Goal: Transaction & Acquisition: Purchase product/service

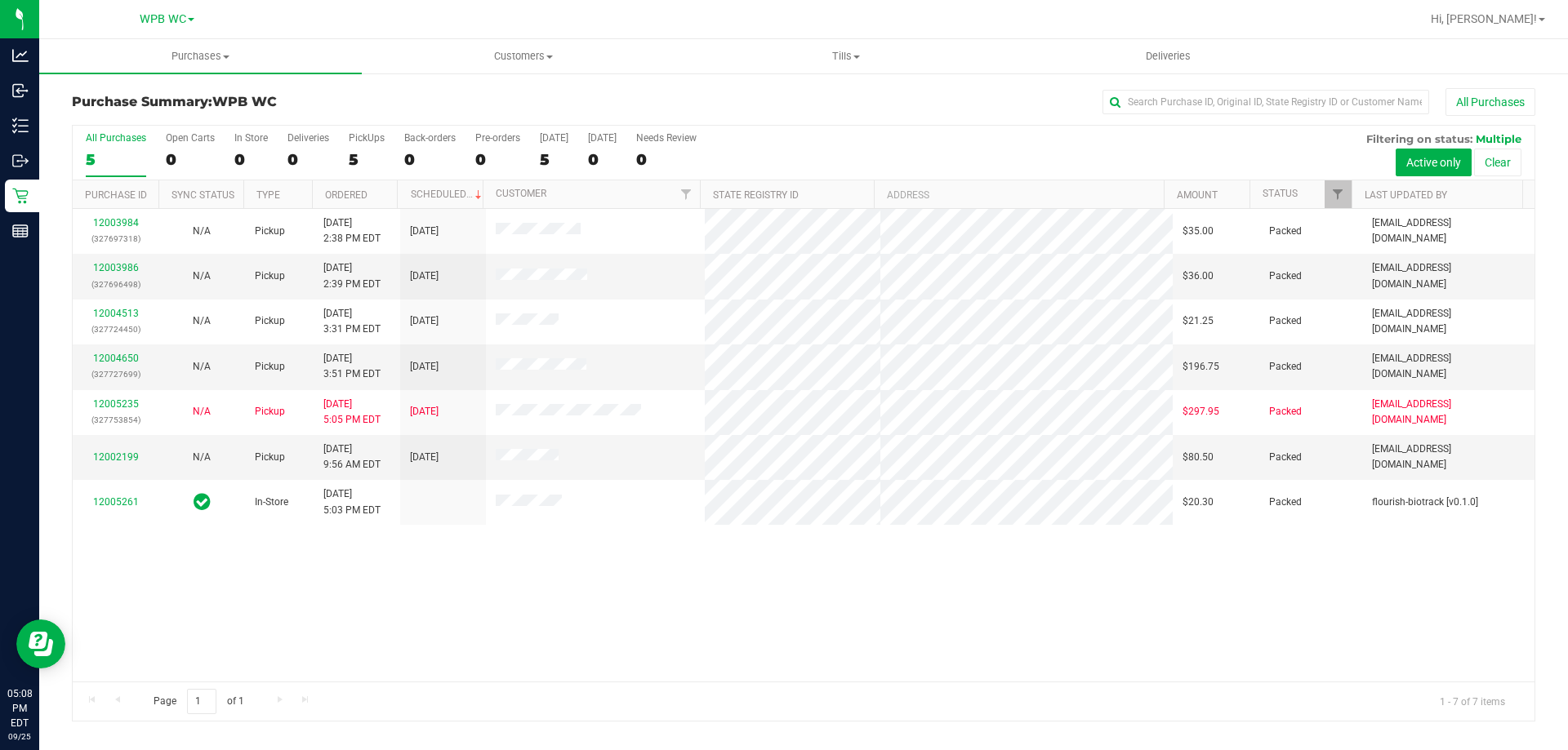
drag, startPoint x: 482, startPoint y: 571, endPoint x: 462, endPoint y: 562, distance: 21.9
click at [482, 571] on div "12003984 (327697318) N/A Pickup [DATE] 2:38 PM EDT 9/25/2025 $35.00 Packed [EMA…" at bounding box center [803, 445] width 1461 height 473
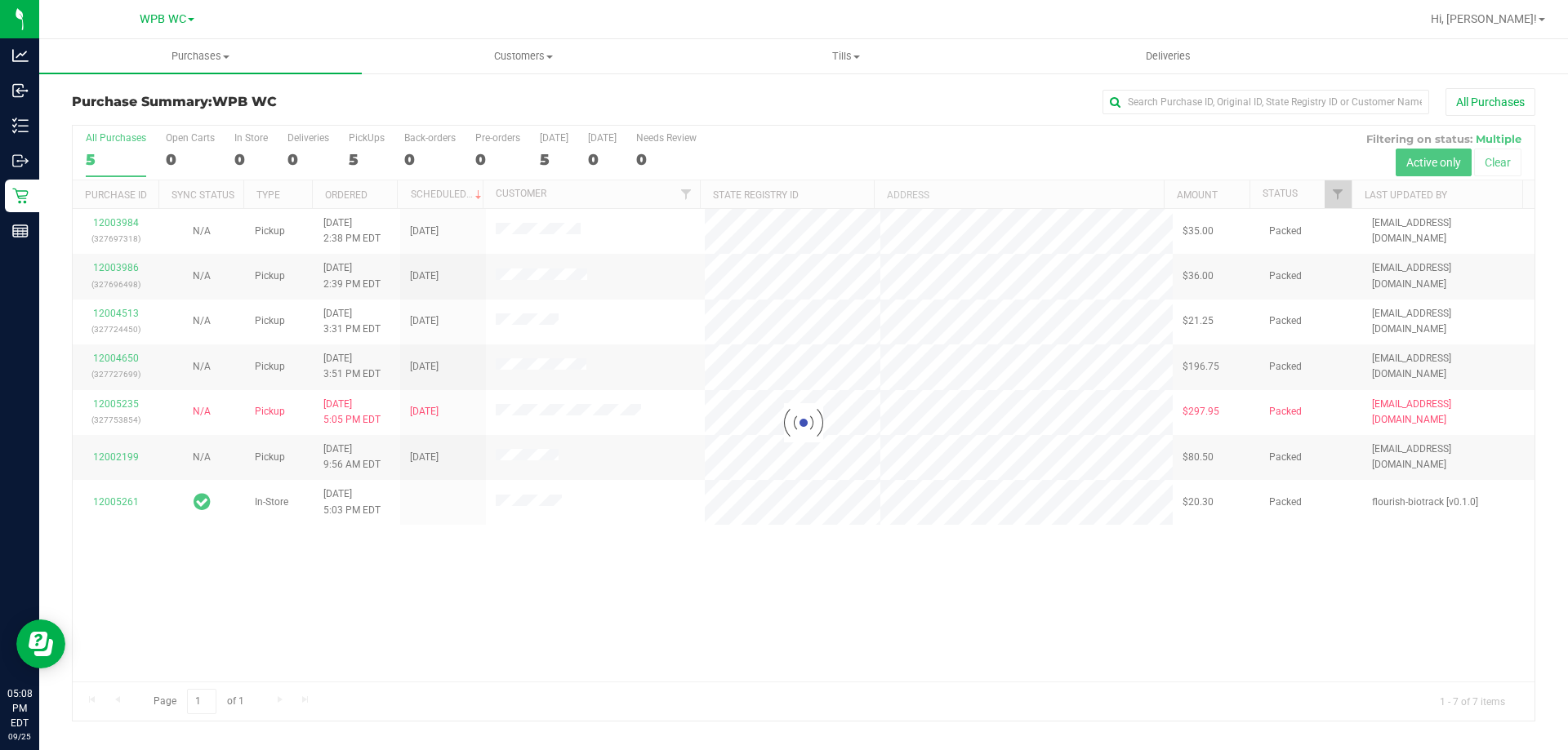
click at [114, 496] on div at bounding box center [803, 422] width 1461 height 595
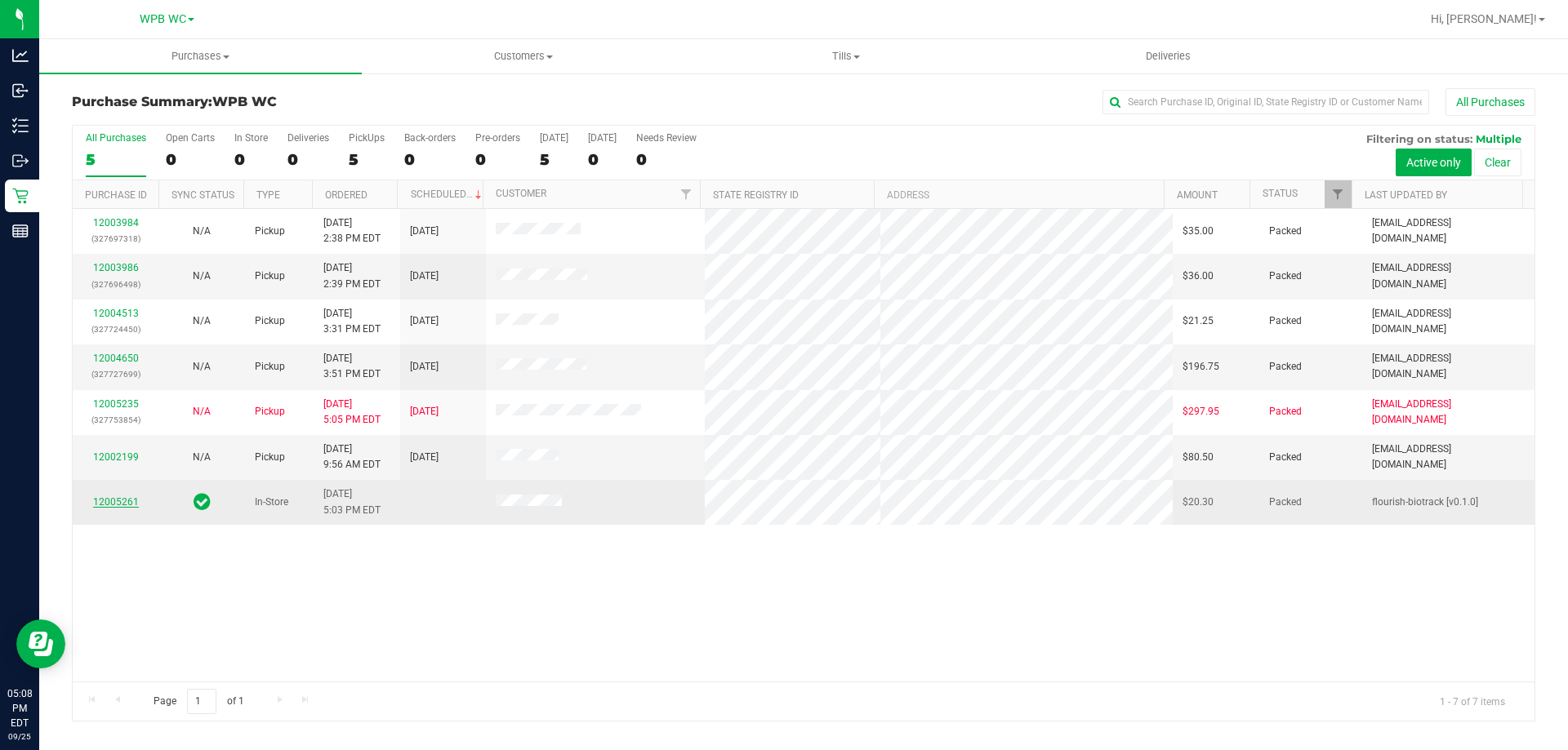
click at [129, 499] on link "12005261" at bounding box center [116, 501] width 46 height 11
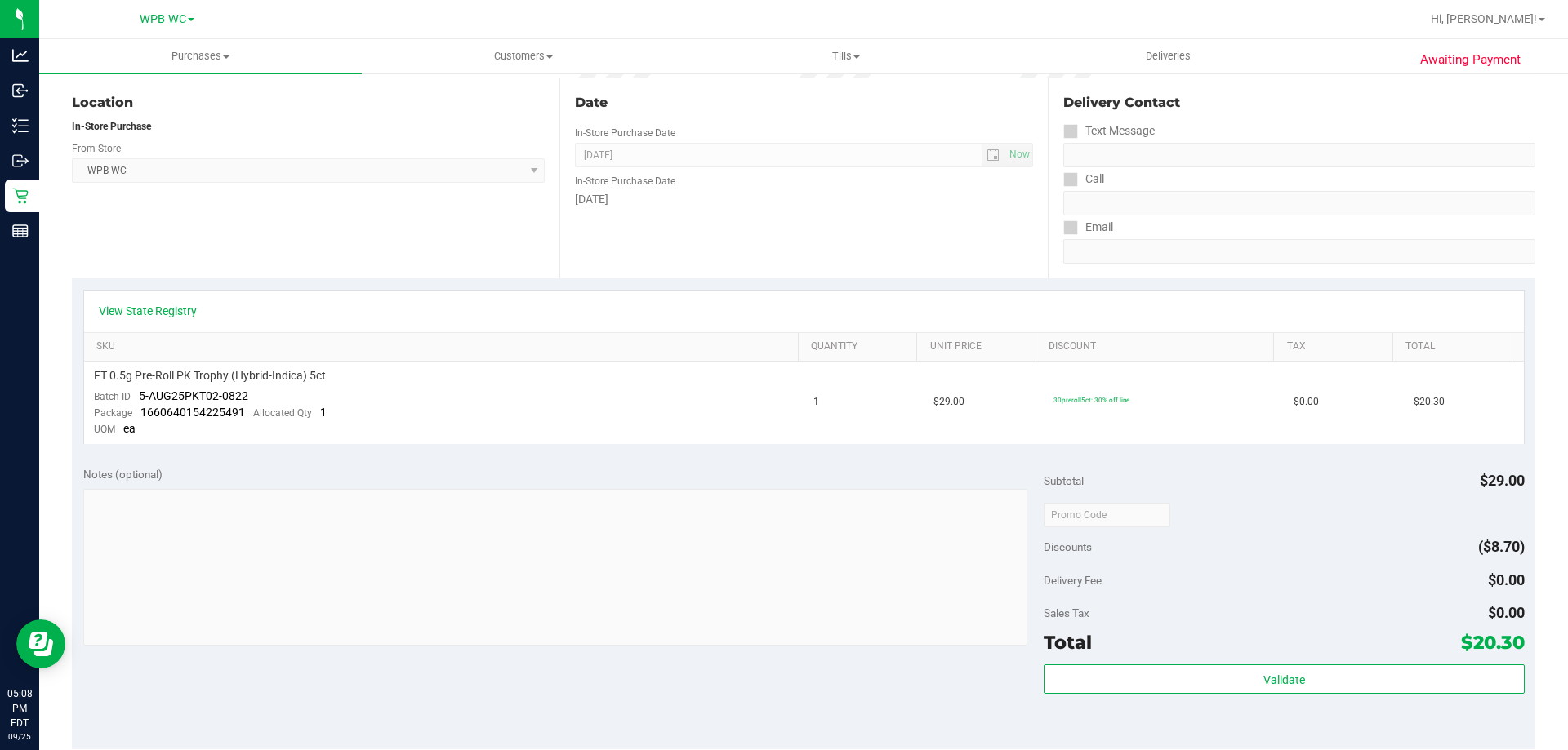
scroll to position [408, 0]
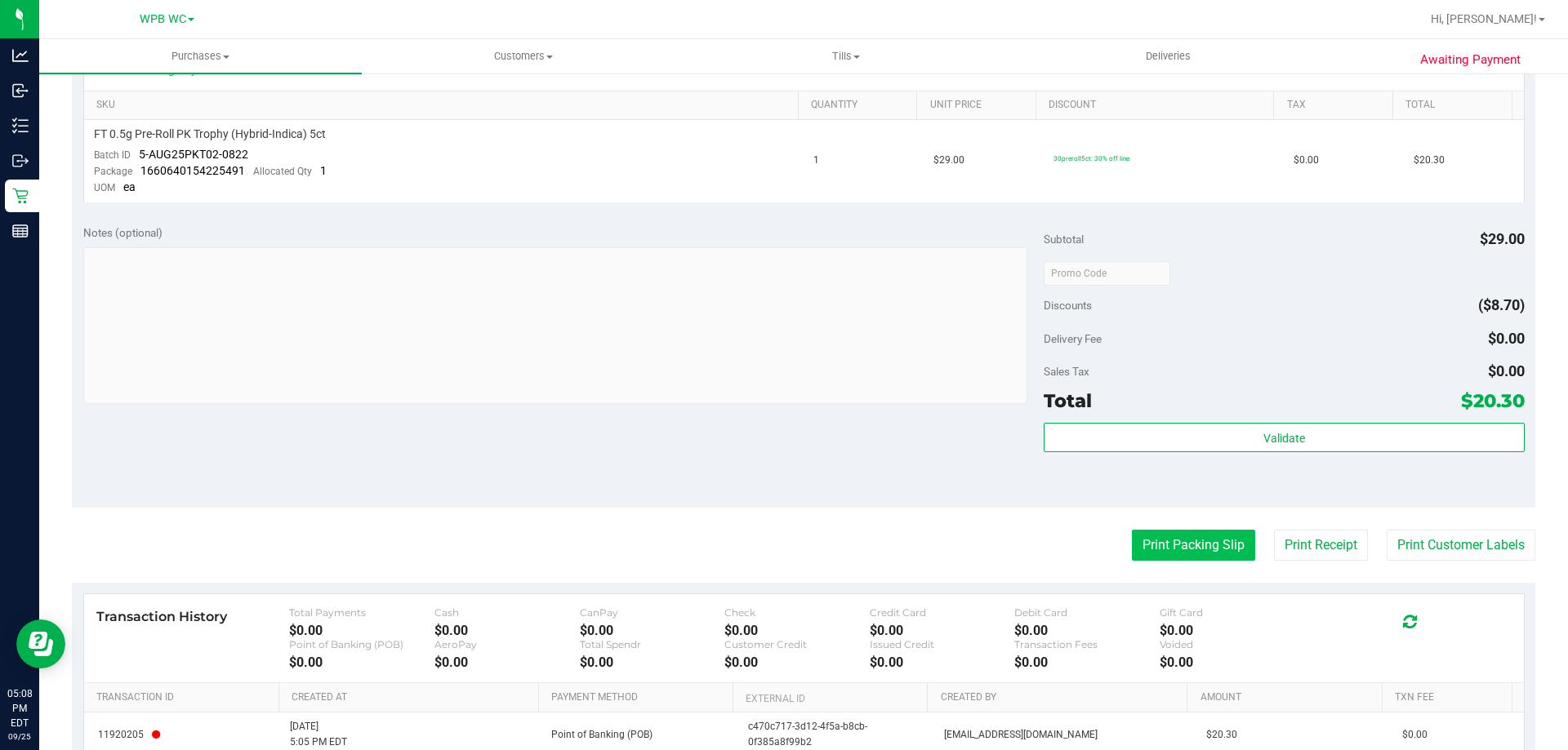
click at [1161, 541] on button "Print Packing Slip" at bounding box center [1193, 545] width 124 height 31
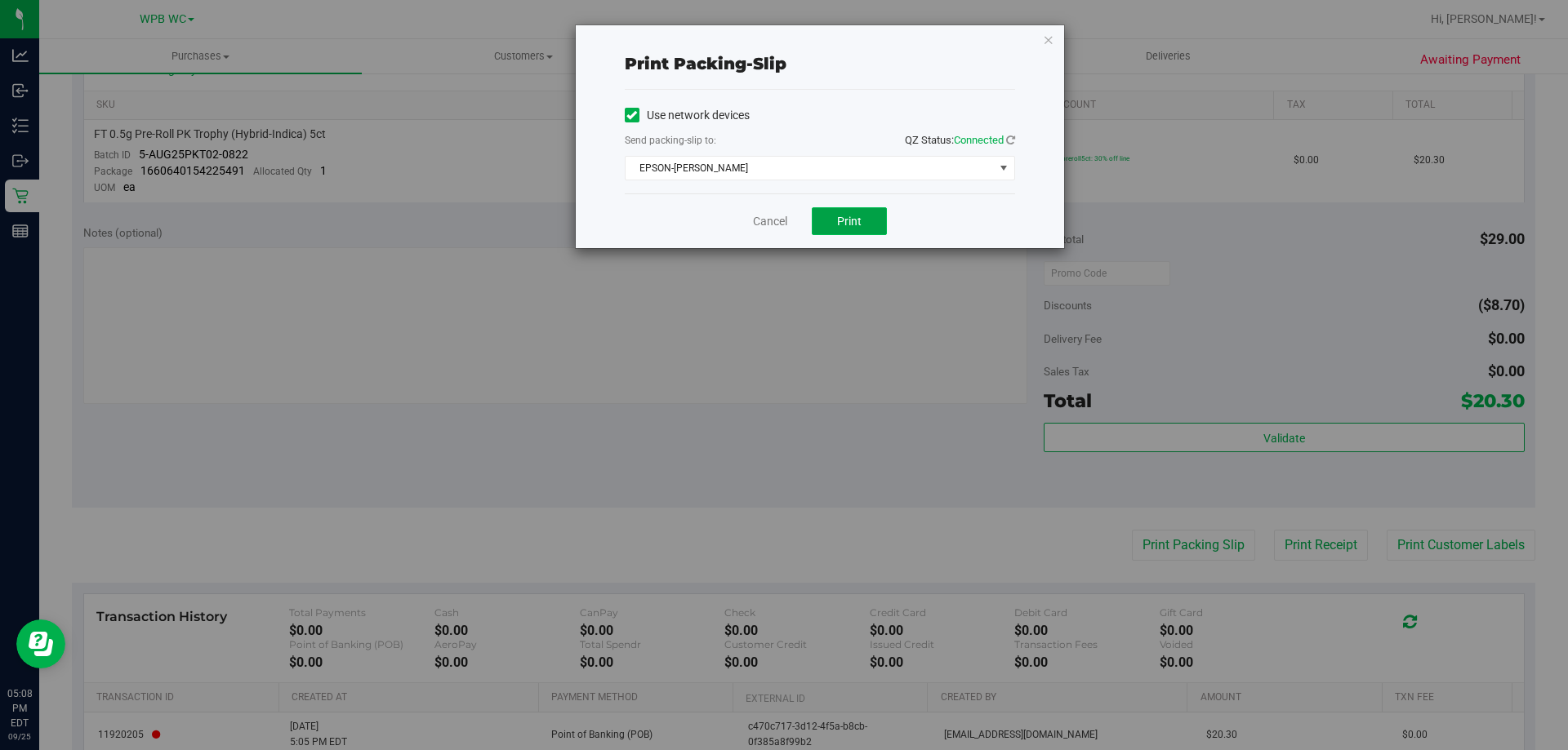
click at [848, 223] on span "Print" at bounding box center [849, 221] width 25 height 13
click at [763, 224] on link "Cancel" at bounding box center [770, 221] width 34 height 17
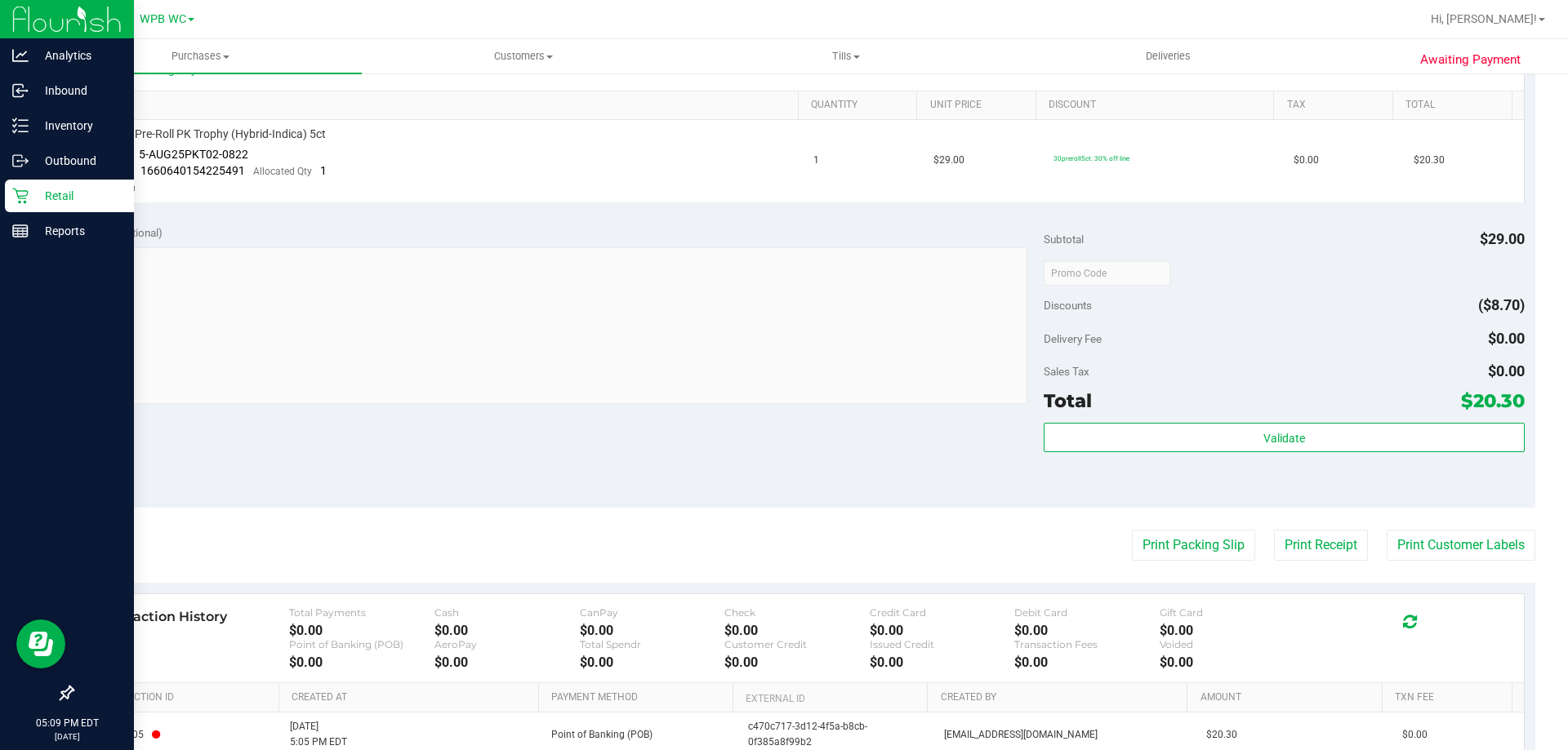
click at [83, 181] on div "Retail" at bounding box center [69, 195] width 129 height 33
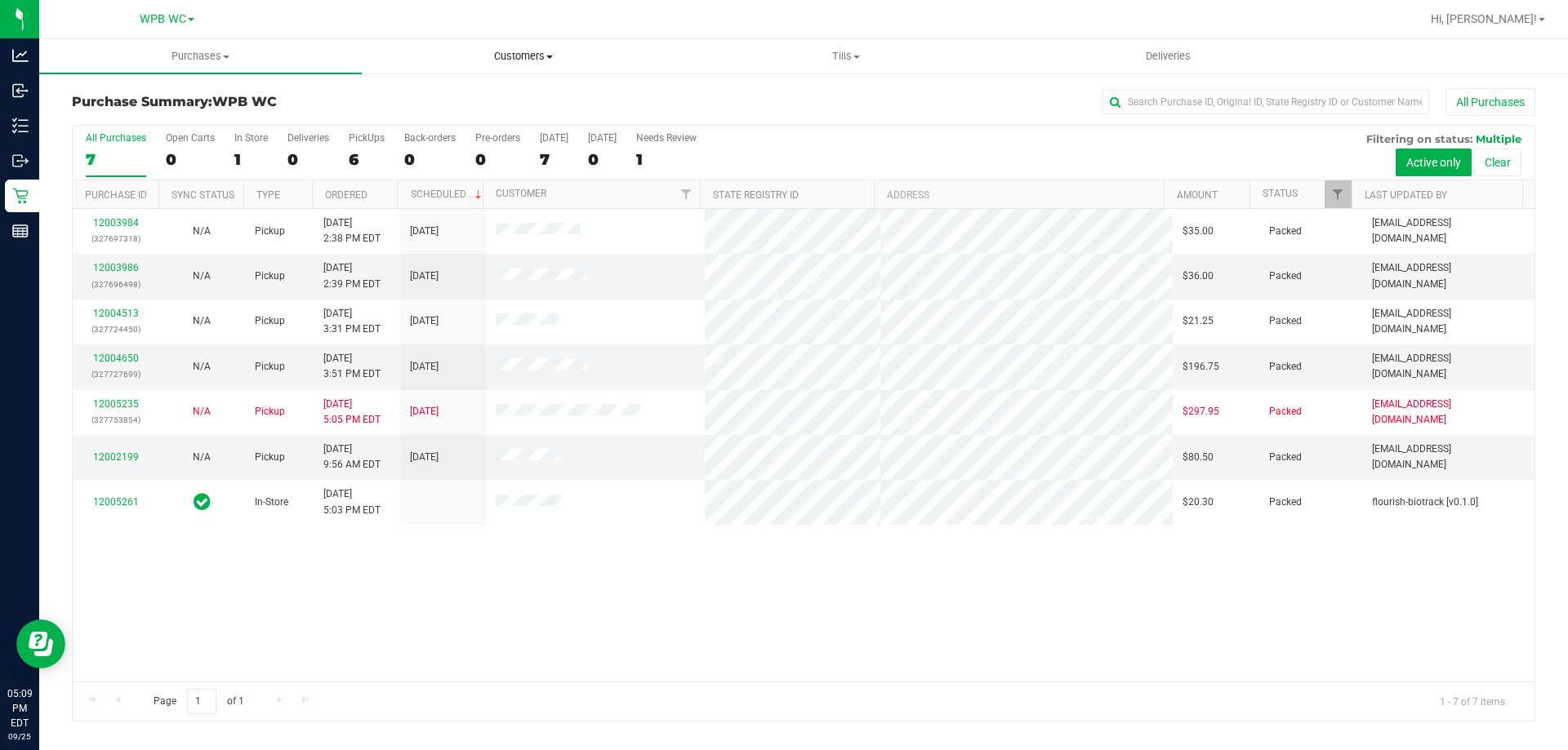
click at [507, 54] on span "Customers" at bounding box center [523, 56] width 321 height 15
click at [514, 100] on li "All customers" at bounding box center [523, 99] width 323 height 20
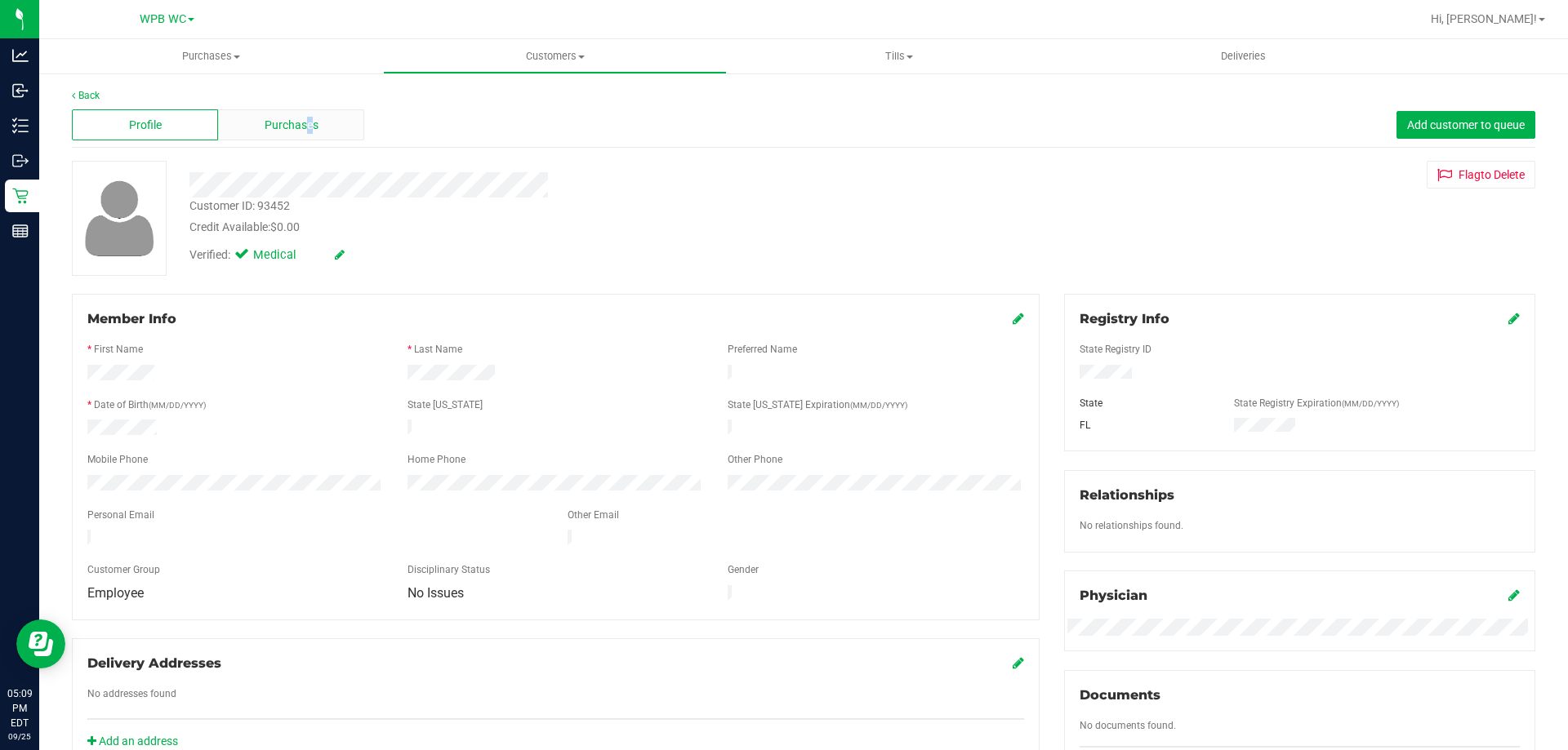
click at [306, 134] on div "Purchases" at bounding box center [291, 125] width 146 height 31
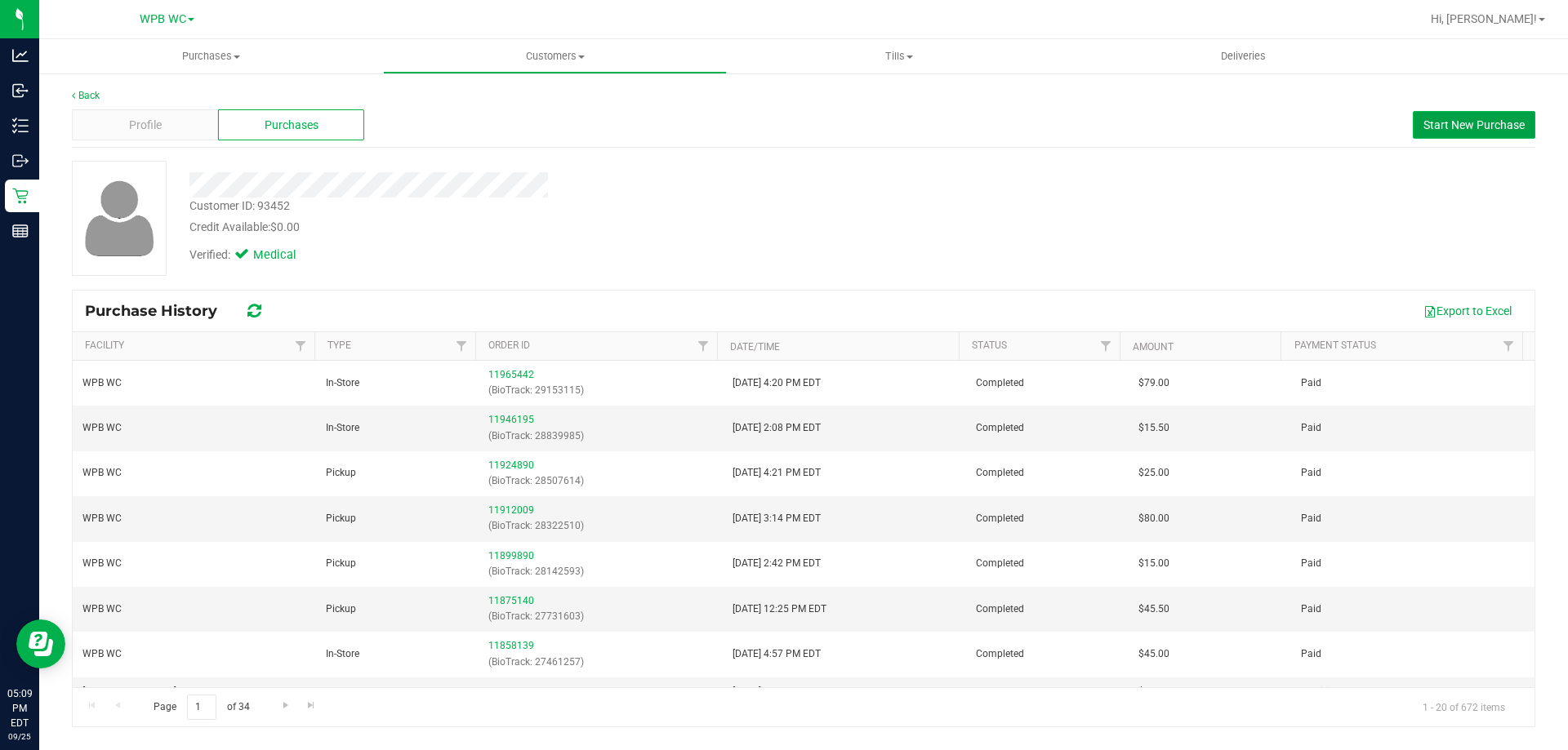
click at [1435, 125] on span "Start New Purchase" at bounding box center [1474, 125] width 102 height 13
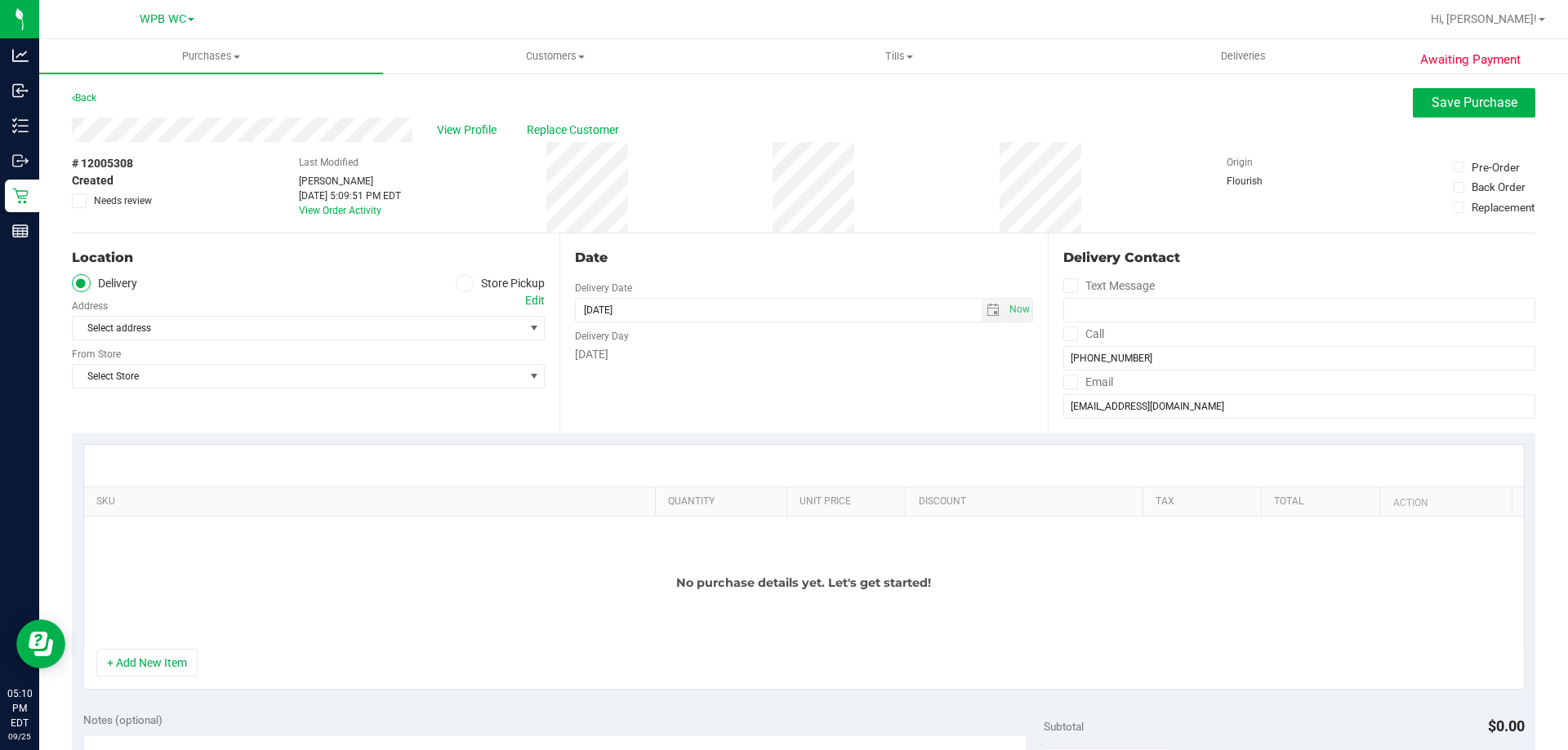
click at [450, 283] on ul "Delivery Store Pickup" at bounding box center [308, 283] width 473 height 19
click at [481, 289] on label "Store Pickup" at bounding box center [500, 283] width 90 height 19
click at [0, 0] on input "Store Pickup" at bounding box center [0, 0] width 0 height 0
click at [159, 660] on button "+ Add New Item" at bounding box center [147, 663] width 102 height 28
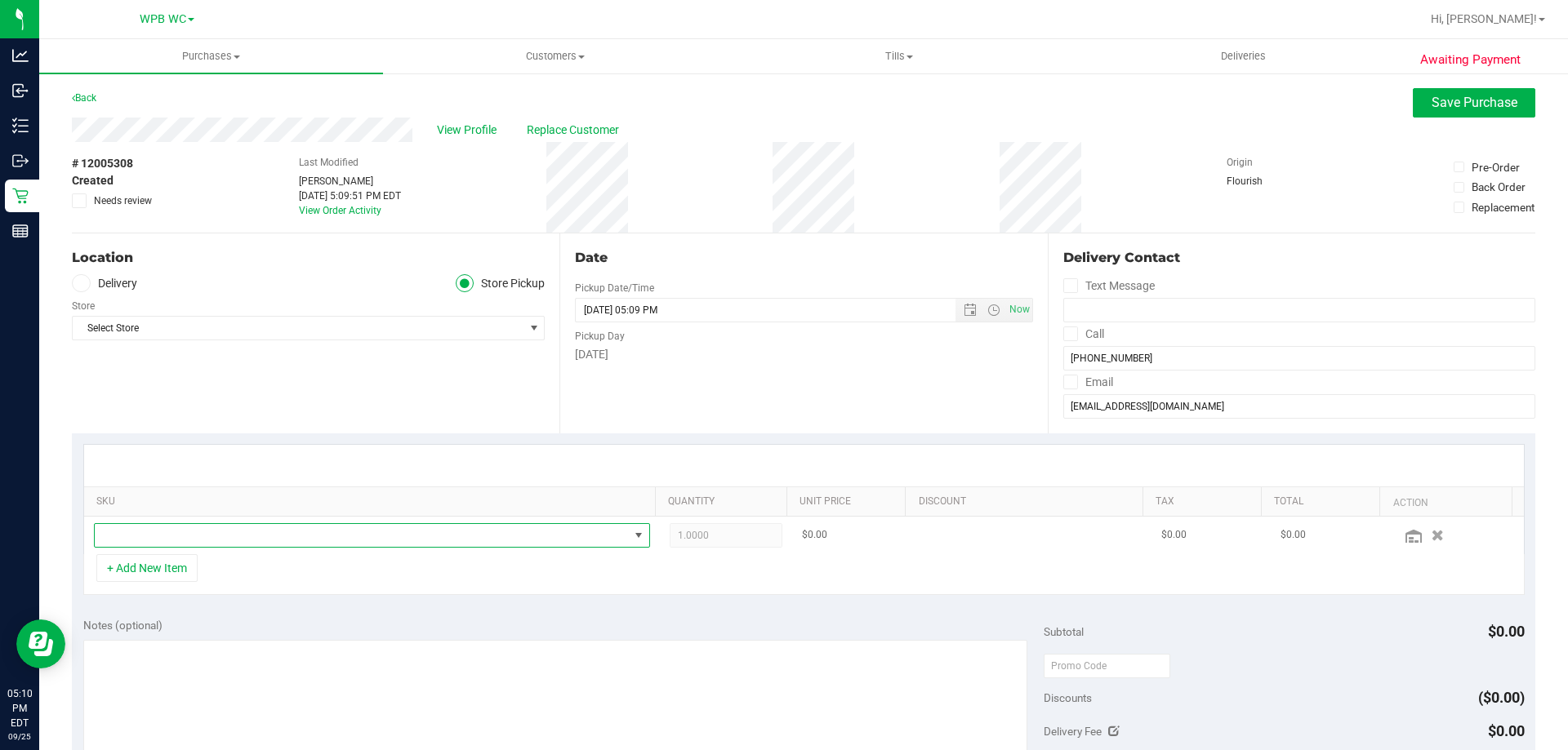
click at [189, 526] on span "NO DATA FOUND" at bounding box center [362, 535] width 534 height 23
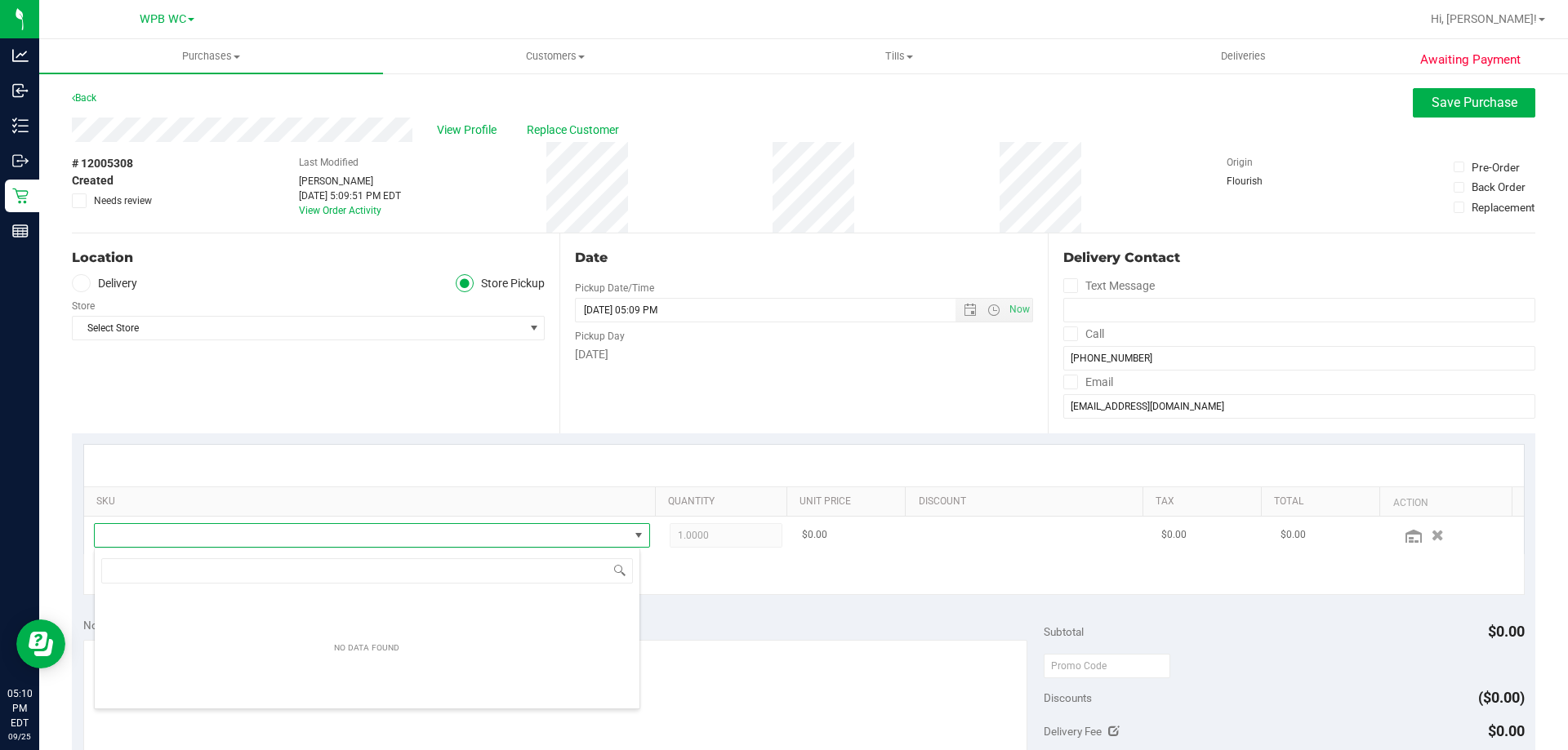
scroll to position [81607, 81099]
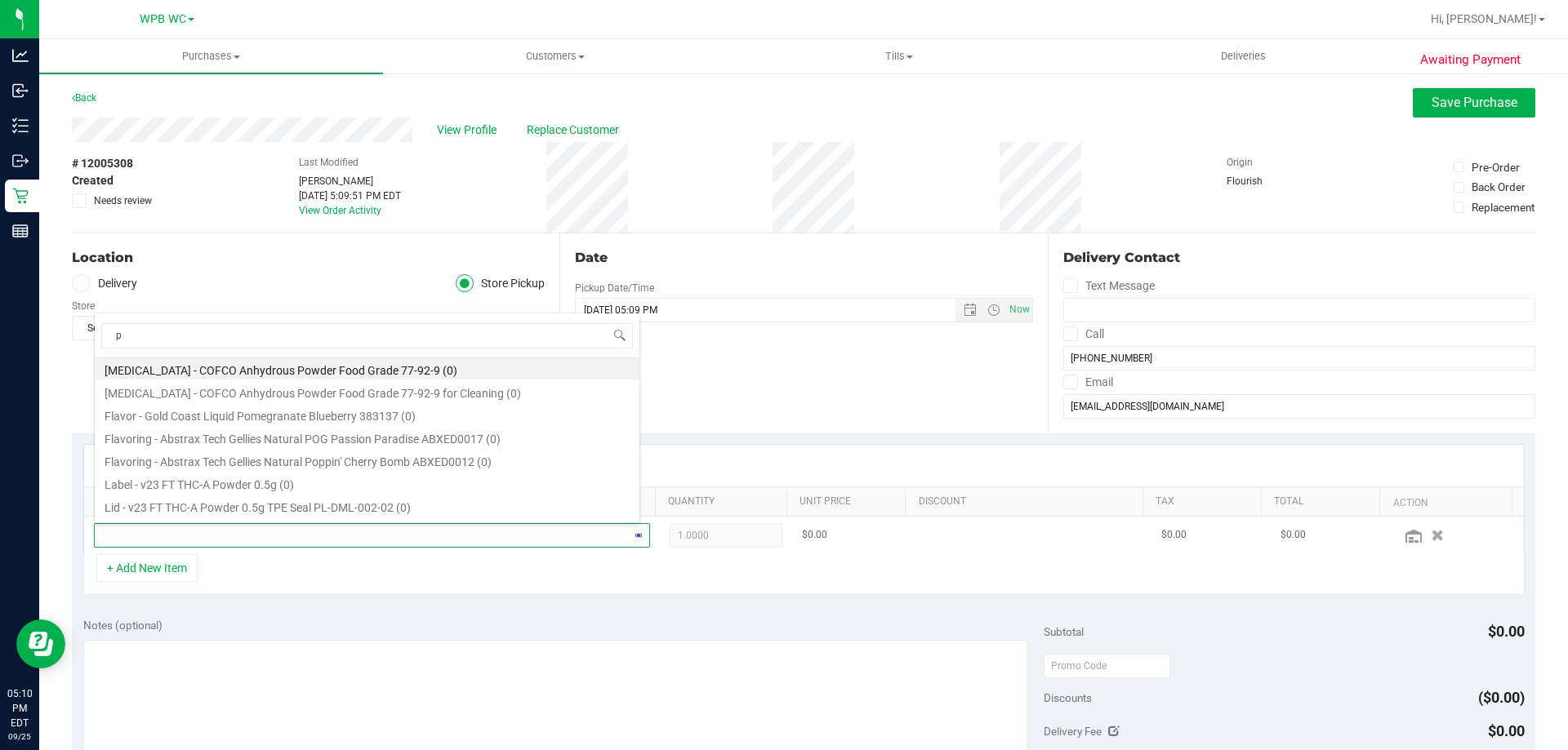
type input "pb"
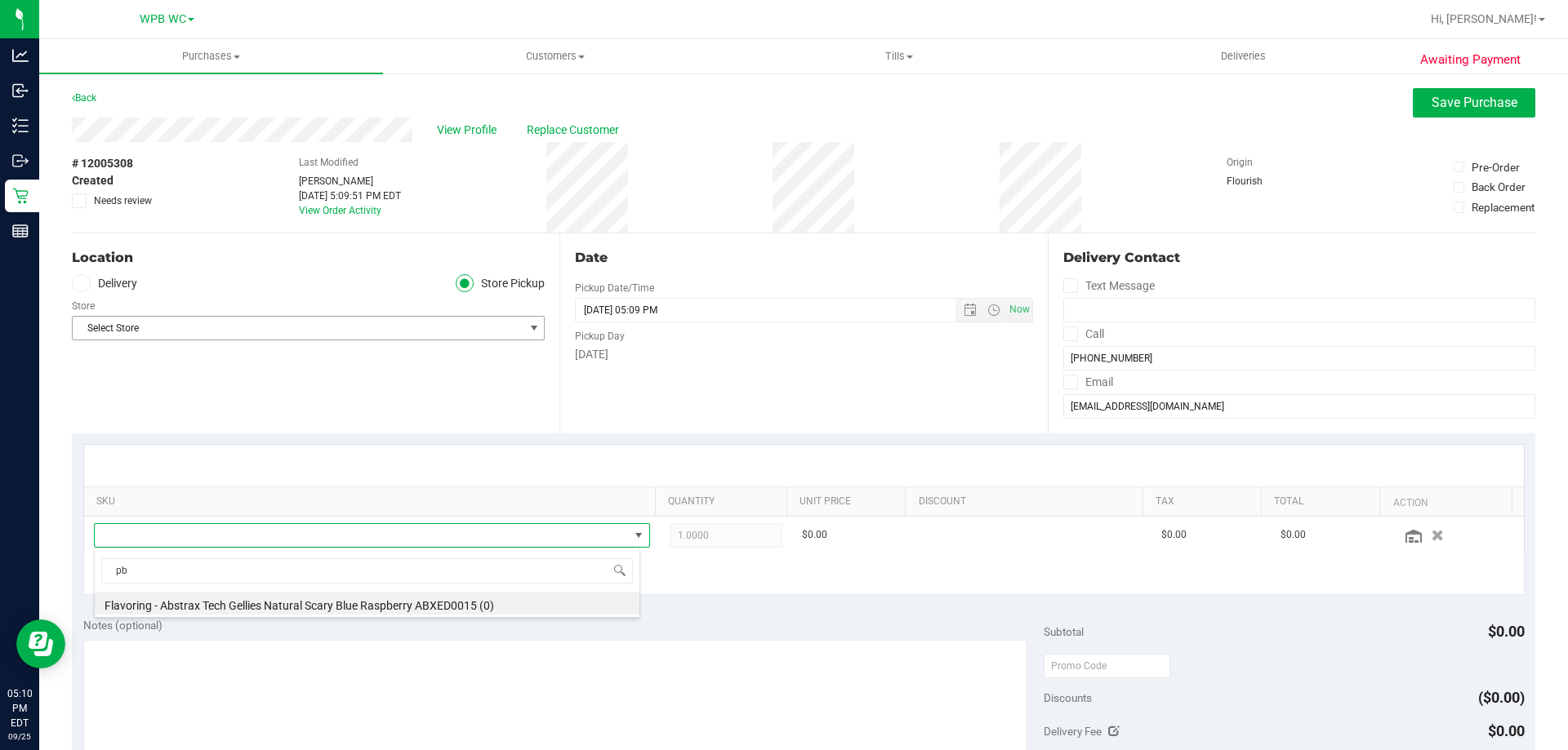
click at [436, 329] on span "Select Store" at bounding box center [298, 328] width 450 height 23
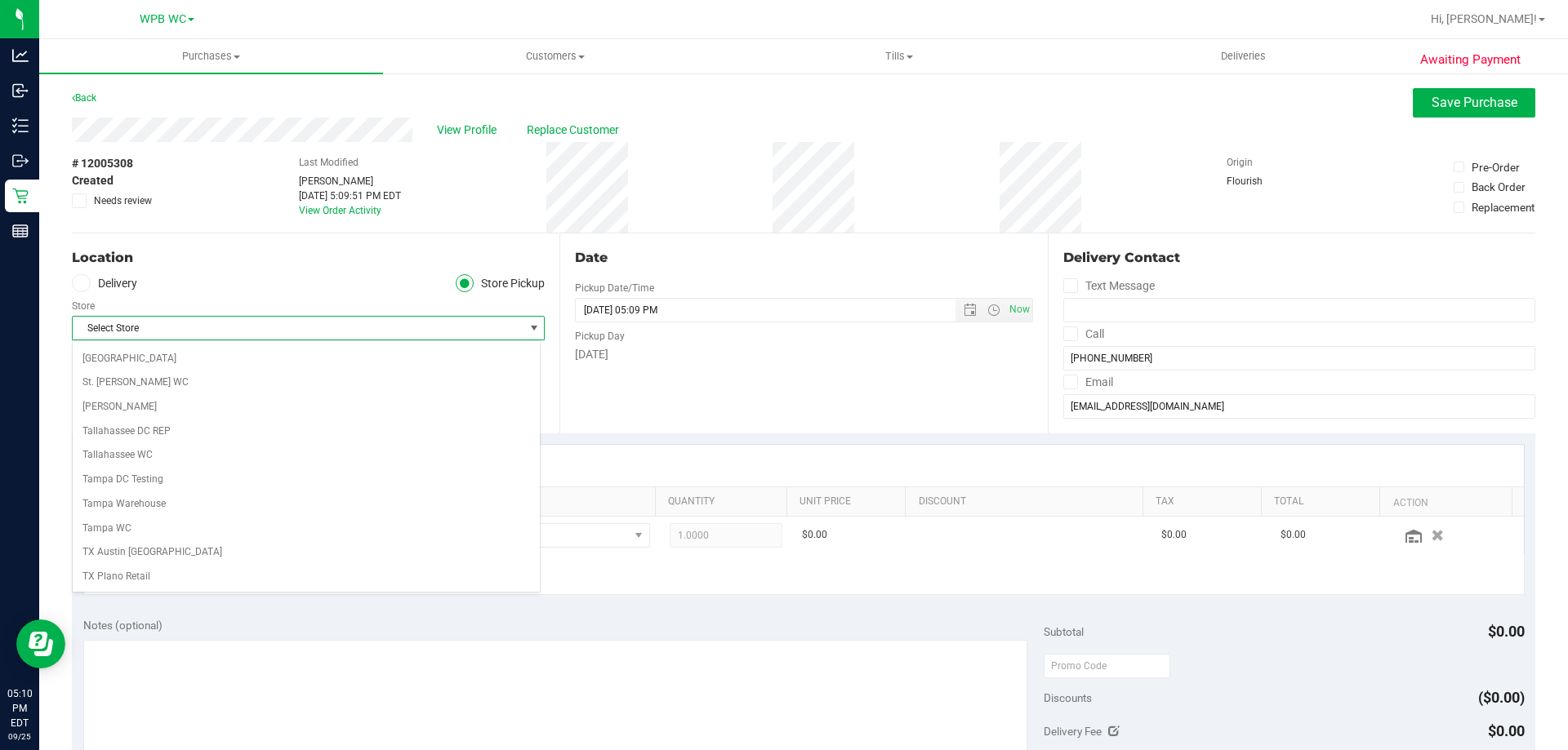
scroll to position [1186, 0]
click at [210, 572] on li "WPB WC" at bounding box center [306, 577] width 467 height 25
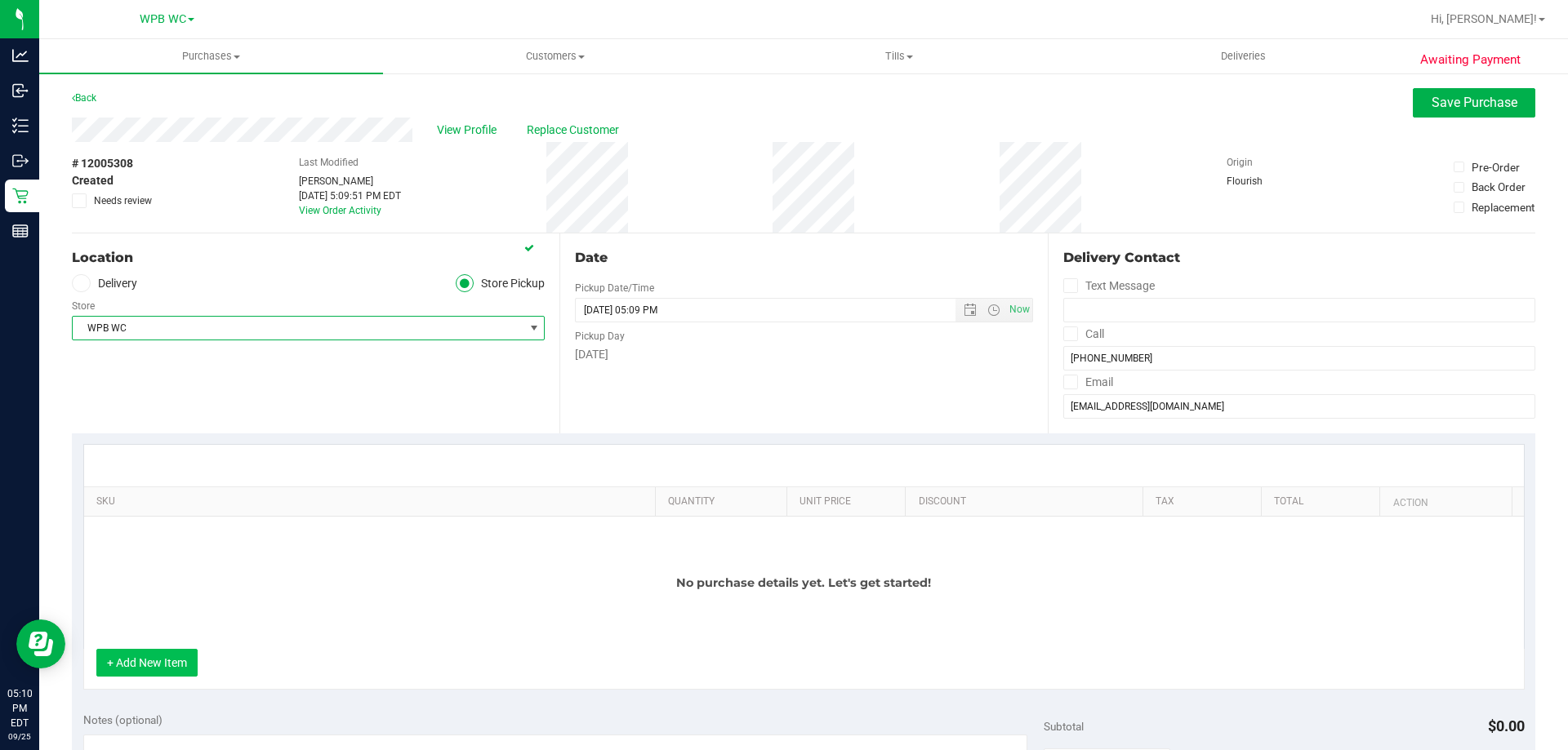
click at [167, 663] on button "+ Add New Item" at bounding box center [147, 663] width 102 height 28
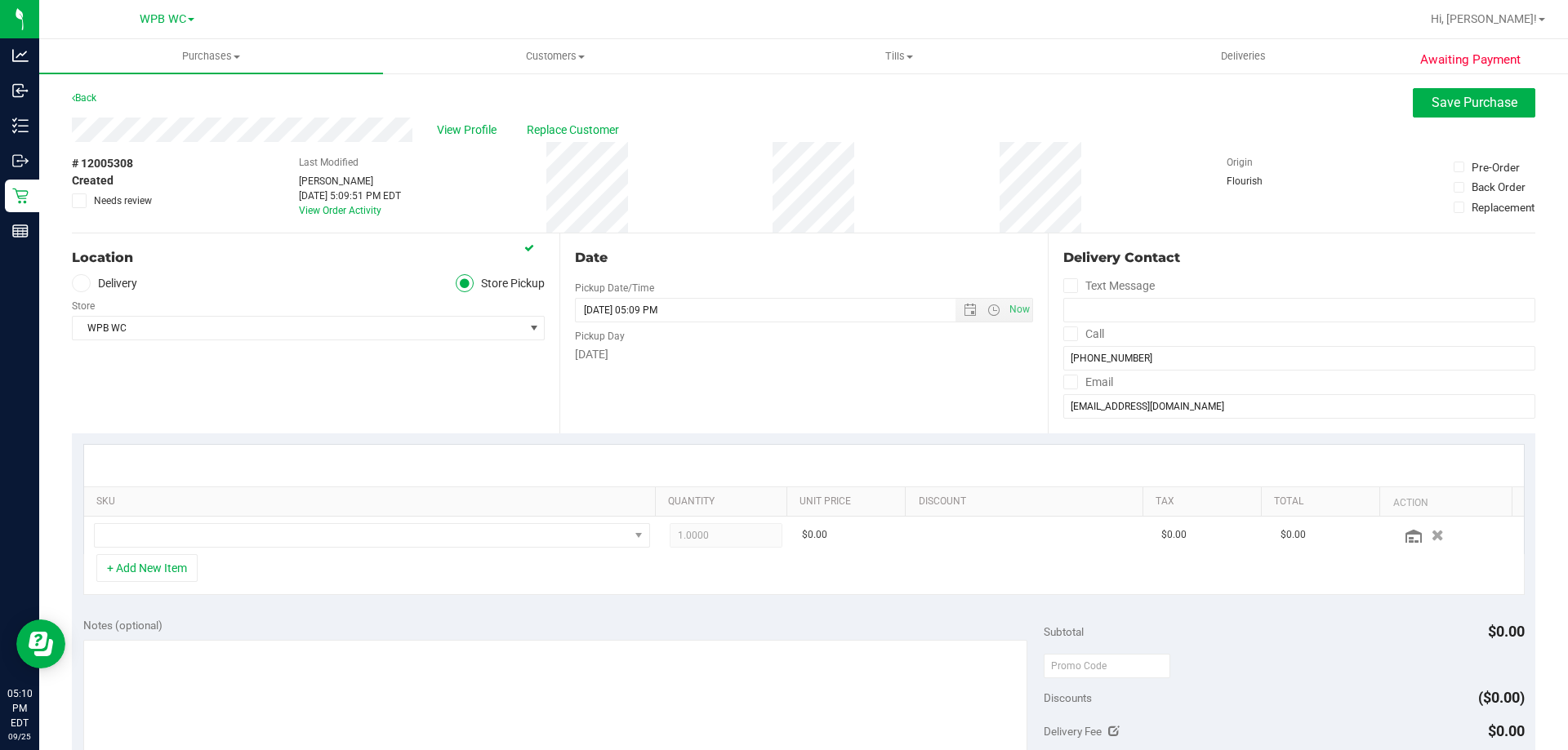
click at [159, 515] on th "SKU" at bounding box center [369, 502] width 571 height 30
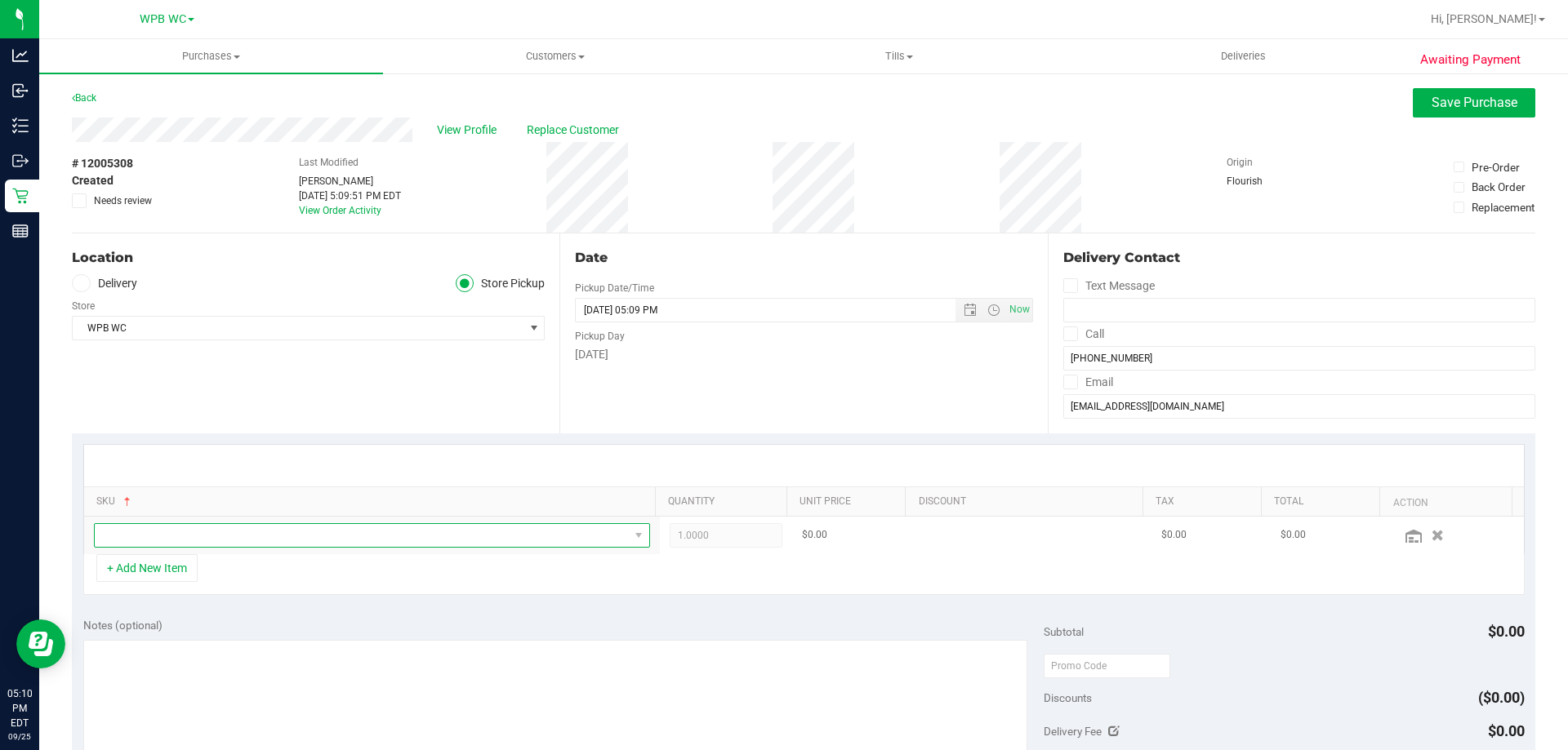
click at [157, 537] on span "NO DATA FOUND" at bounding box center [362, 535] width 534 height 23
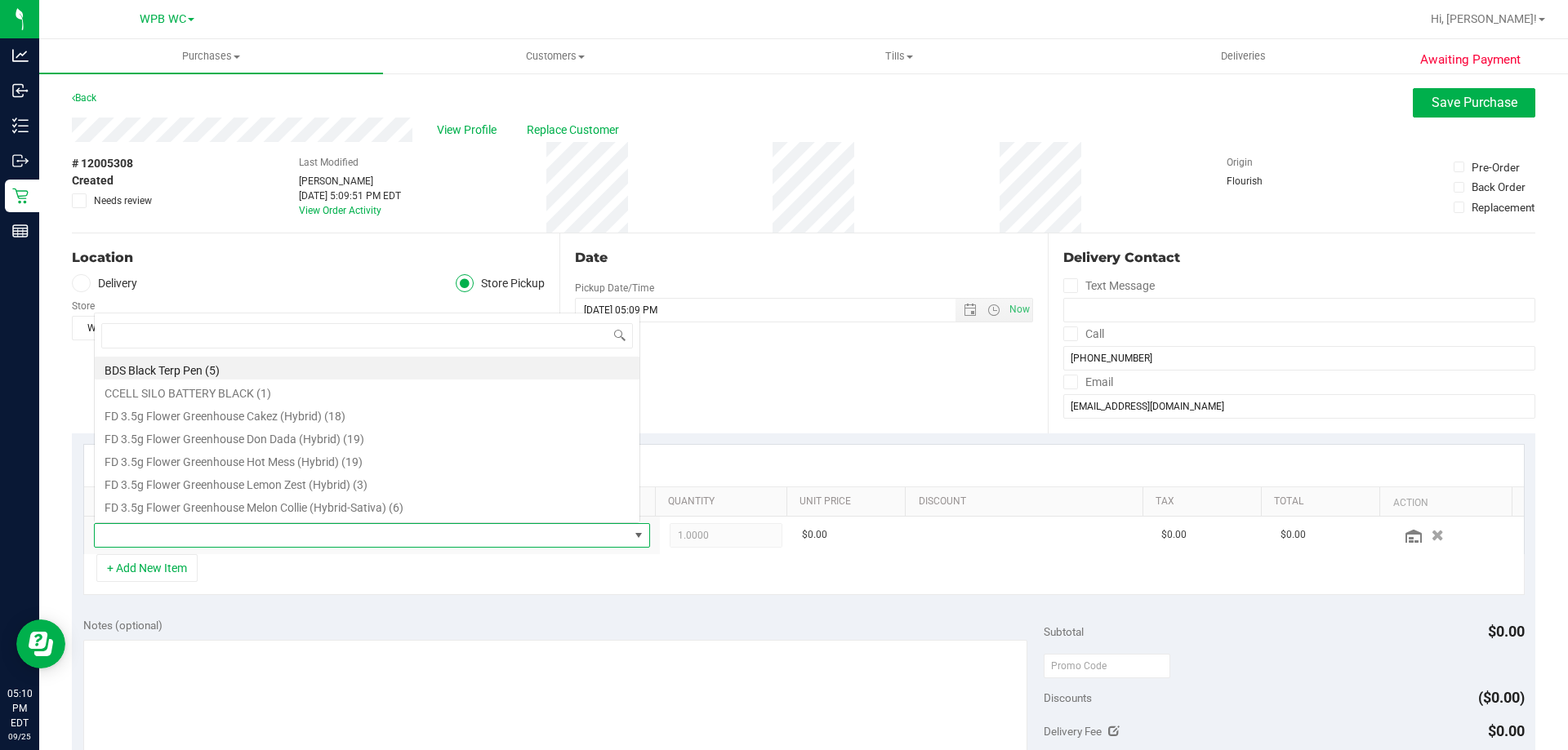
scroll to position [25, 541]
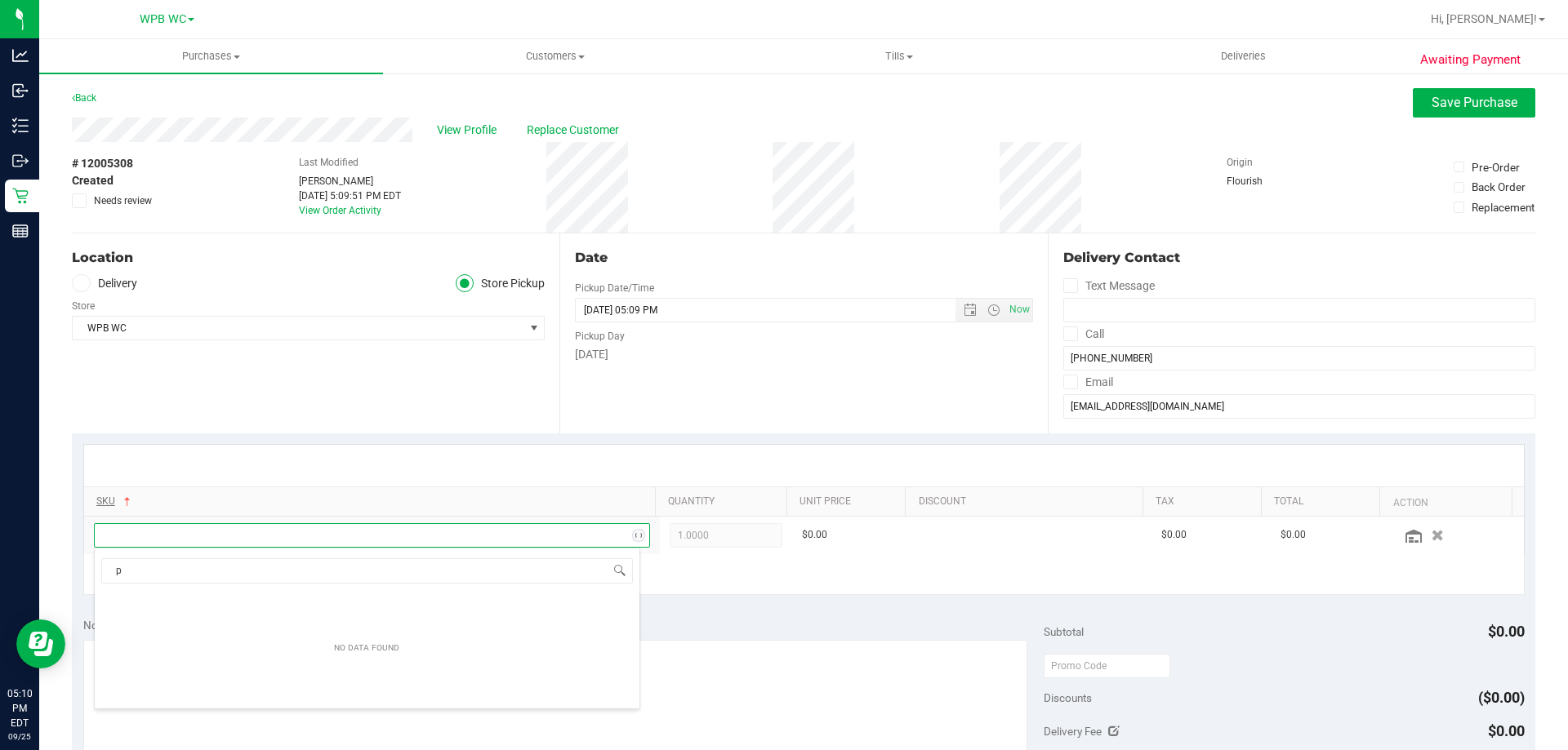
type input "pb"
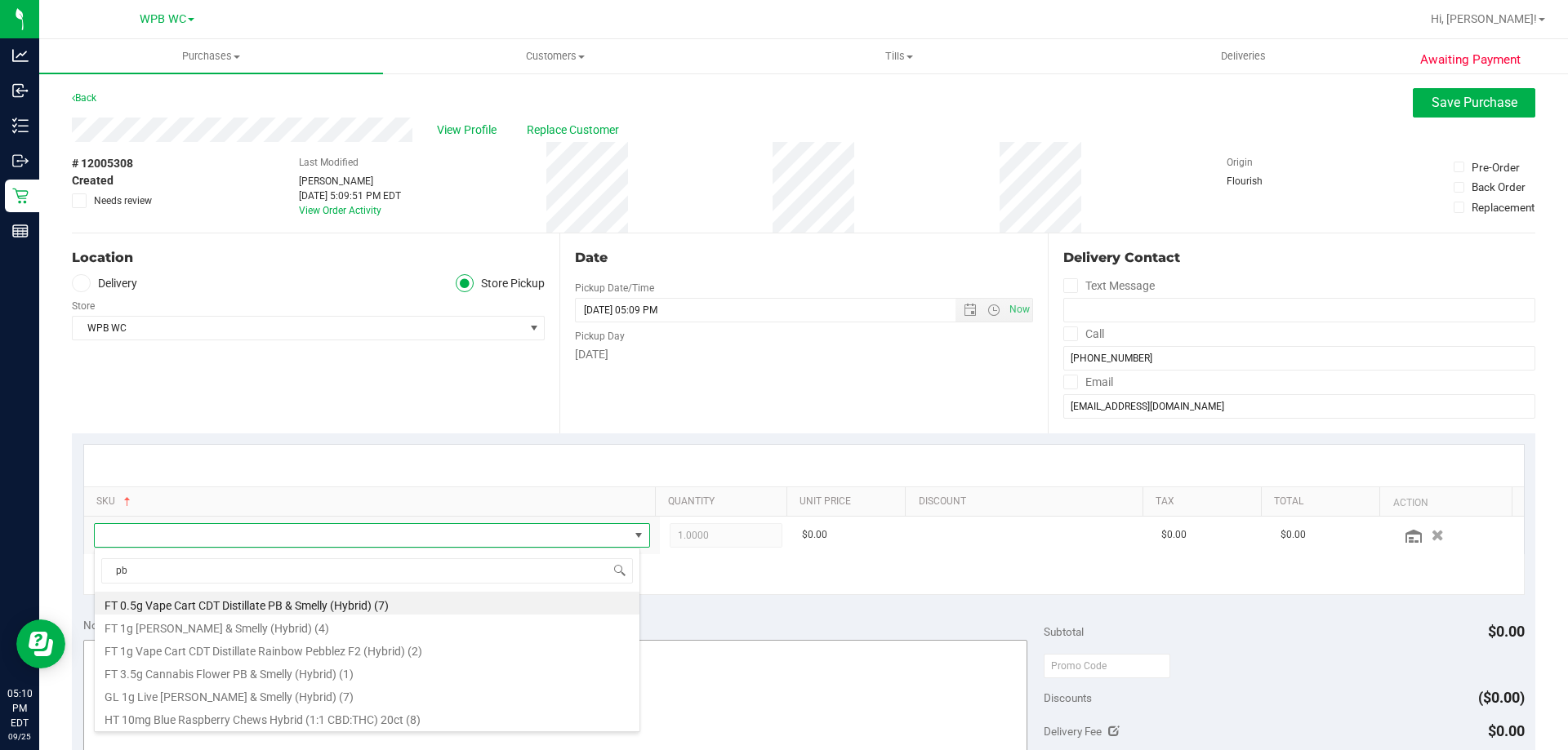
click at [271, 680] on li "FT 3.5g Cannabis Flower PB & Smelly (Hybrid) (1)" at bounding box center [367, 671] width 545 height 23
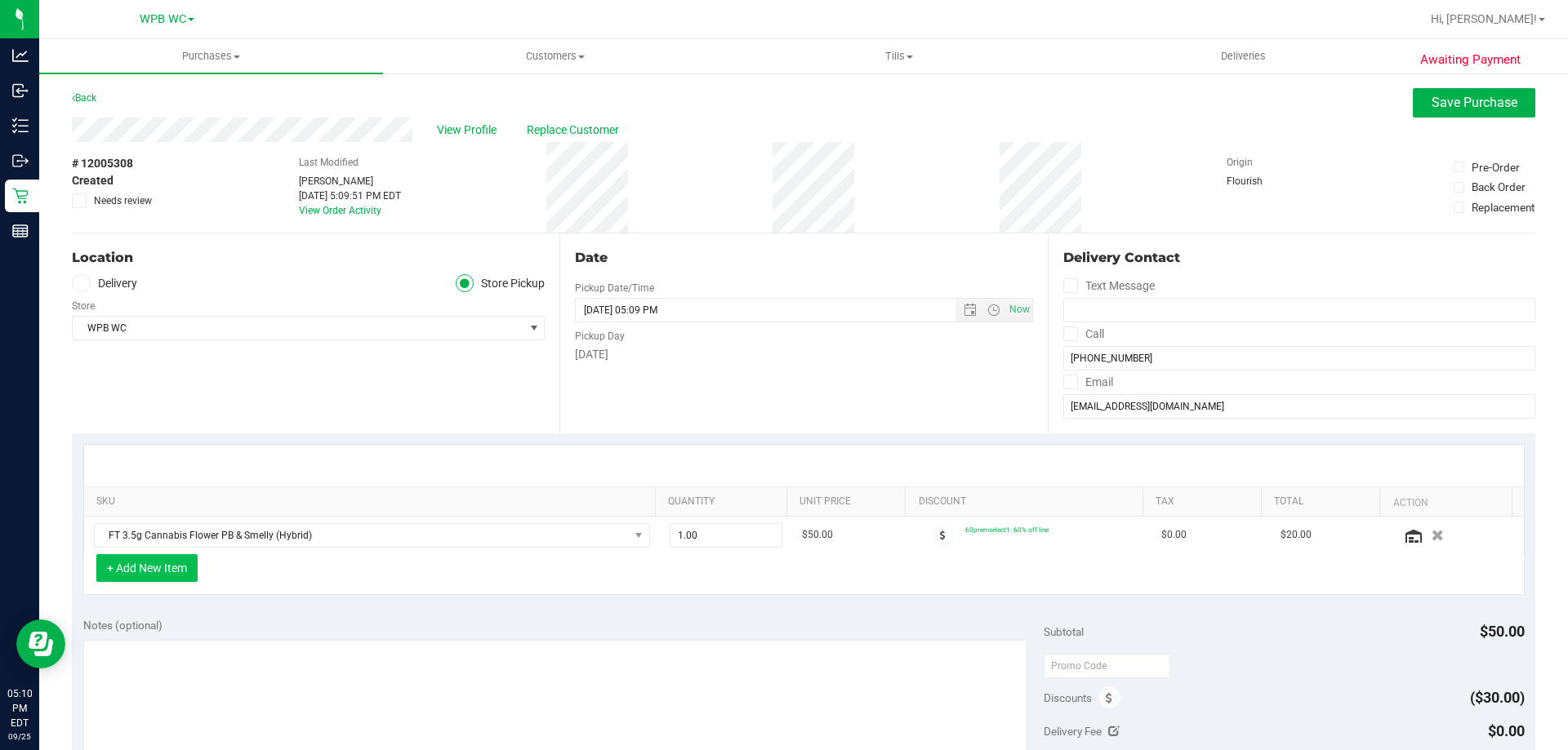
click at [165, 568] on button "+ Add New Item" at bounding box center [147, 568] width 102 height 28
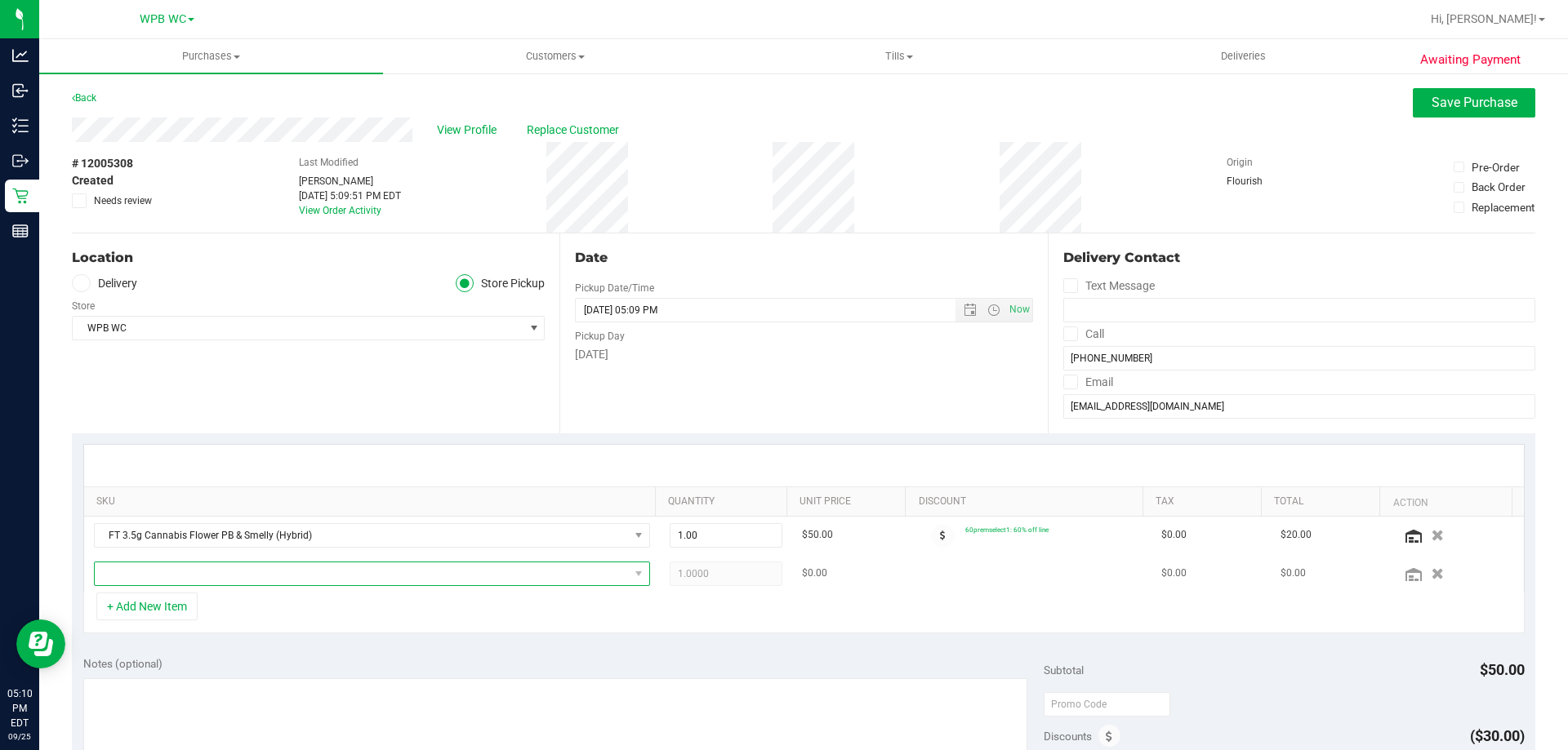
click at [184, 572] on span "NO DATA FOUND" at bounding box center [362, 574] width 534 height 23
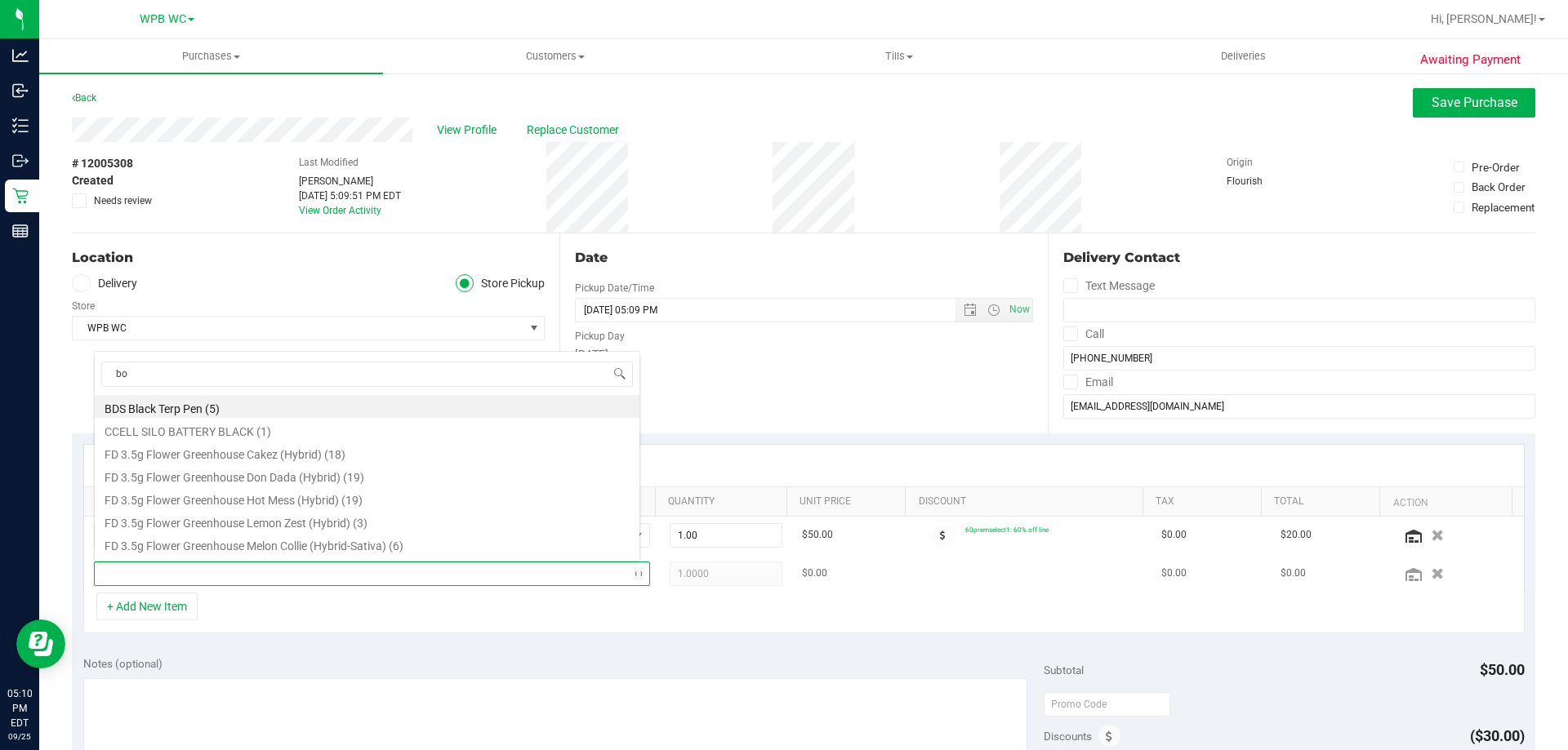
type input "bos"
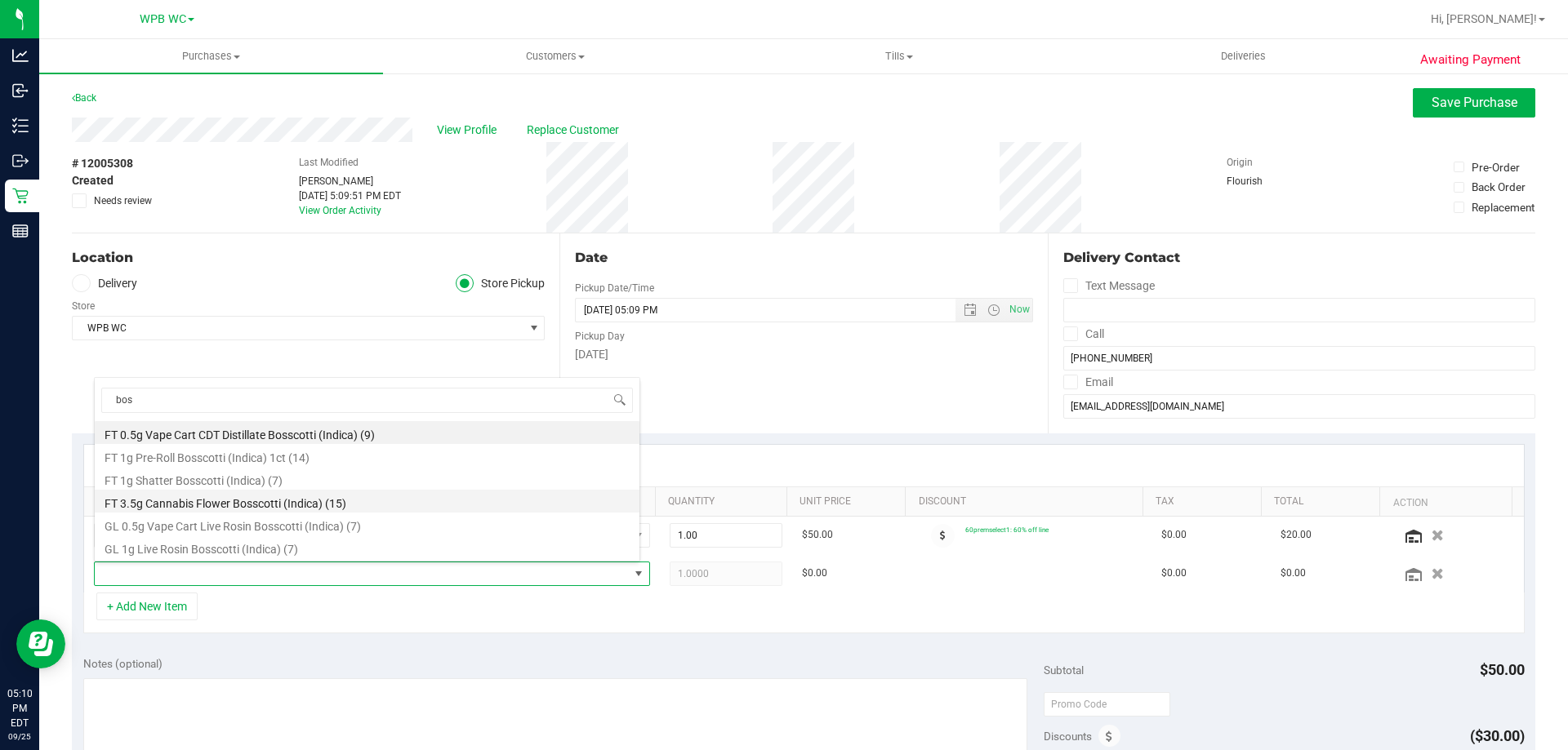
click at [273, 505] on li "FT 3.5g Cannabis Flower Bosscotti (Indica) (15)" at bounding box center [367, 501] width 545 height 23
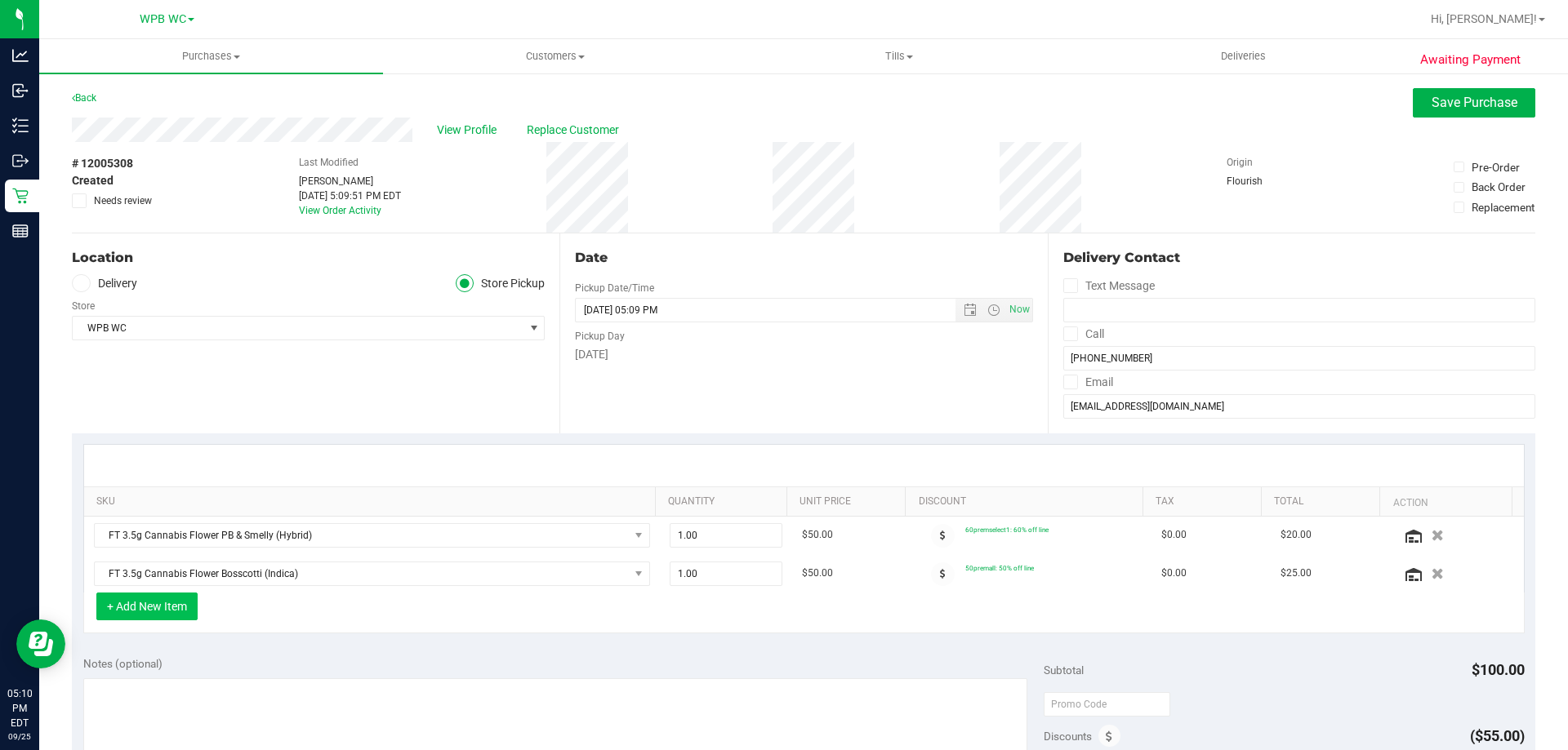
click at [169, 606] on button "+ Add New Item" at bounding box center [147, 607] width 102 height 28
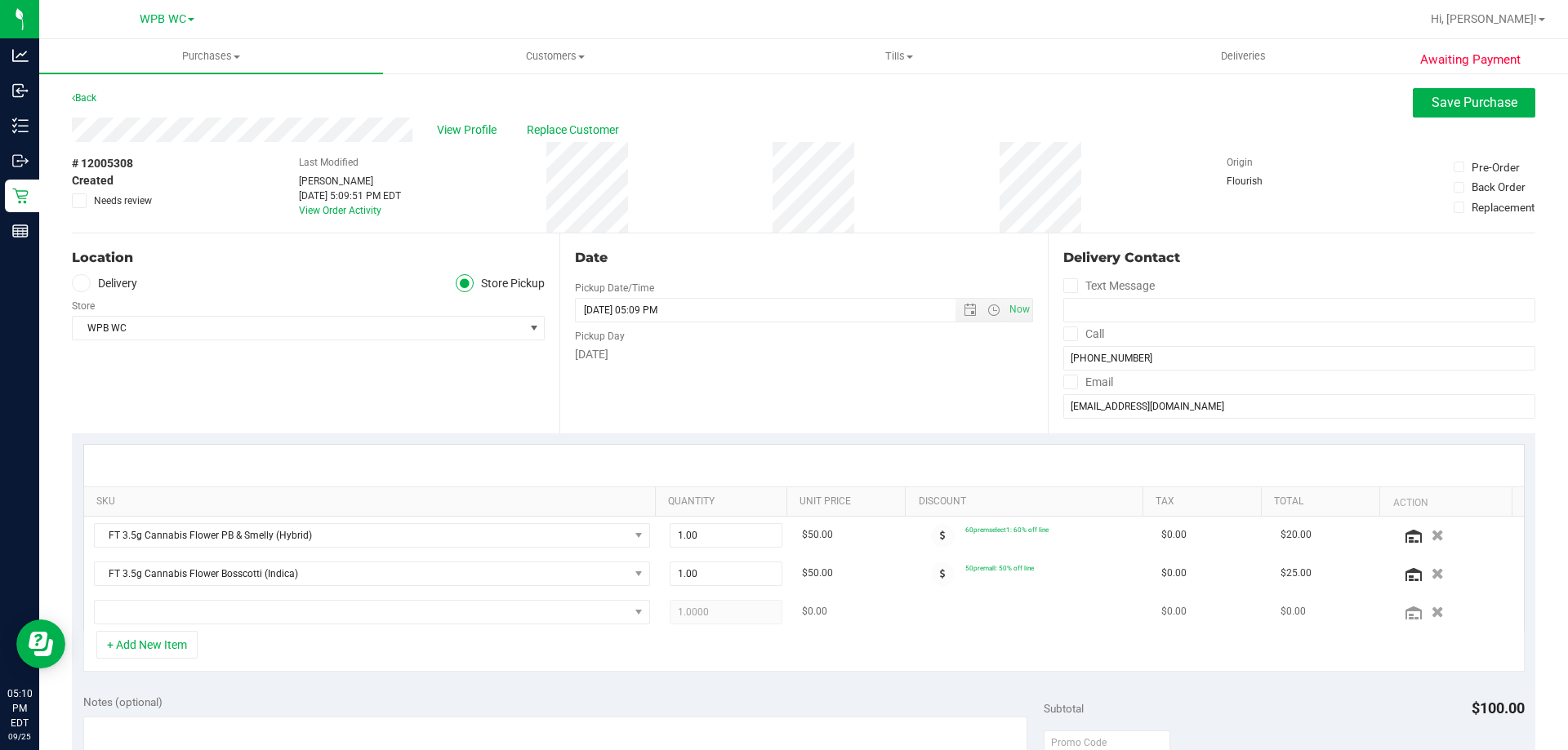
click at [201, 626] on td at bounding box center [372, 613] width 576 height 38
click at [206, 617] on span "NO DATA FOUND" at bounding box center [362, 612] width 534 height 23
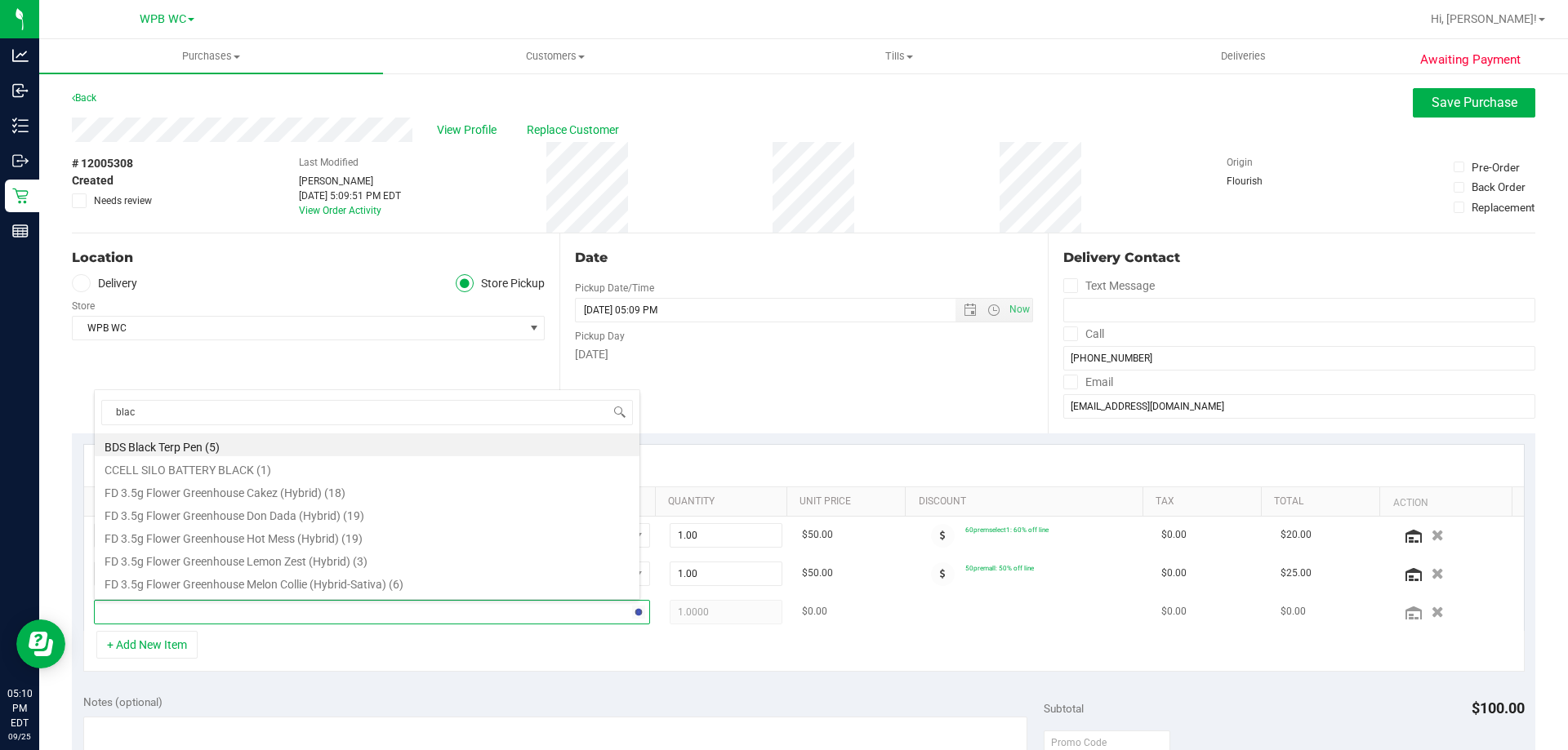
type input "black"
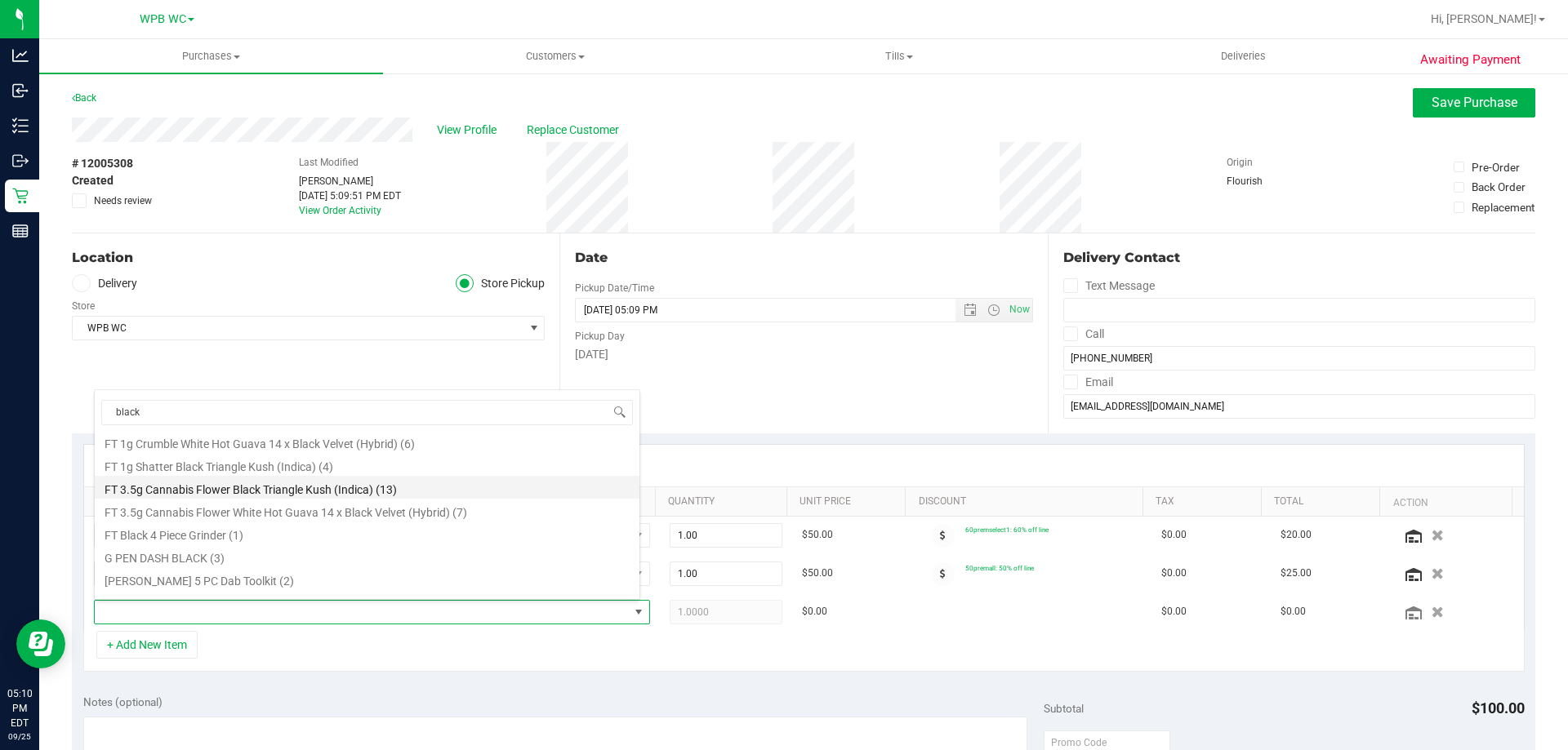
click at [271, 490] on li "FT 3.5g Cannabis Flower Black Triangle Kush (Indica) (13)" at bounding box center [367, 487] width 545 height 23
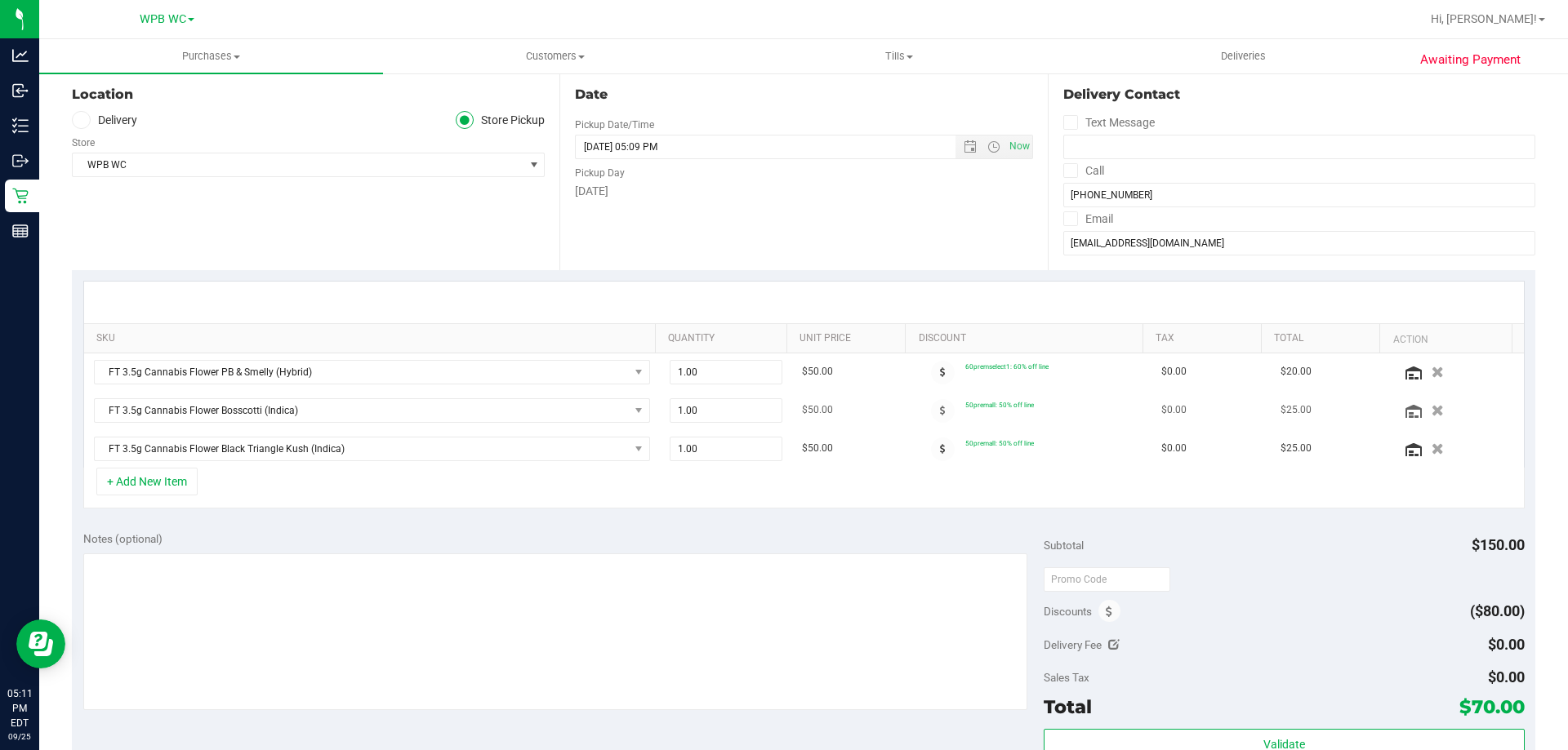
scroll to position [0, 0]
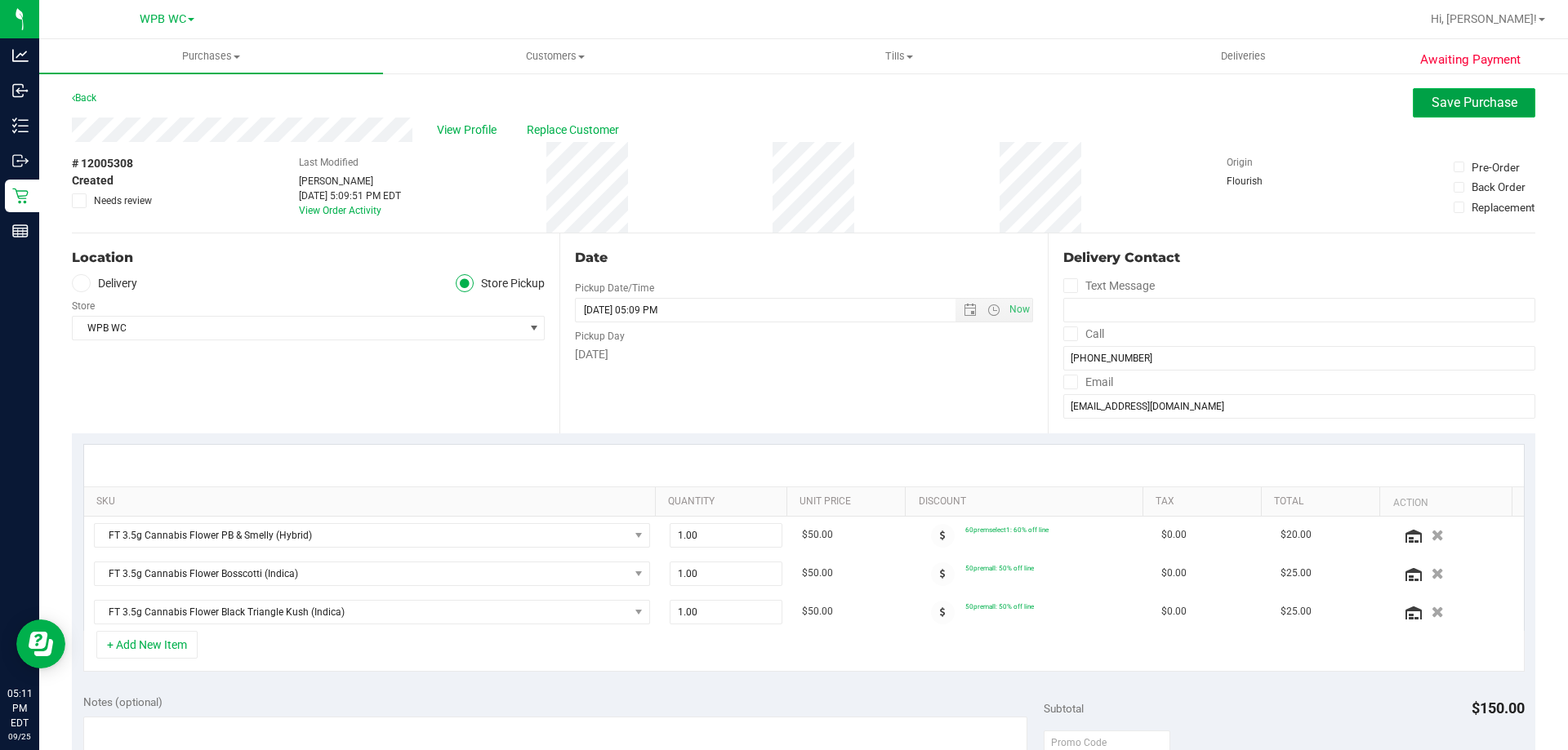
click at [1432, 102] on span "Save Purchase" at bounding box center [1474, 103] width 86 height 16
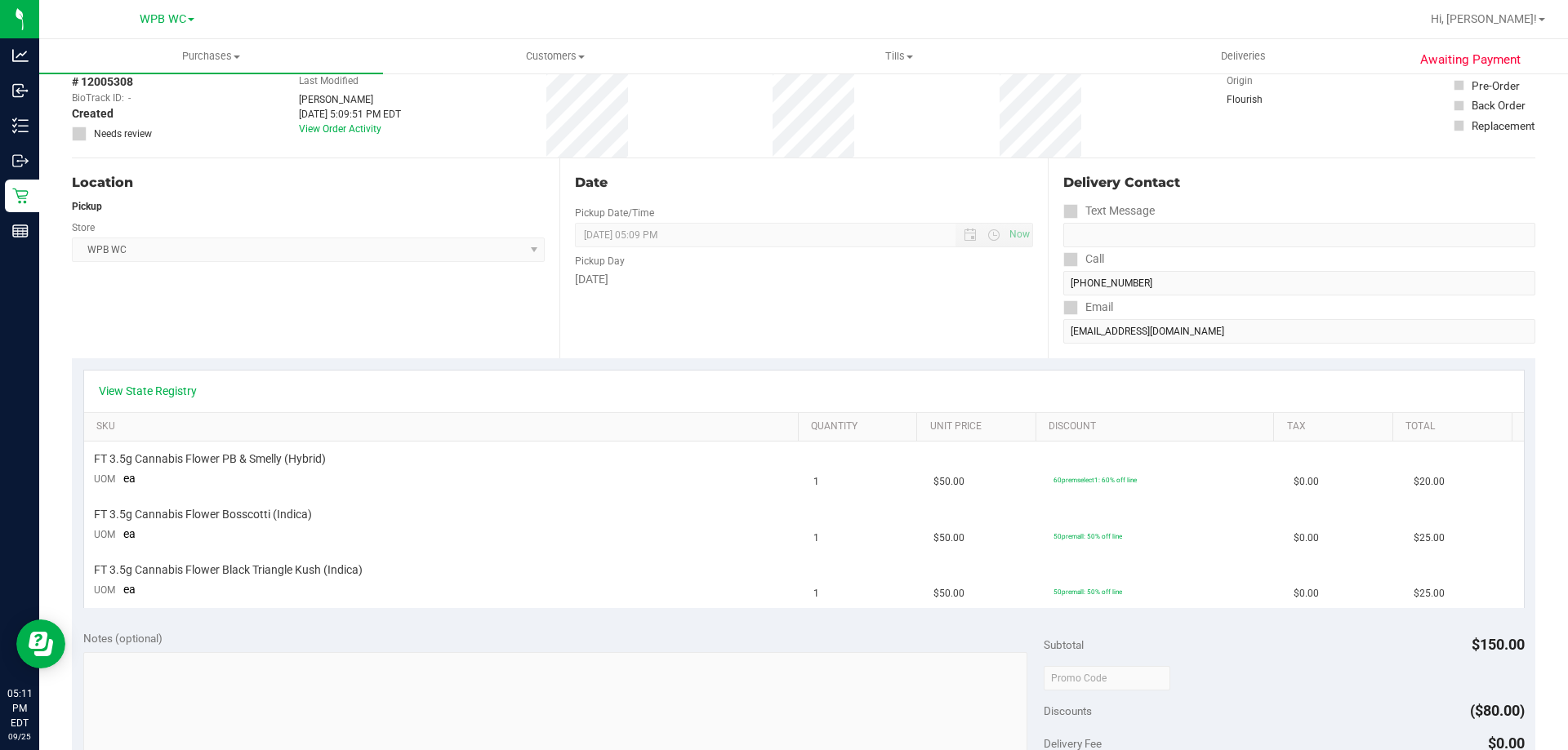
scroll to position [327, 0]
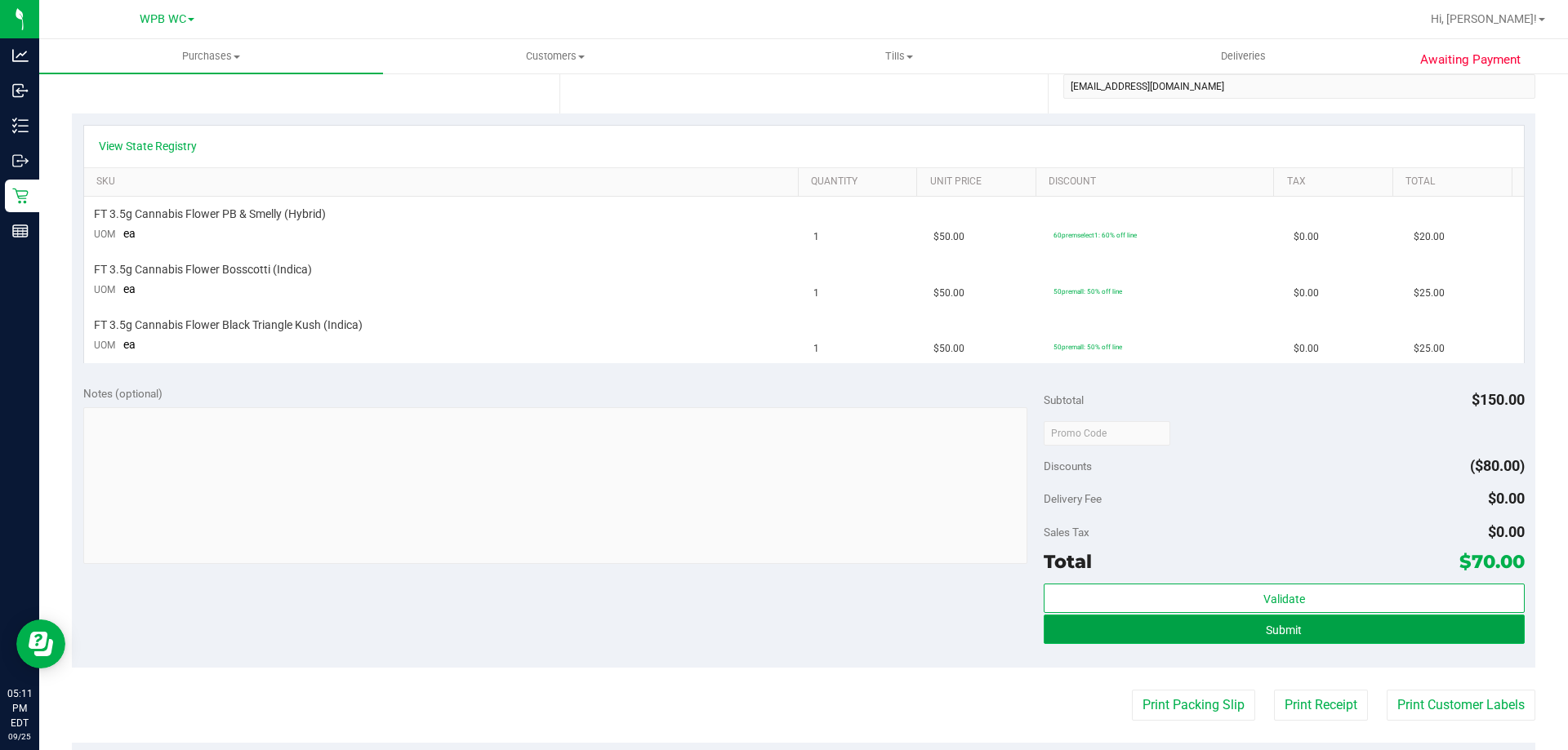
click at [1221, 626] on button "Submit" at bounding box center [1283, 629] width 480 height 30
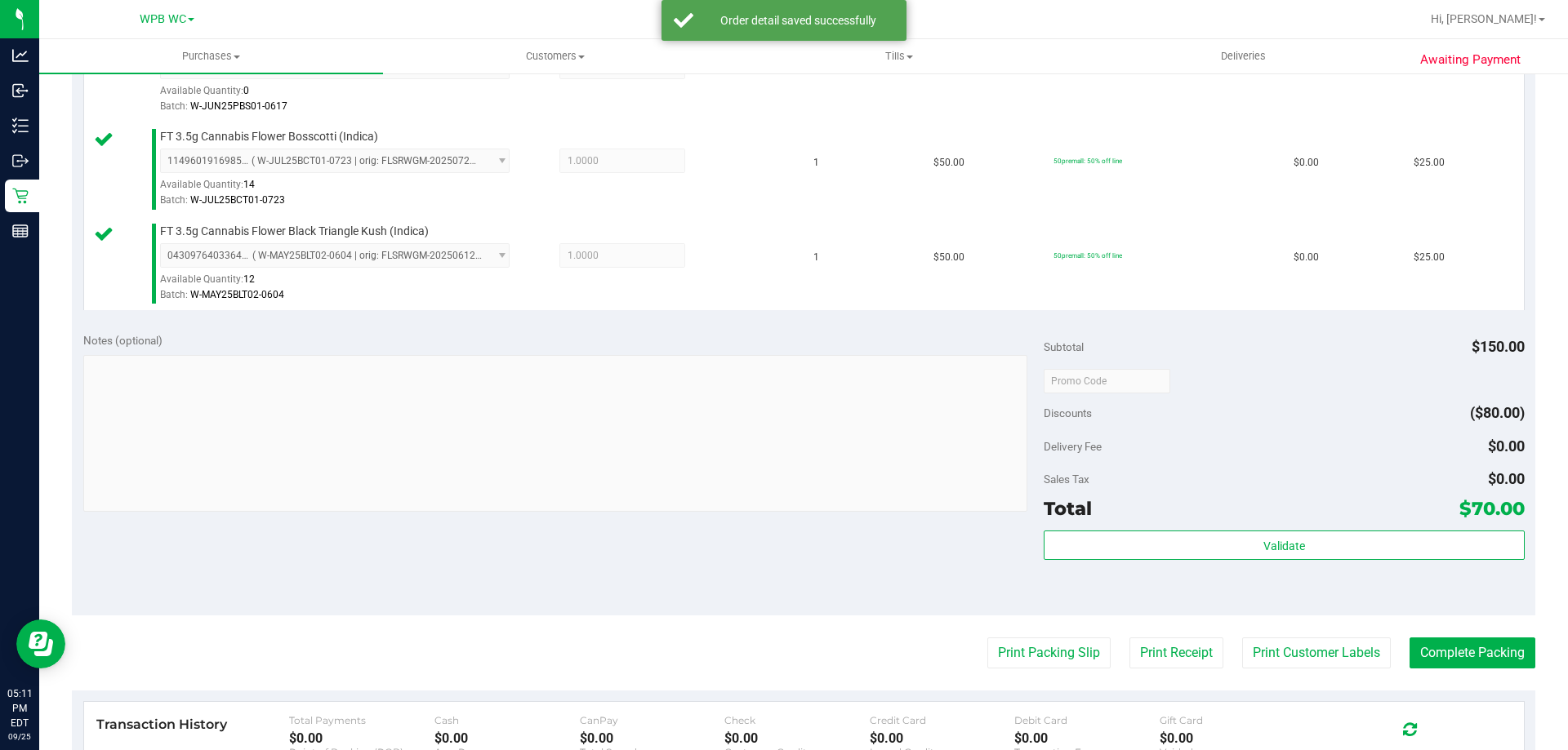
scroll to position [774, 0]
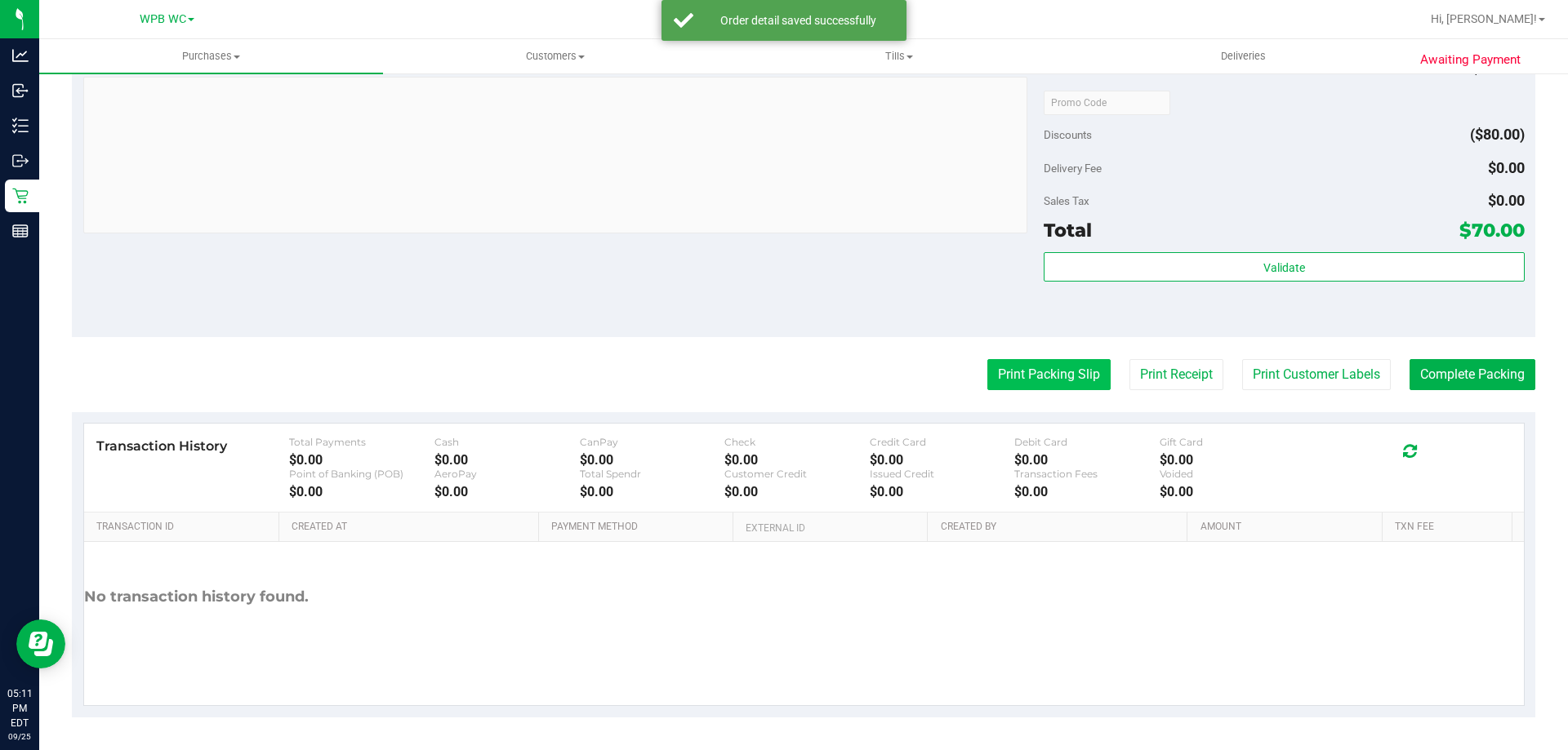
click at [1049, 378] on button "Print Packing Slip" at bounding box center [1049, 375] width 124 height 31
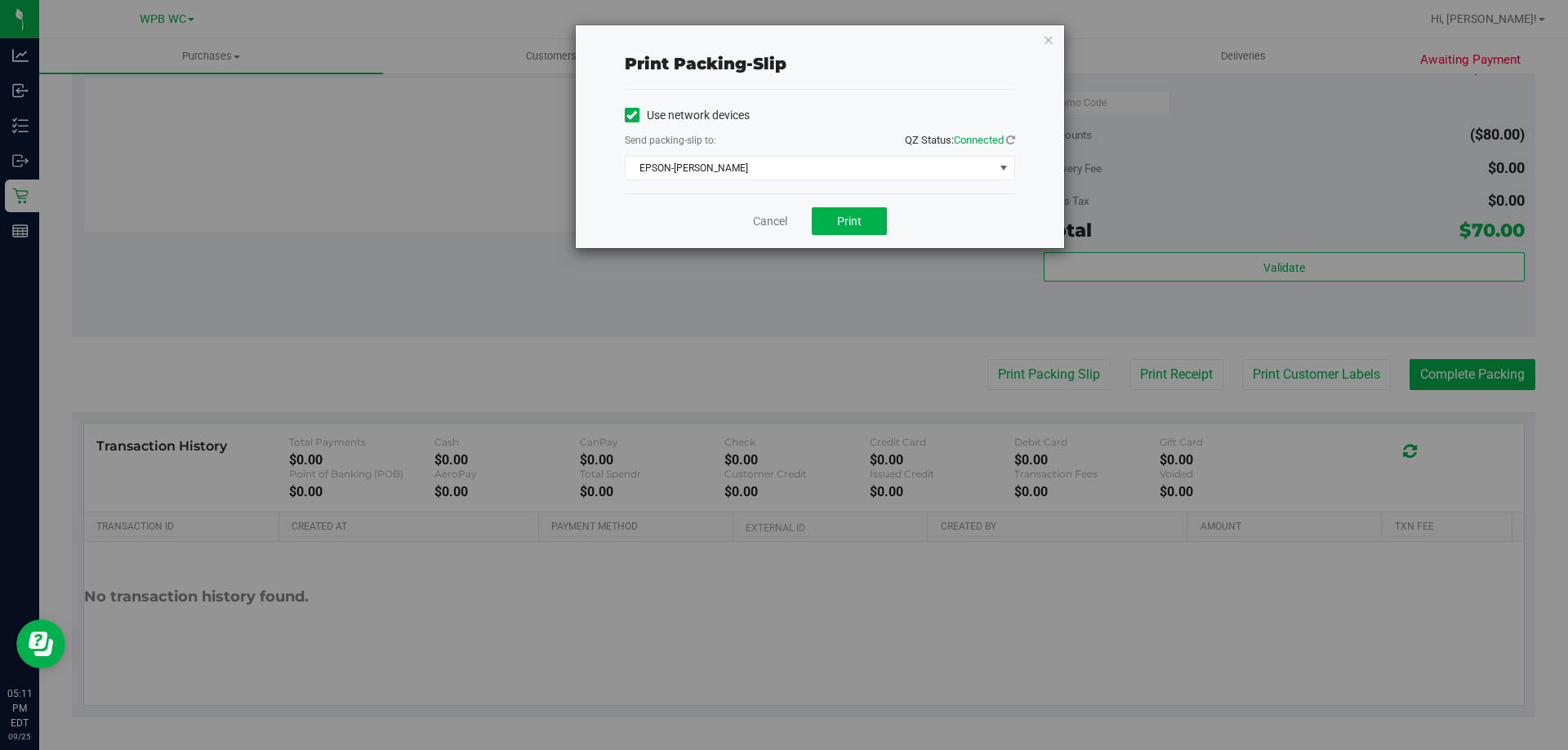
click at [884, 205] on div "Cancel Print" at bounding box center [820, 220] width 391 height 55
click at [860, 226] on span "Print" at bounding box center [849, 221] width 25 height 13
click at [776, 226] on link "Cancel" at bounding box center [770, 221] width 34 height 17
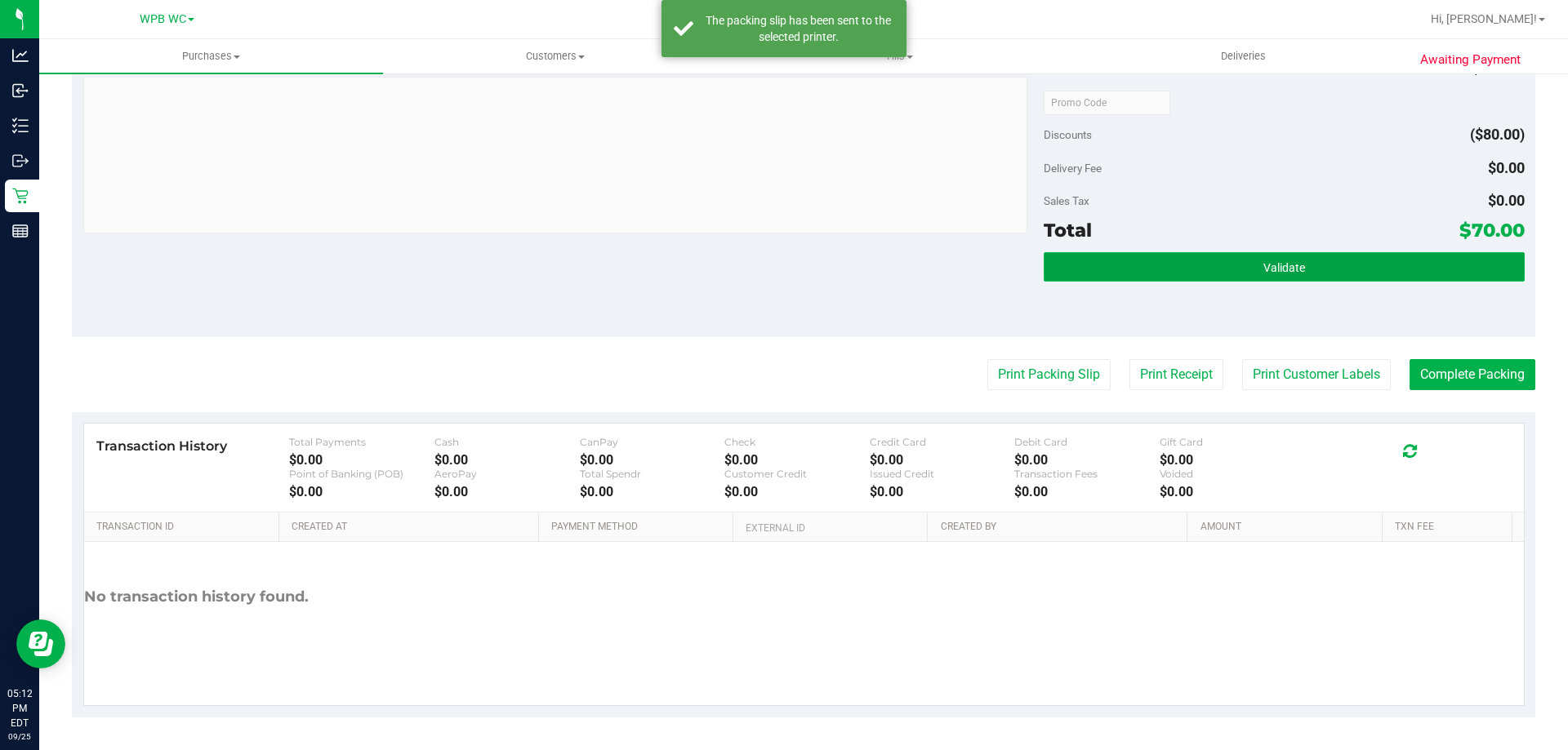
click at [1132, 256] on button "Validate" at bounding box center [1283, 267] width 480 height 30
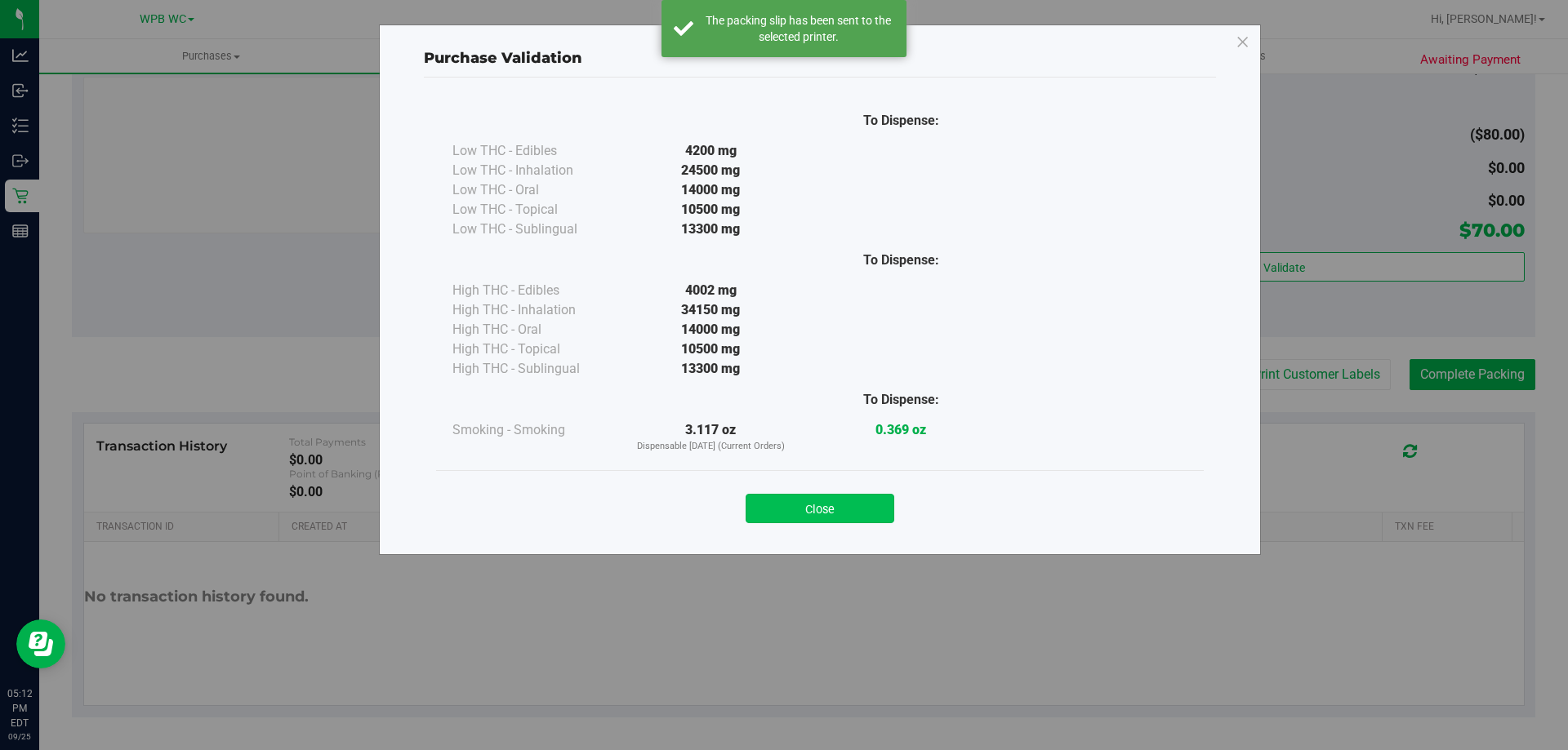
click at [835, 514] on button "Close" at bounding box center [819, 509] width 148 height 30
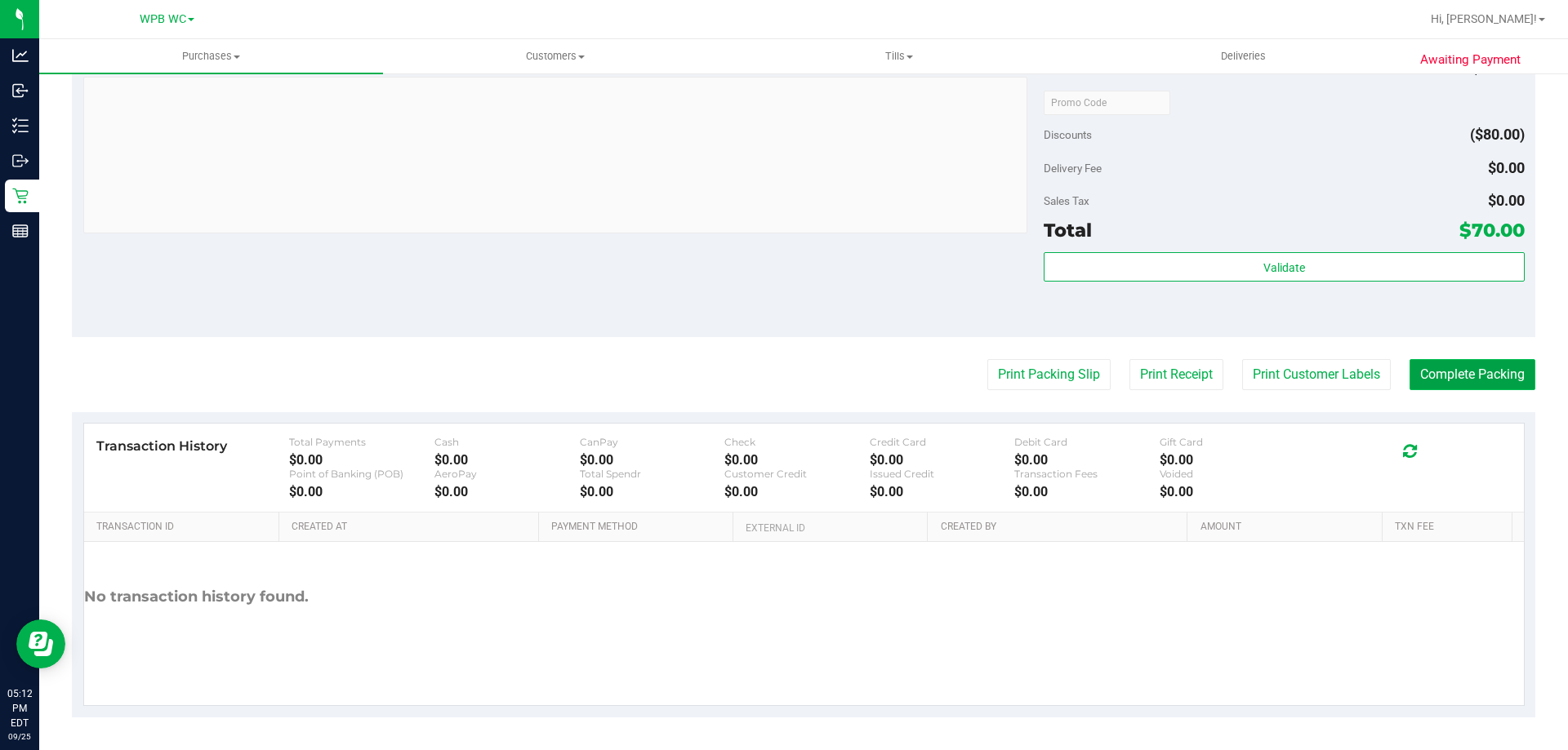
click at [1419, 374] on button "Complete Packing" at bounding box center [1472, 375] width 126 height 31
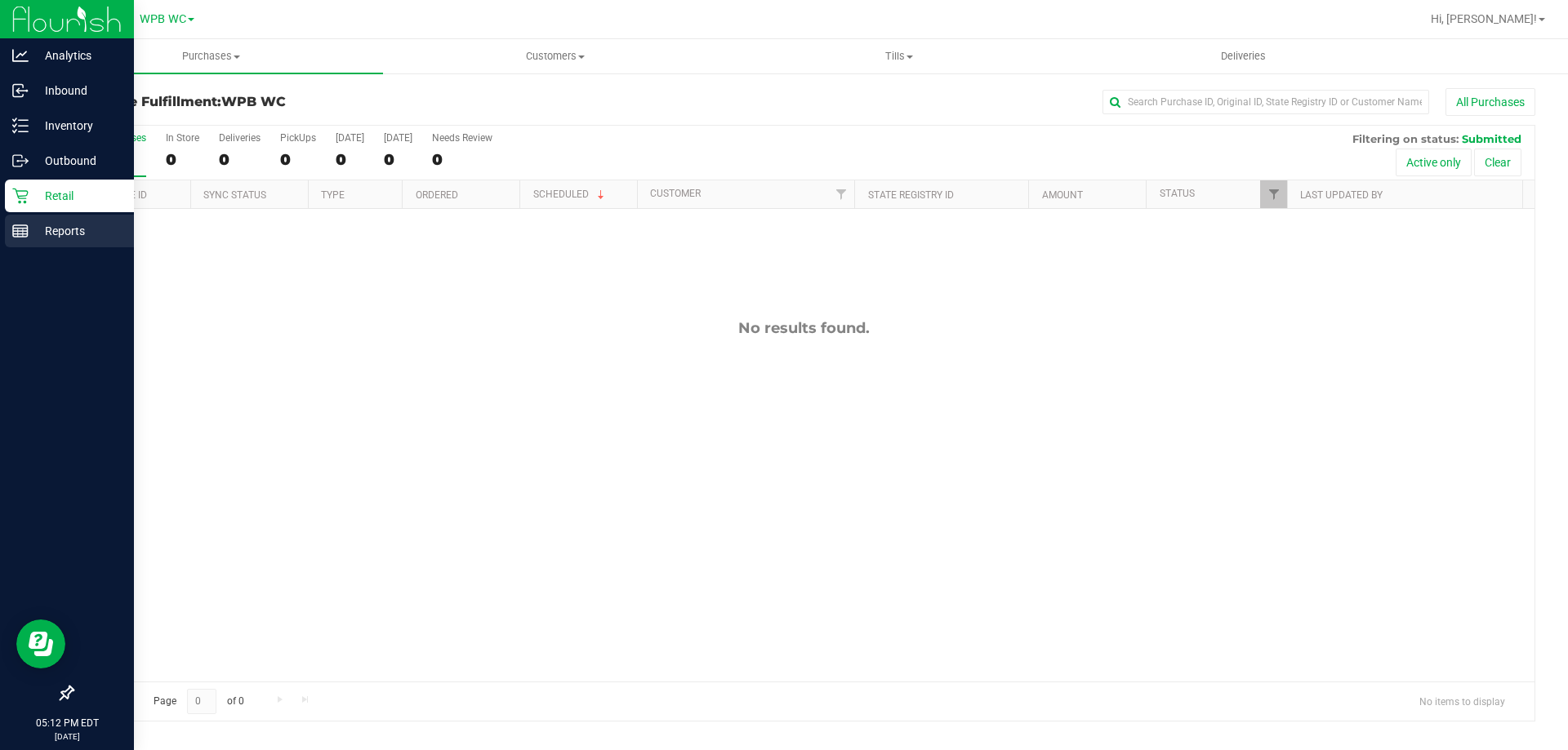
click at [33, 219] on div "Reports" at bounding box center [69, 231] width 129 height 33
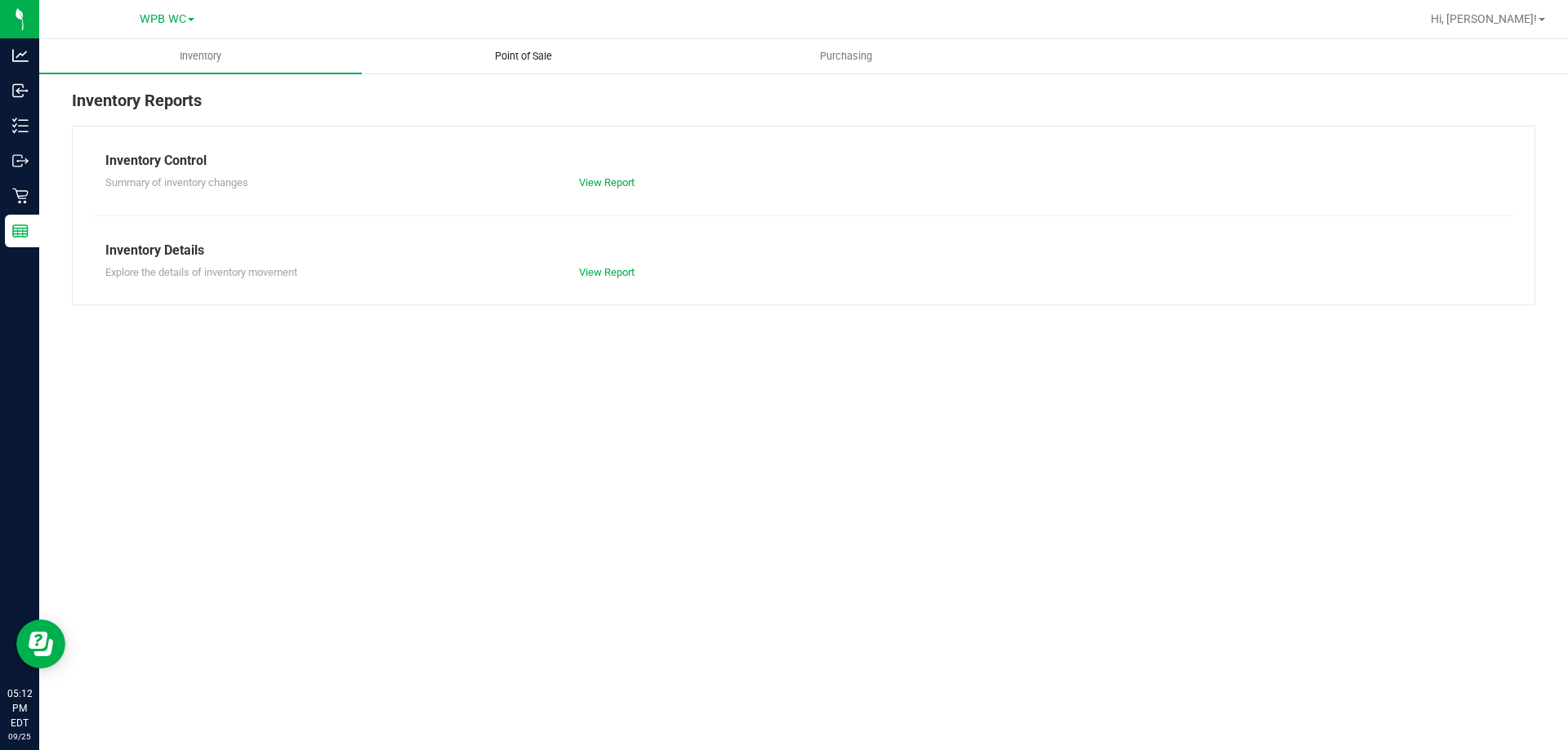
click at [546, 68] on uib-tab-heading "Point of Sale" at bounding box center [523, 56] width 321 height 33
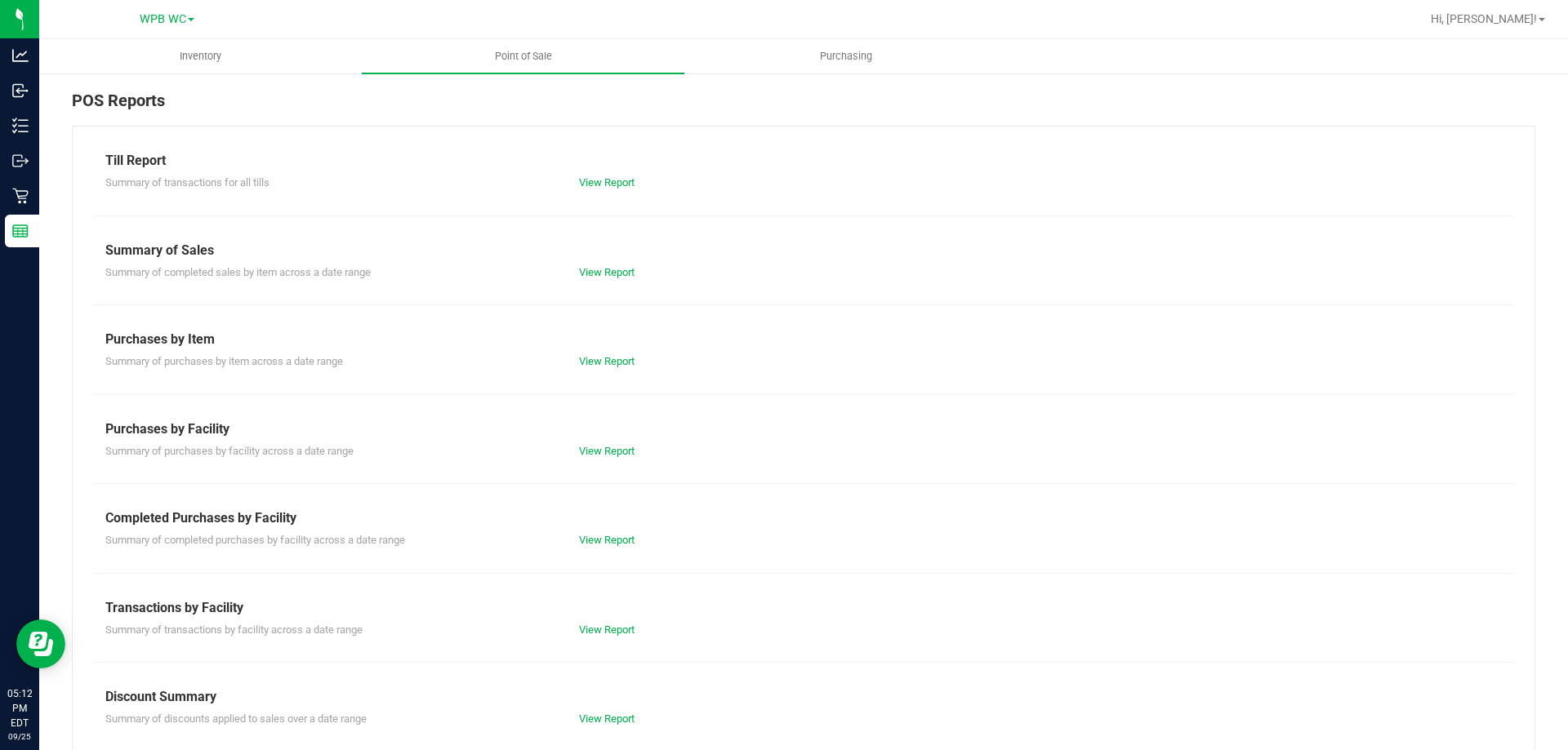
click at [605, 712] on div "View Report" at bounding box center [685, 719] width 237 height 16
click at [604, 717] on link "View Report" at bounding box center [607, 718] width 56 height 12
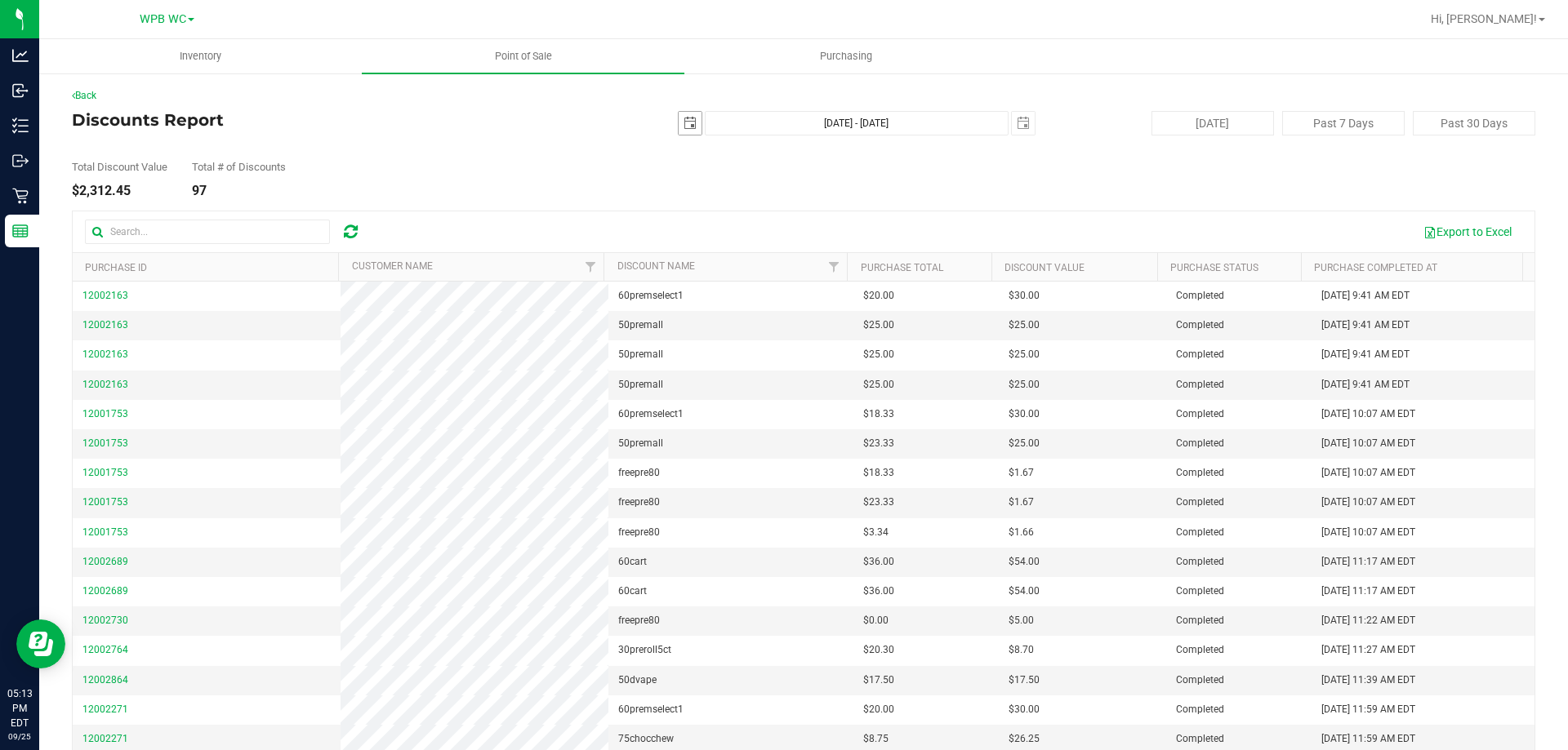
click at [688, 120] on span "select" at bounding box center [689, 123] width 23 height 23
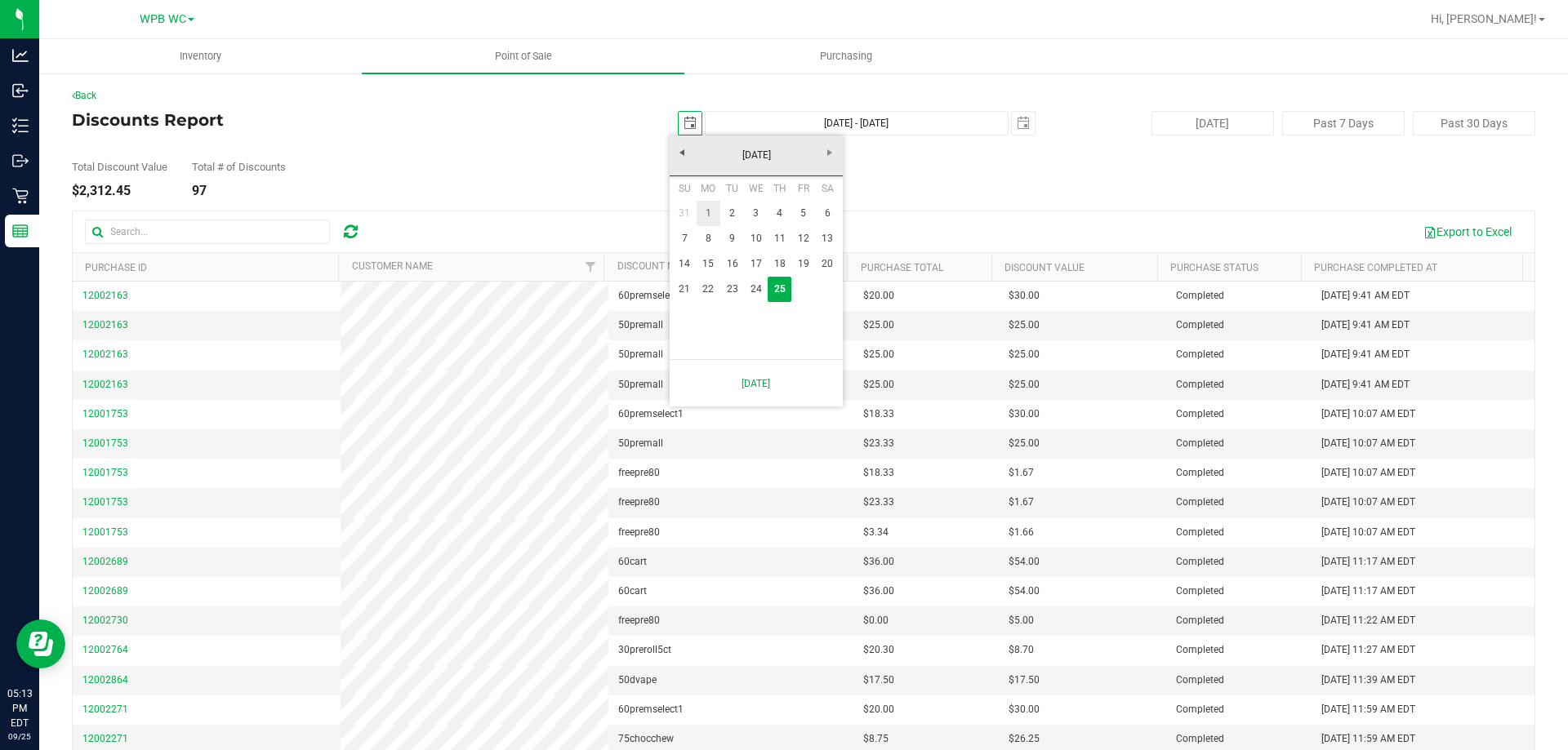
click at [709, 212] on link "1" at bounding box center [708, 213] width 24 height 25
type input "[DATE]"
type input "[DATE] - [DATE]"
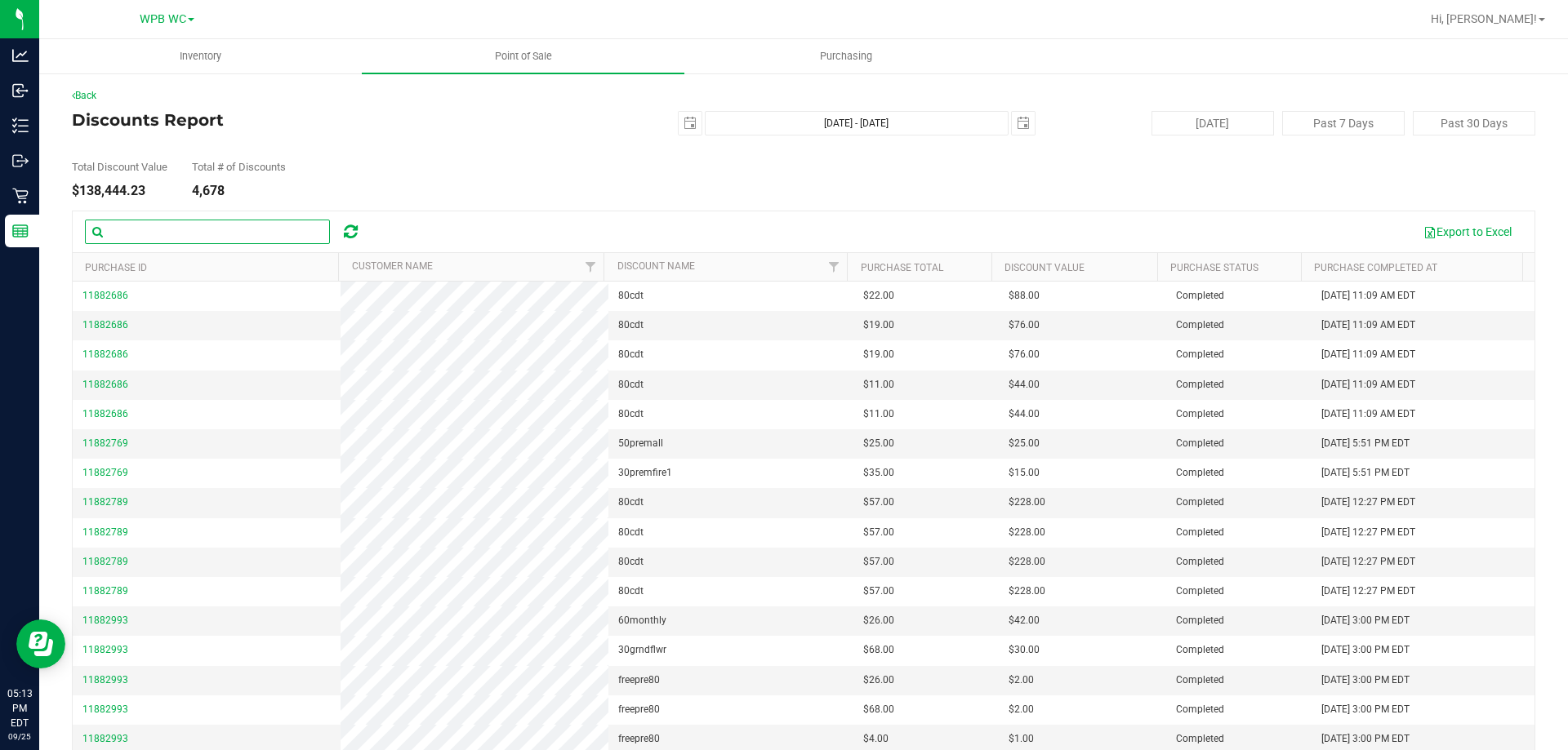
click at [209, 228] on input "text" at bounding box center [207, 231] width 245 height 25
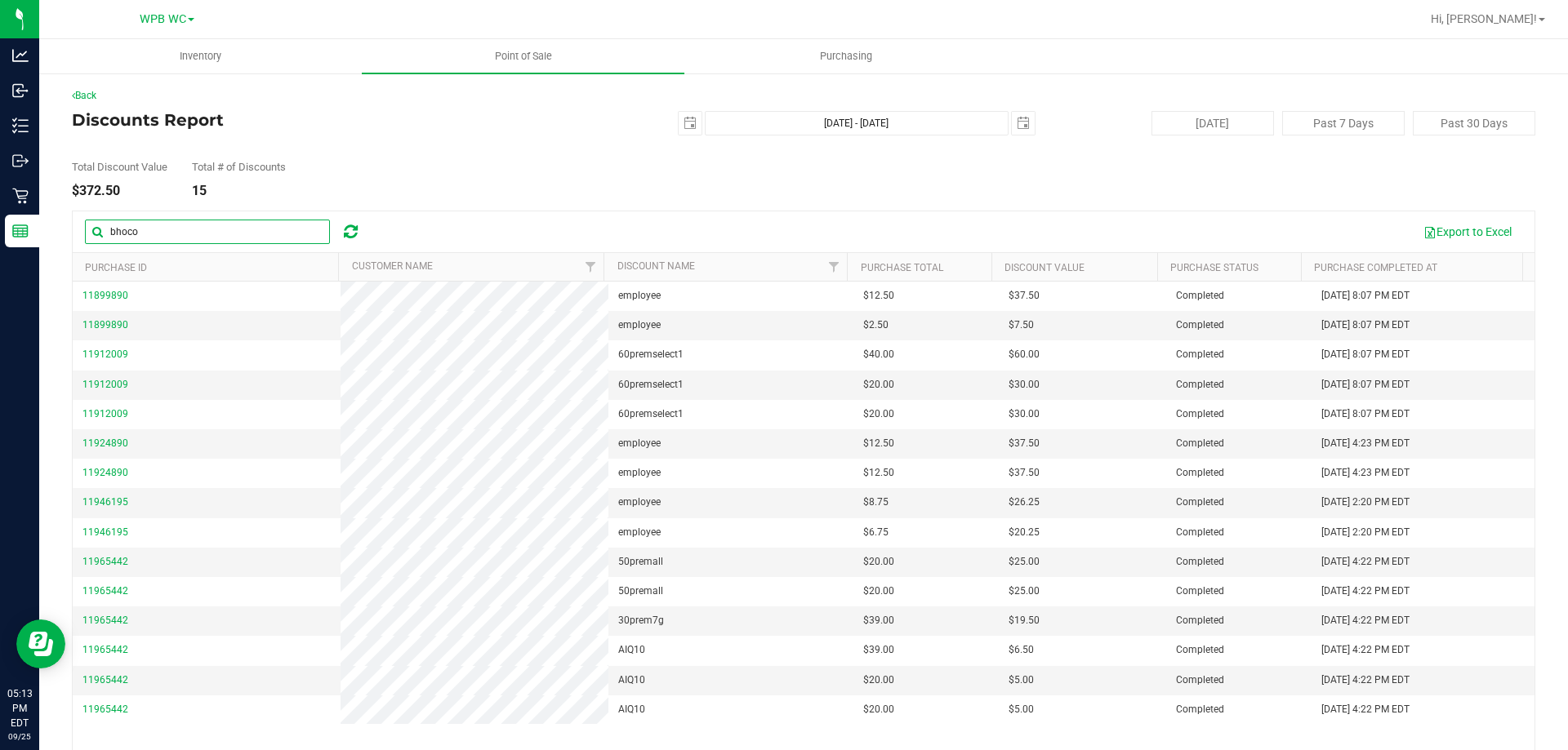
type input "bhoco"
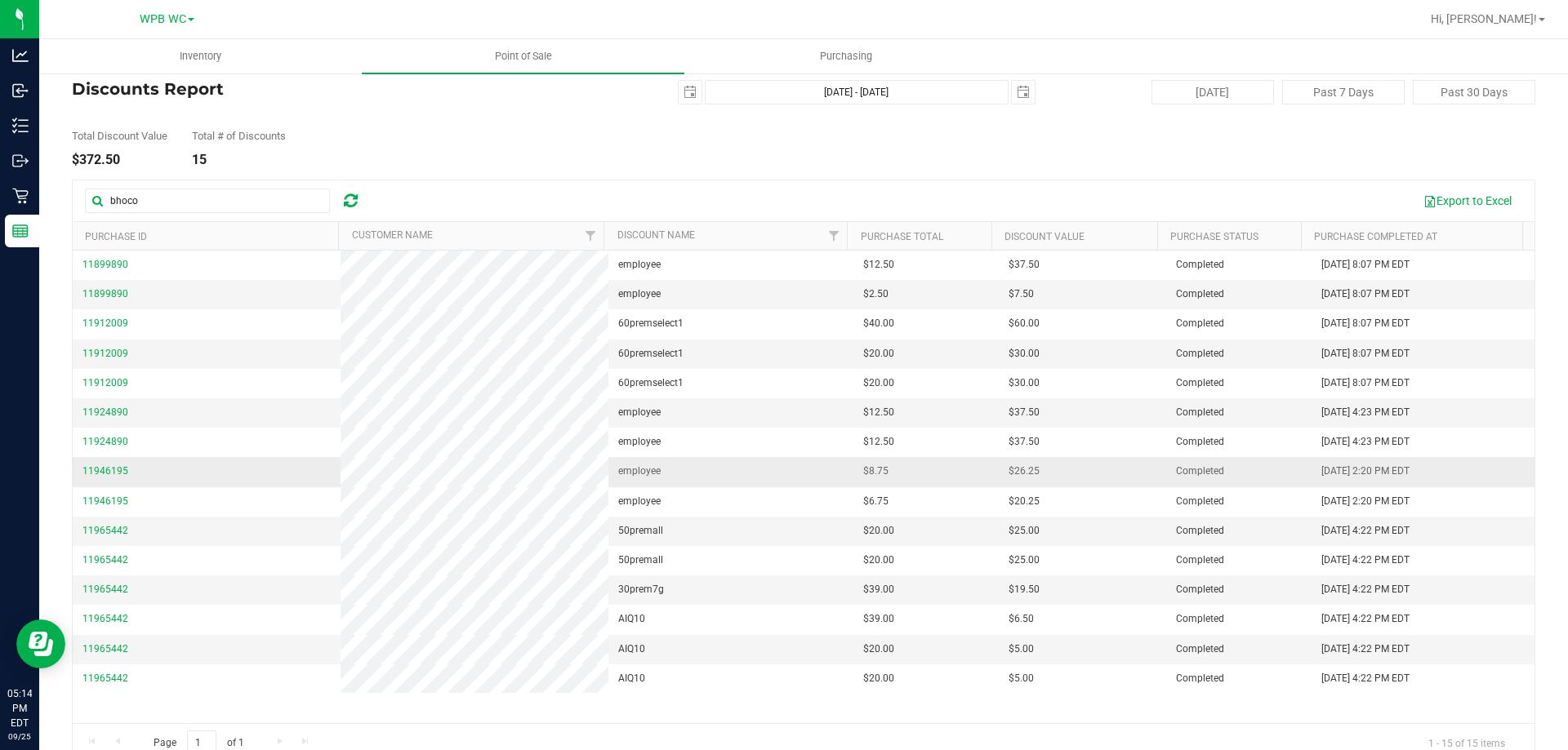
scroll to position [61, 0]
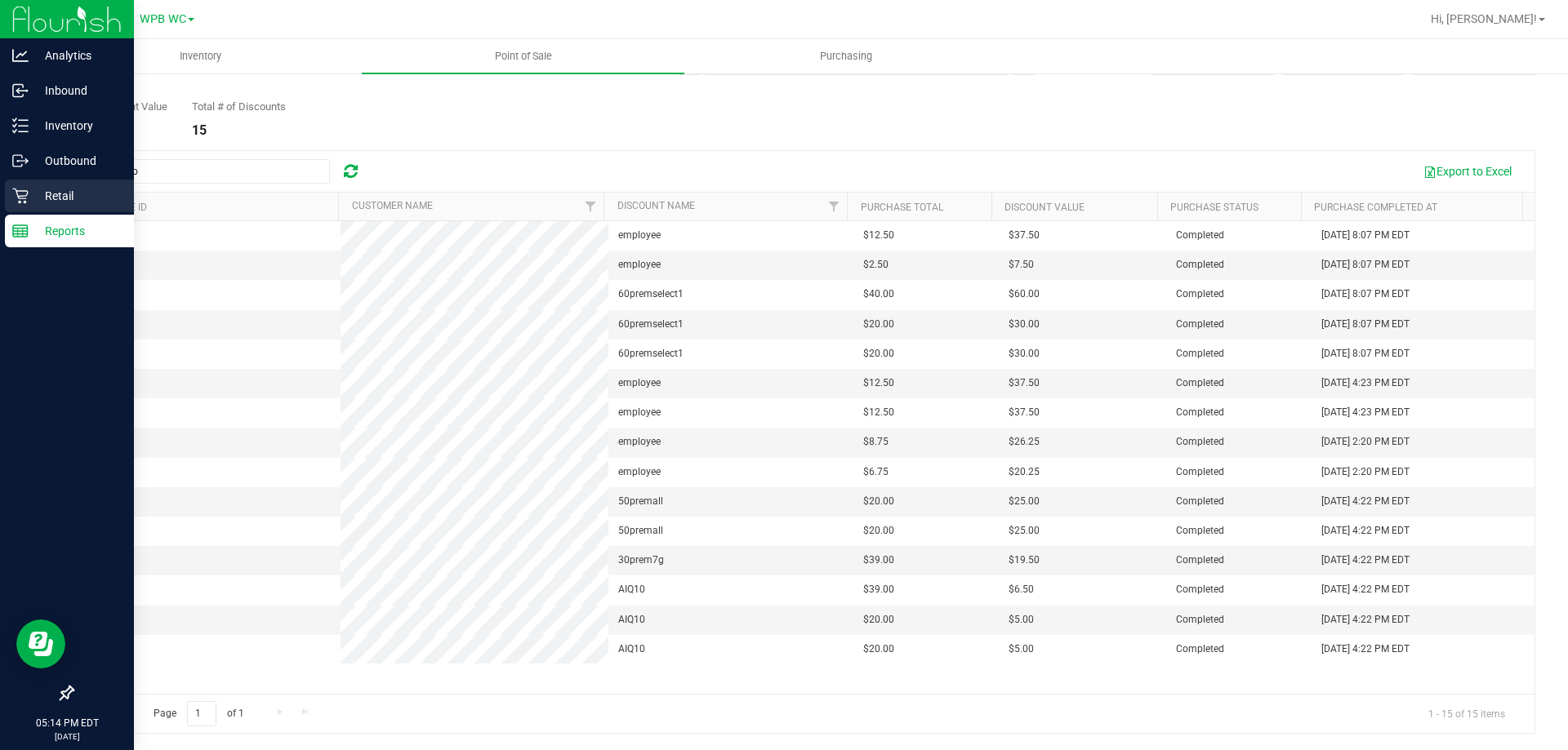
click at [30, 197] on p "Retail" at bounding box center [78, 196] width 98 height 20
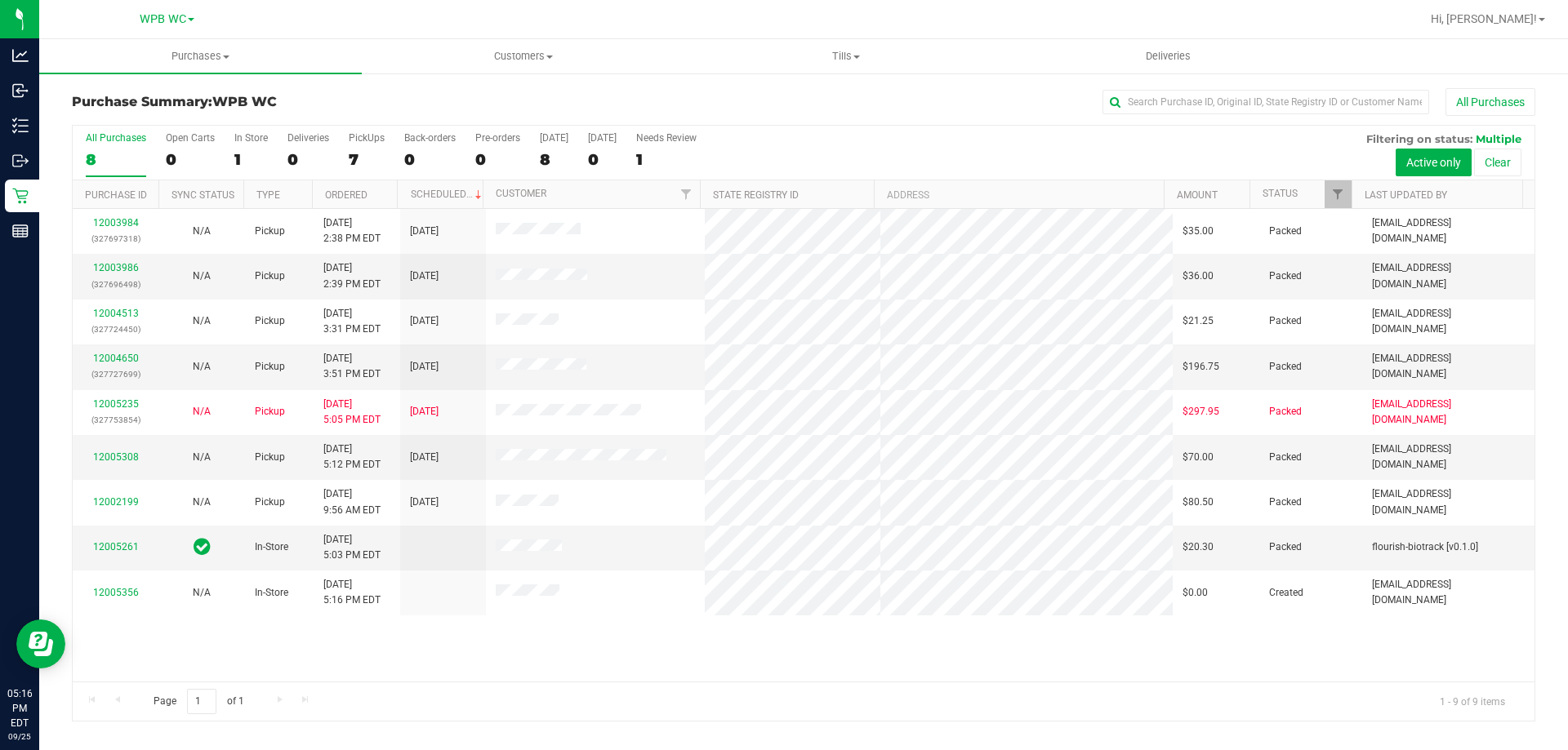
click at [378, 675] on div "12003984 (327697318) N/A Pickup [DATE] 2:38 PM EDT 9/25/2025 $35.00 Packed [EMA…" at bounding box center [803, 445] width 1461 height 473
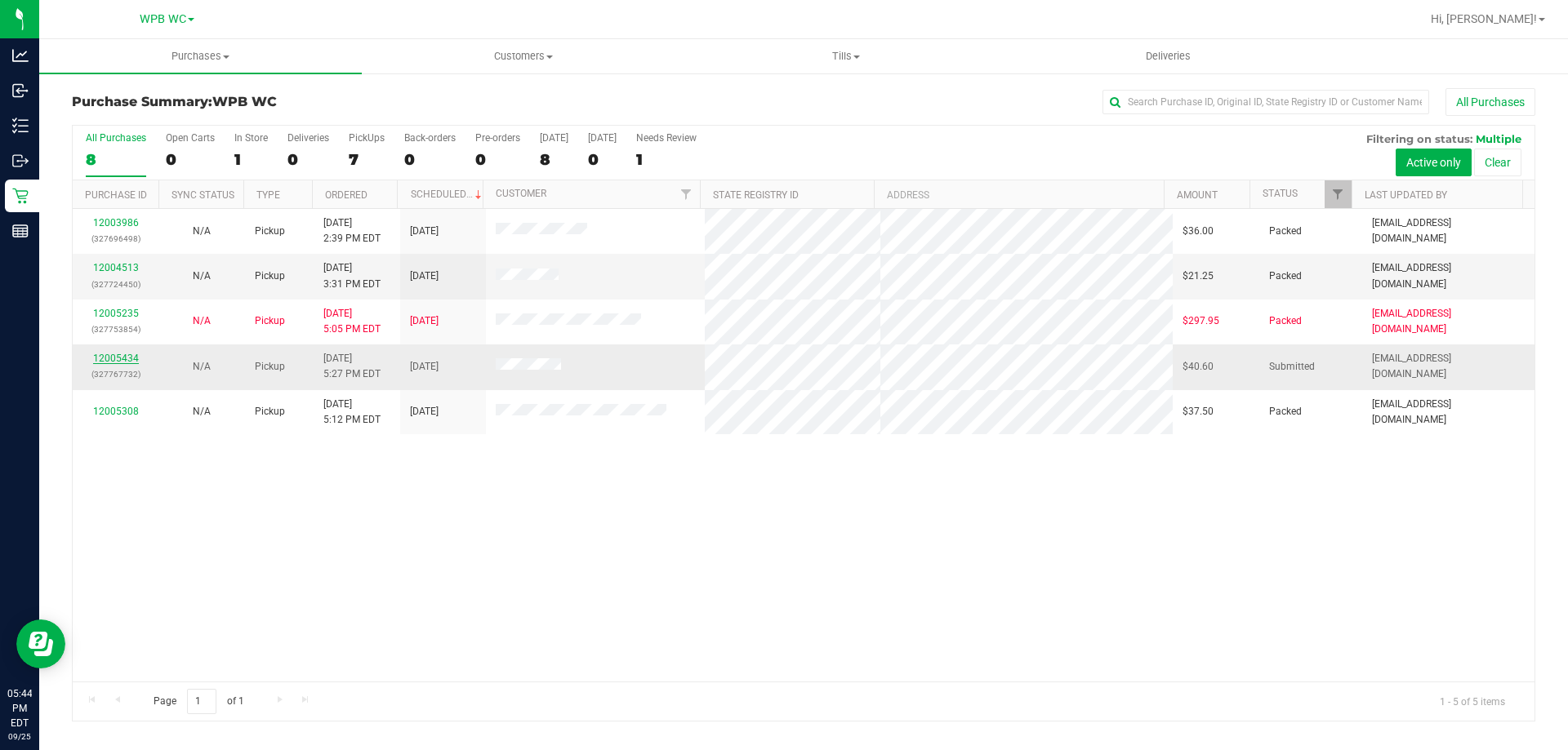
click at [124, 360] on link "12005434" at bounding box center [116, 358] width 46 height 11
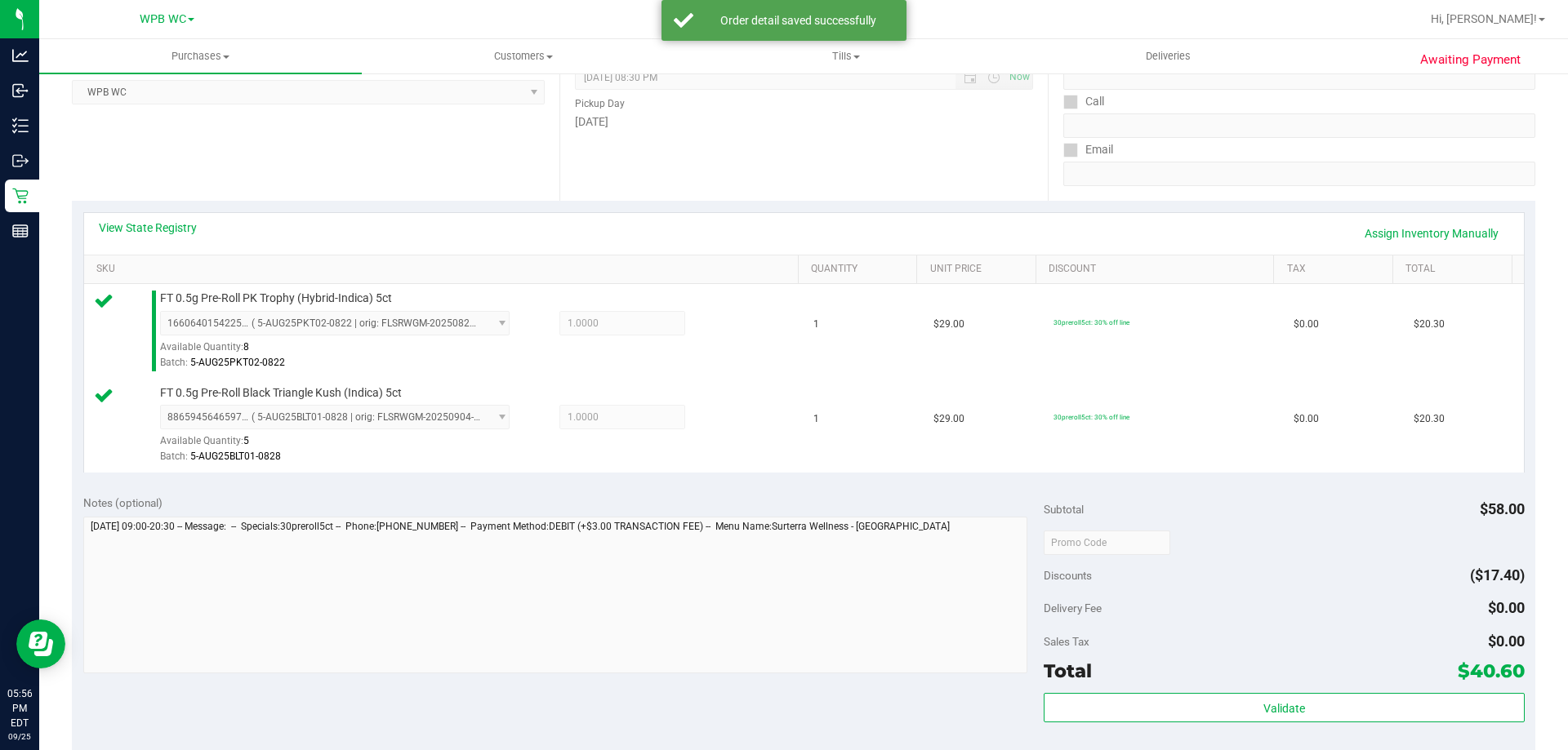
scroll to position [572, 0]
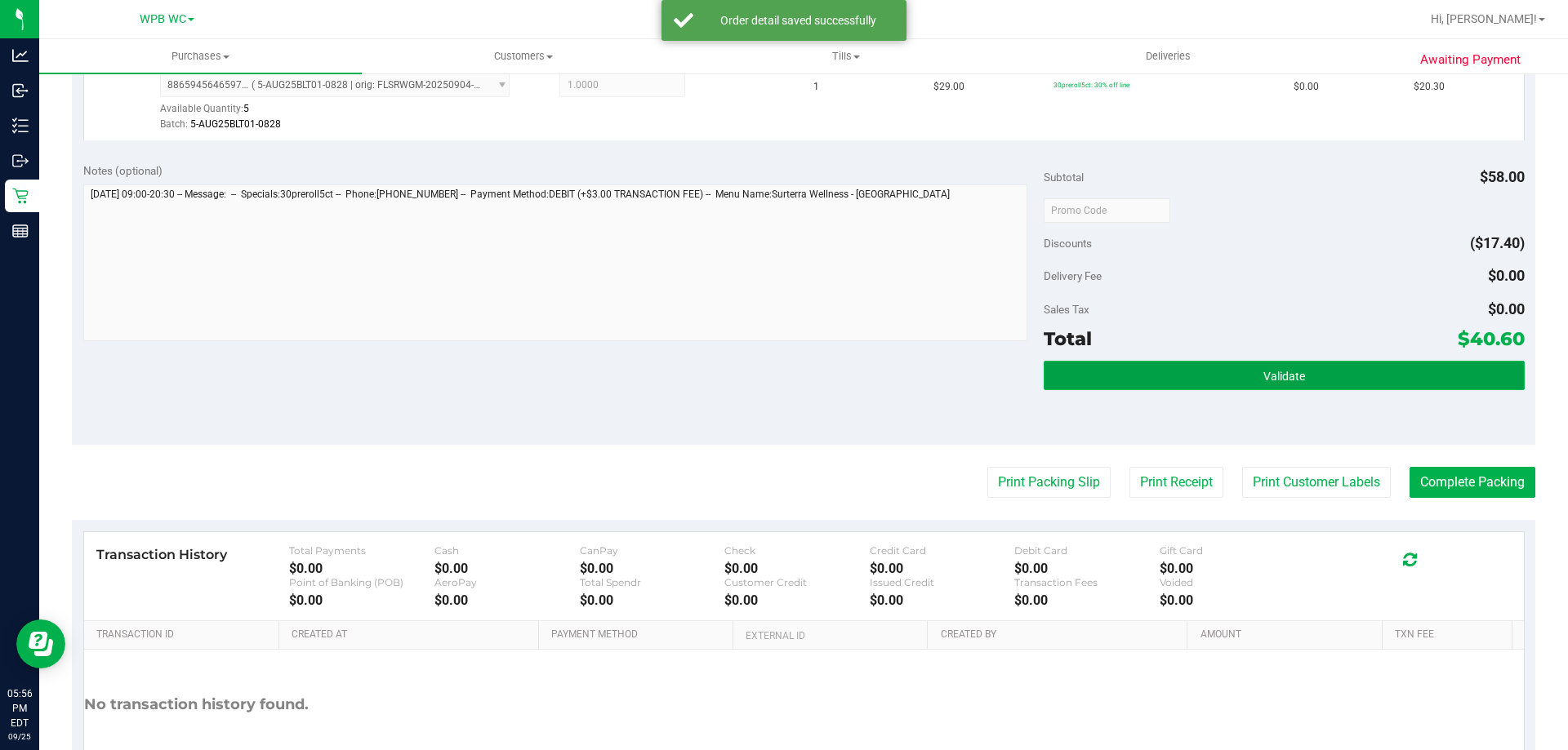
click at [1233, 371] on button "Validate" at bounding box center [1283, 375] width 480 height 30
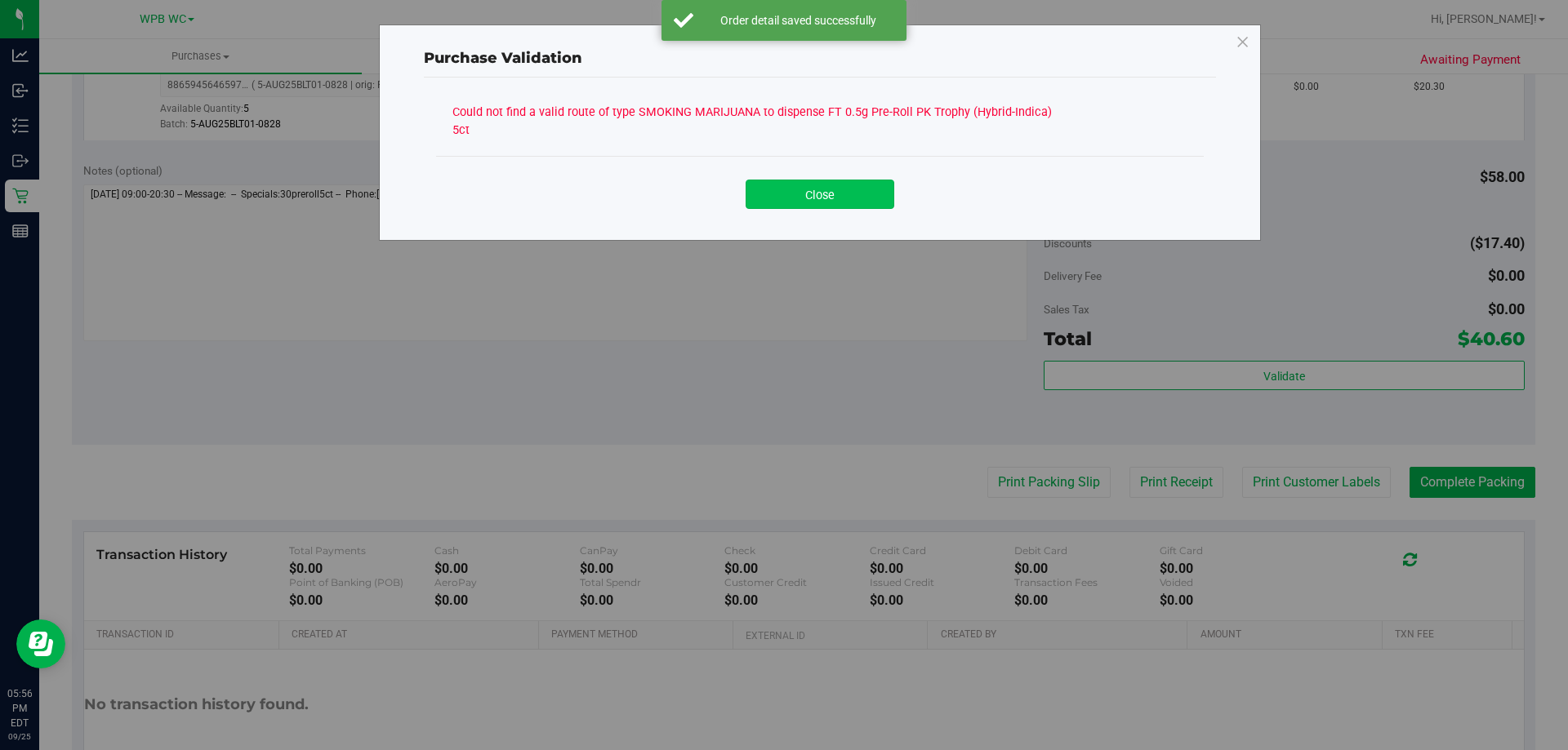
click at [850, 179] on button "Close" at bounding box center [819, 194] width 148 height 30
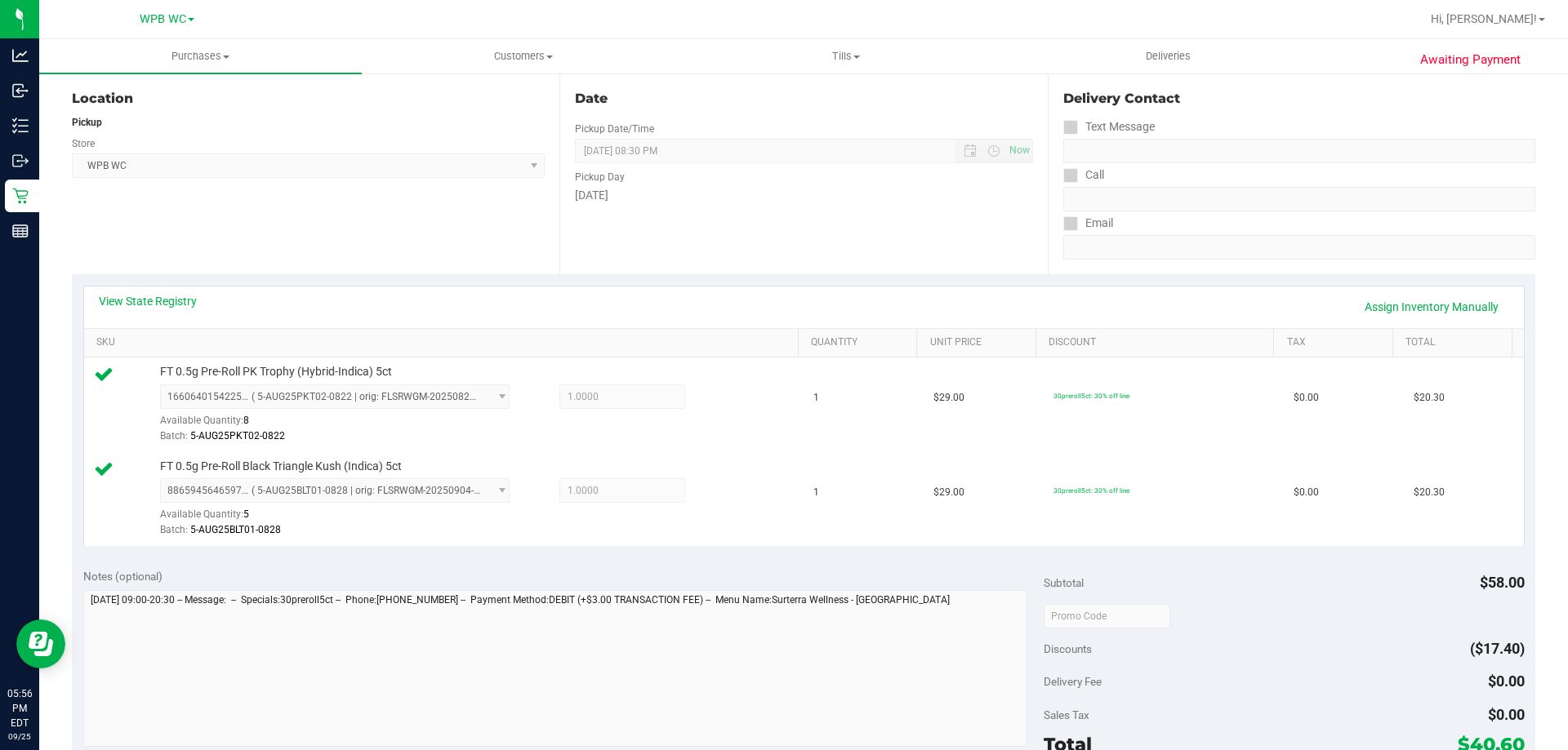
scroll to position [0, 0]
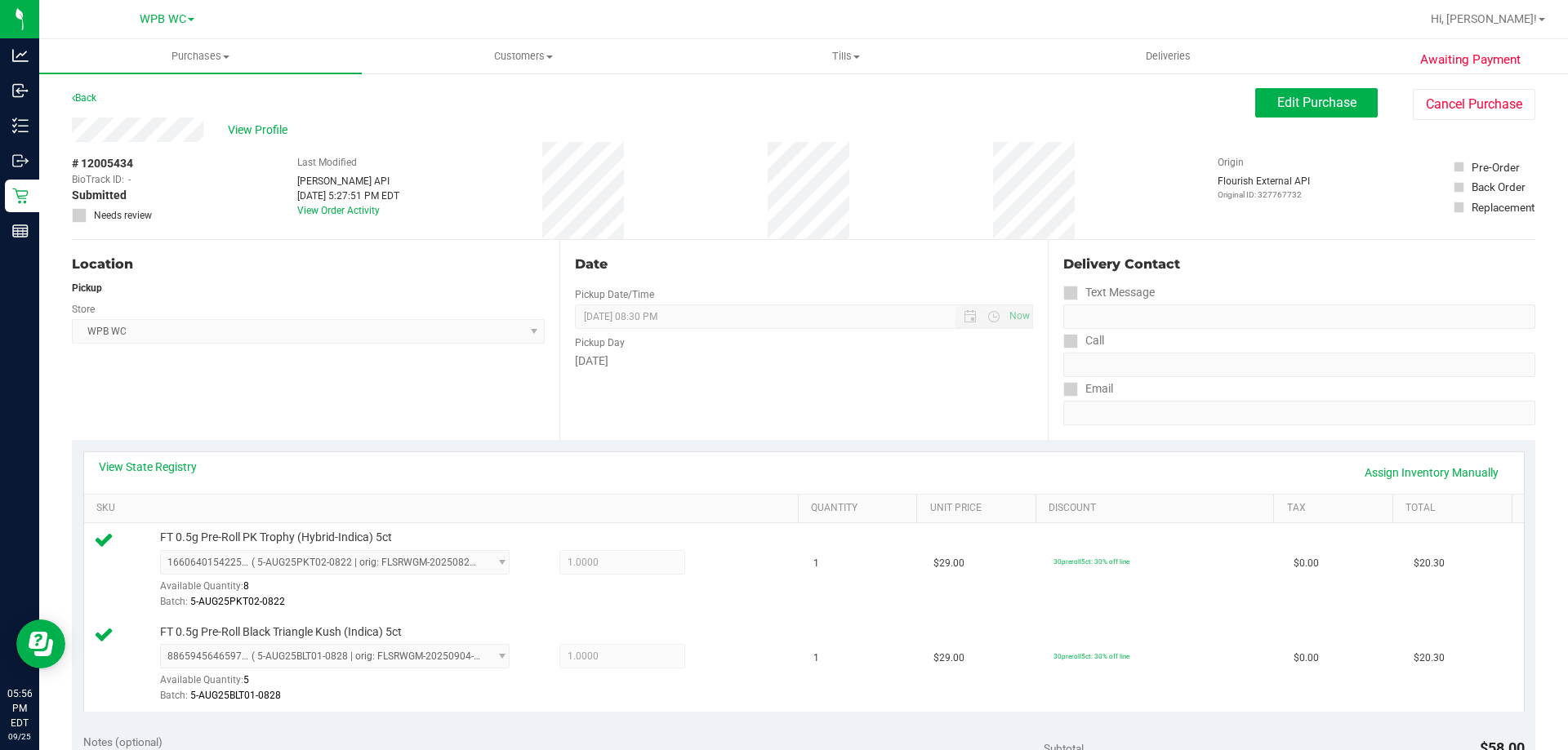
click at [127, 458] on div "View State Registry Assign Inventory Manually" at bounding box center [803, 473] width 1439 height 42
click at [127, 459] on link "View State Registry" at bounding box center [147, 467] width 98 height 16
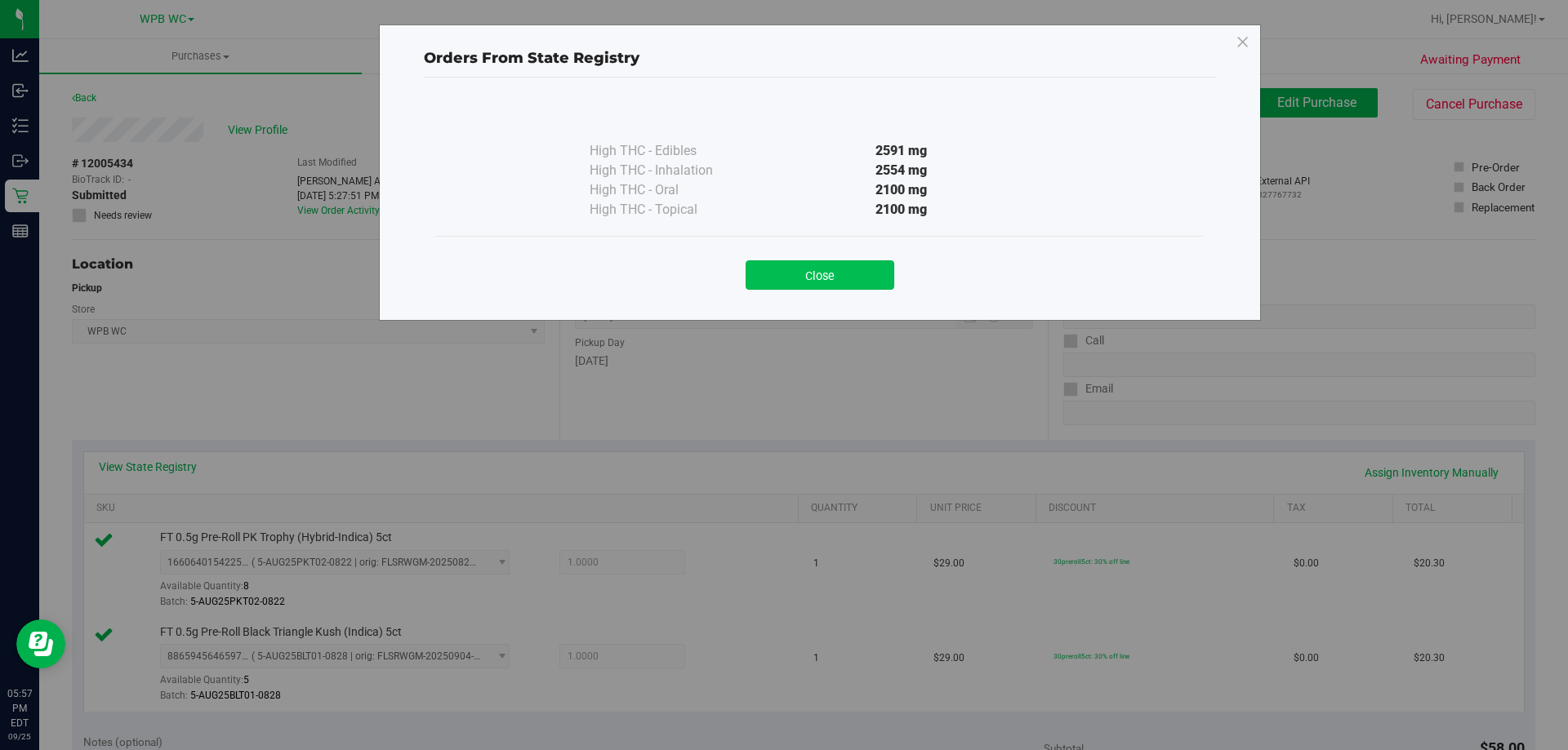
click at [798, 265] on button "Close" at bounding box center [819, 275] width 148 height 30
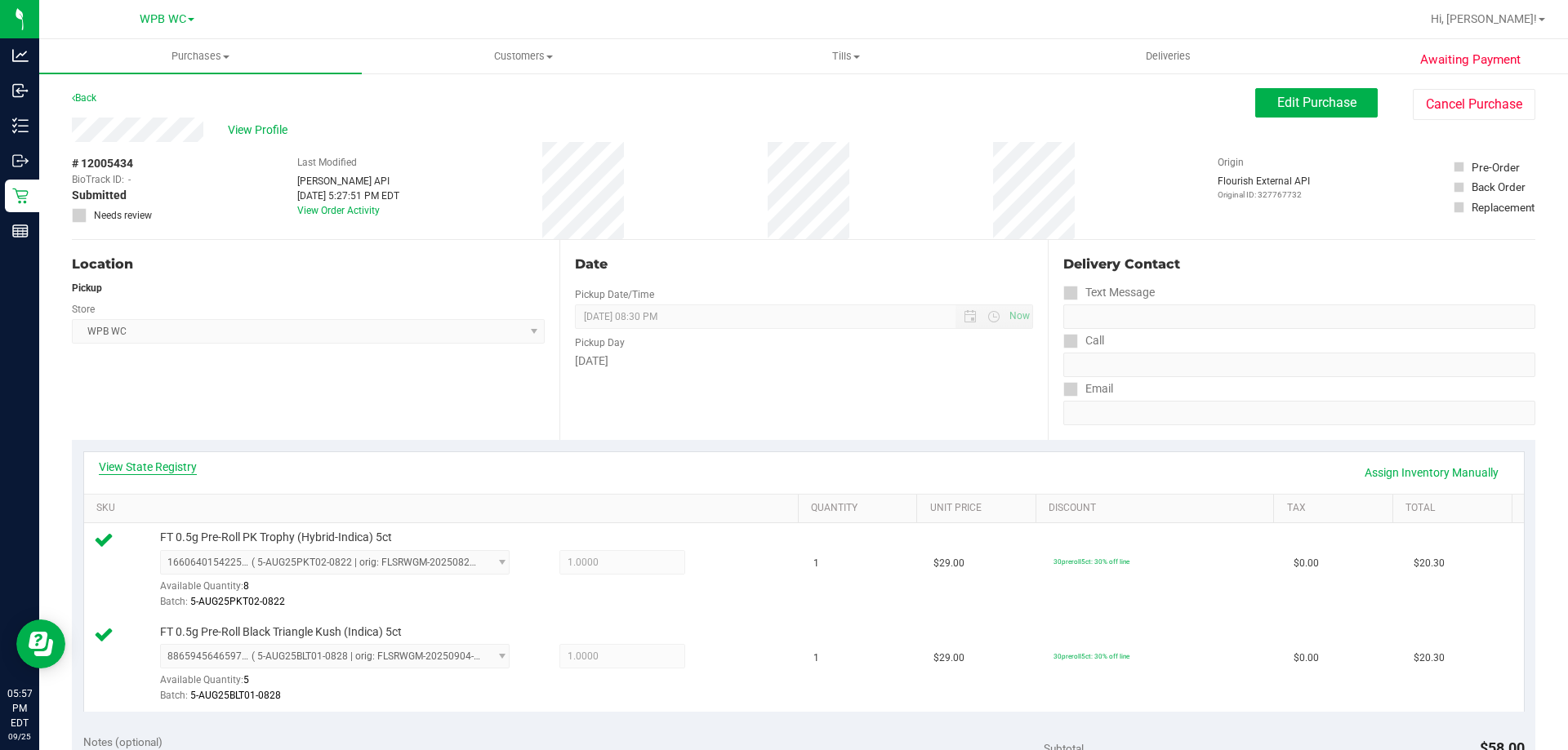
click at [132, 474] on link "View State Registry" at bounding box center [147, 467] width 98 height 16
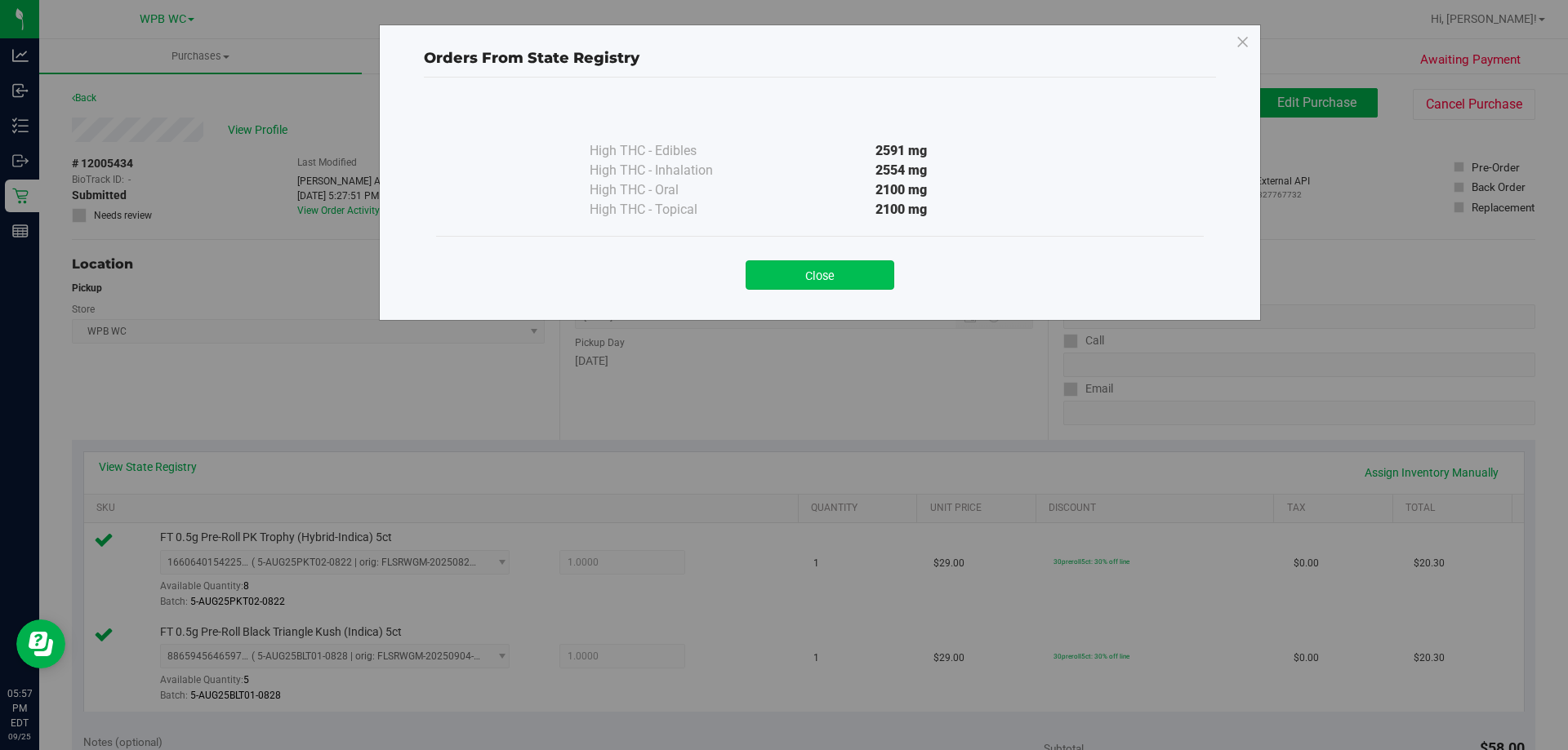
click at [845, 274] on button "Close" at bounding box center [819, 275] width 148 height 30
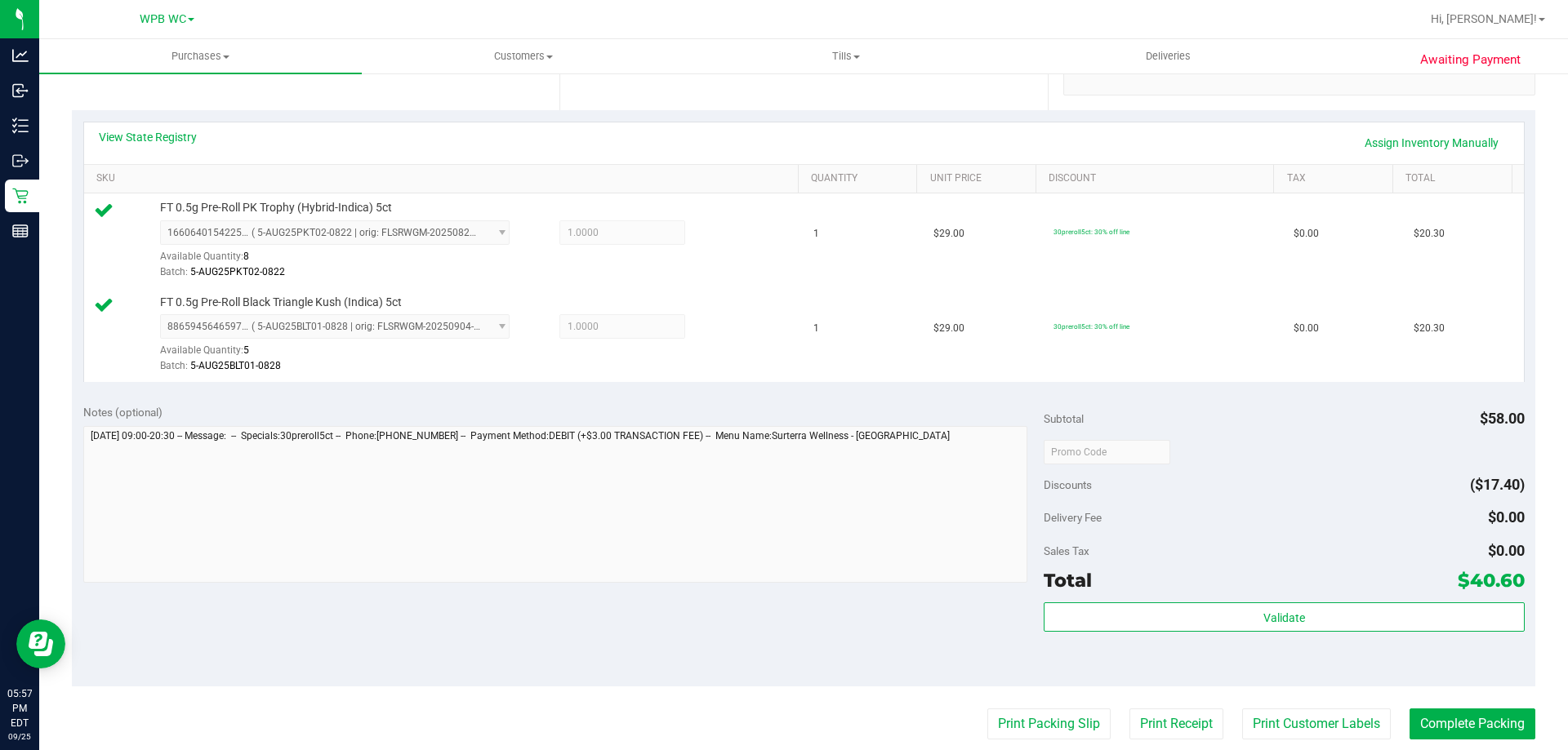
scroll to position [408, 0]
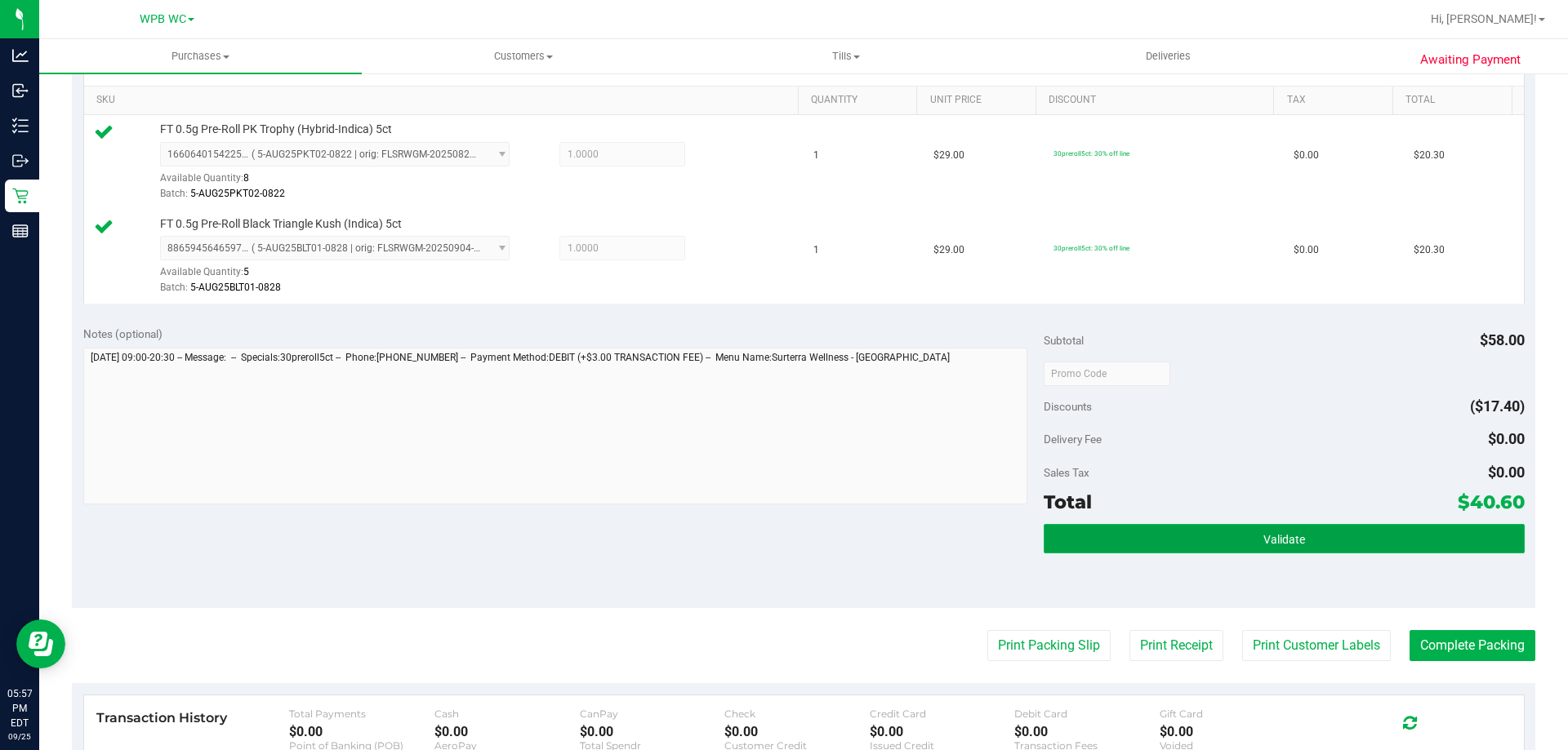
click at [1294, 547] on button "Validate" at bounding box center [1283, 539] width 480 height 30
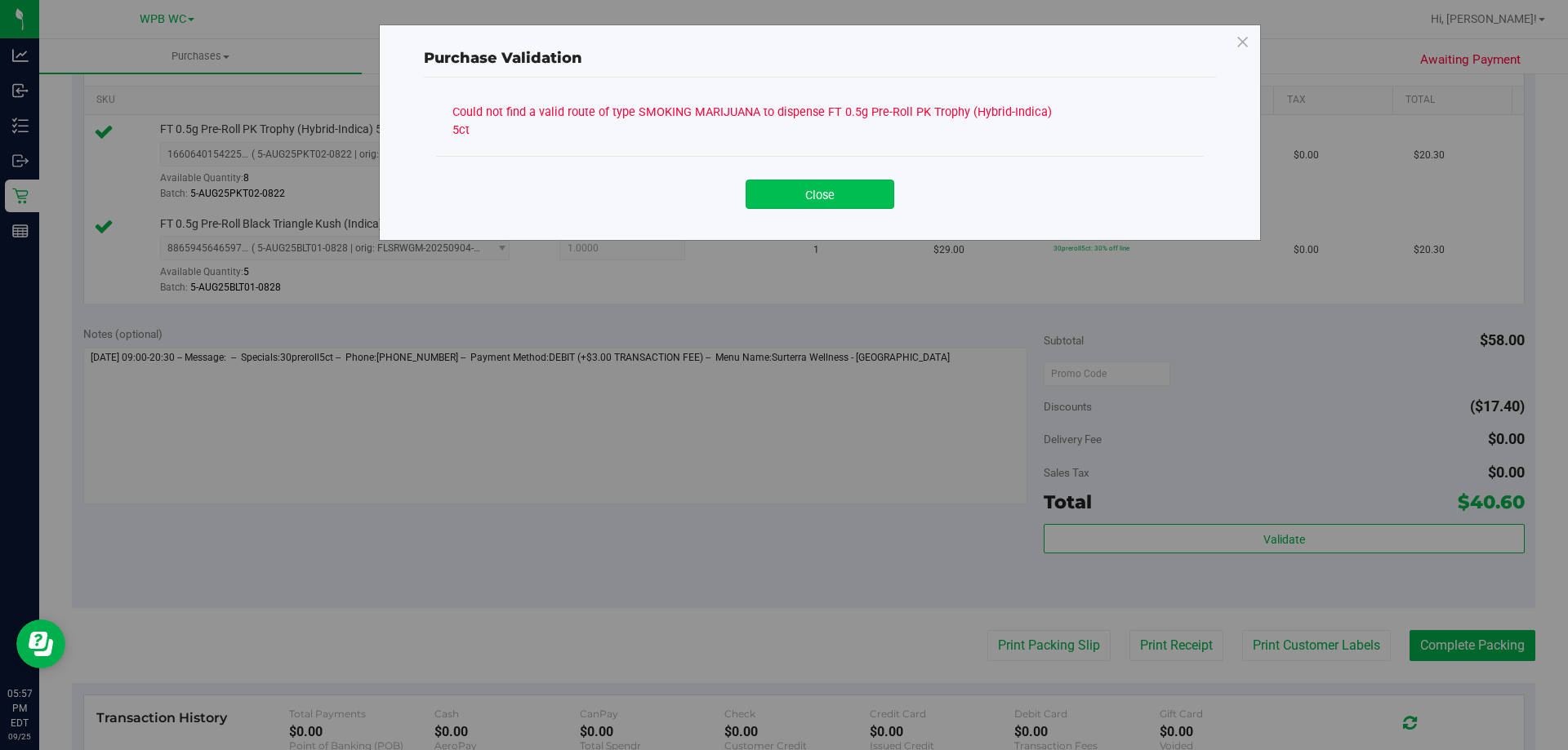
click at [843, 179] on button "Close" at bounding box center [819, 194] width 148 height 30
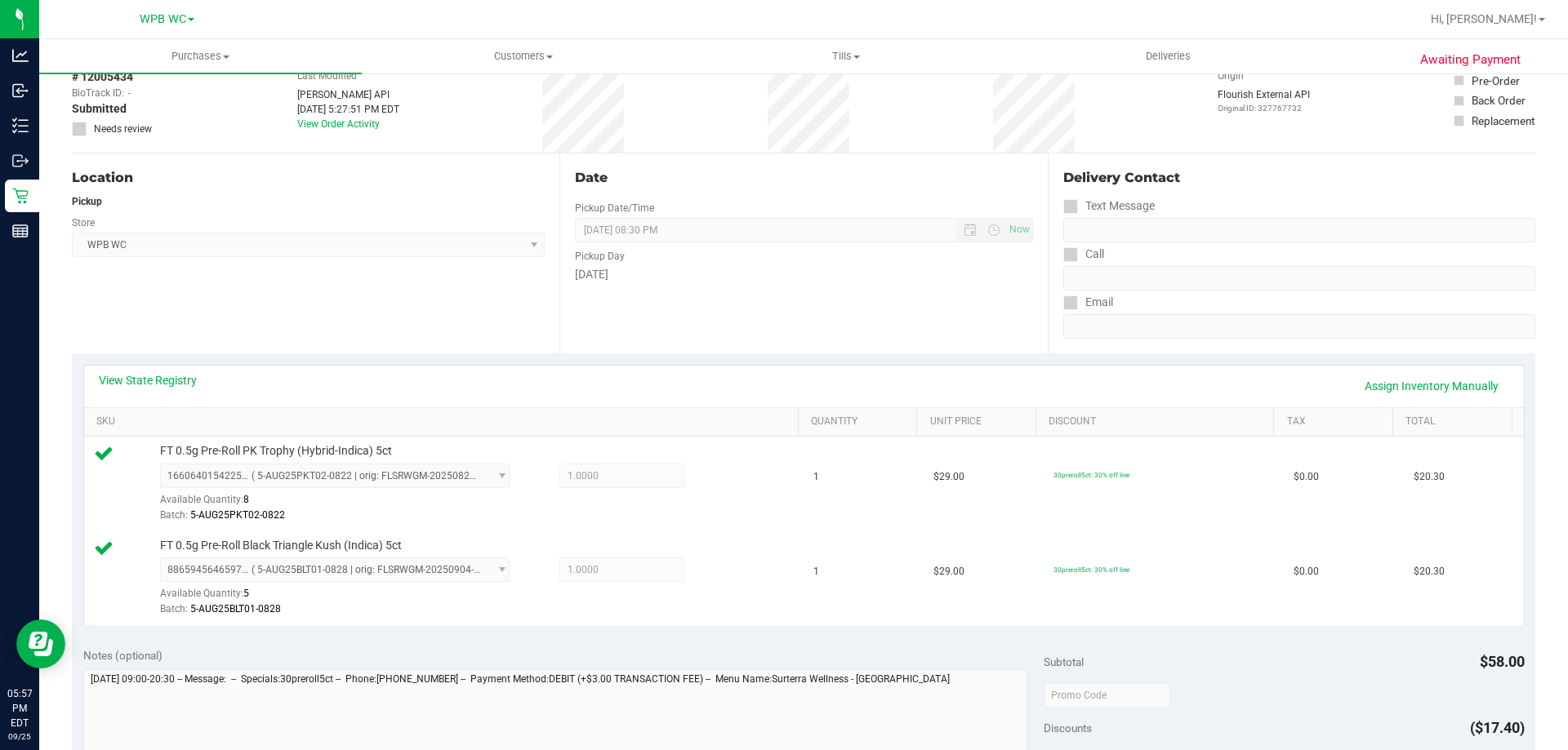
scroll to position [0, 0]
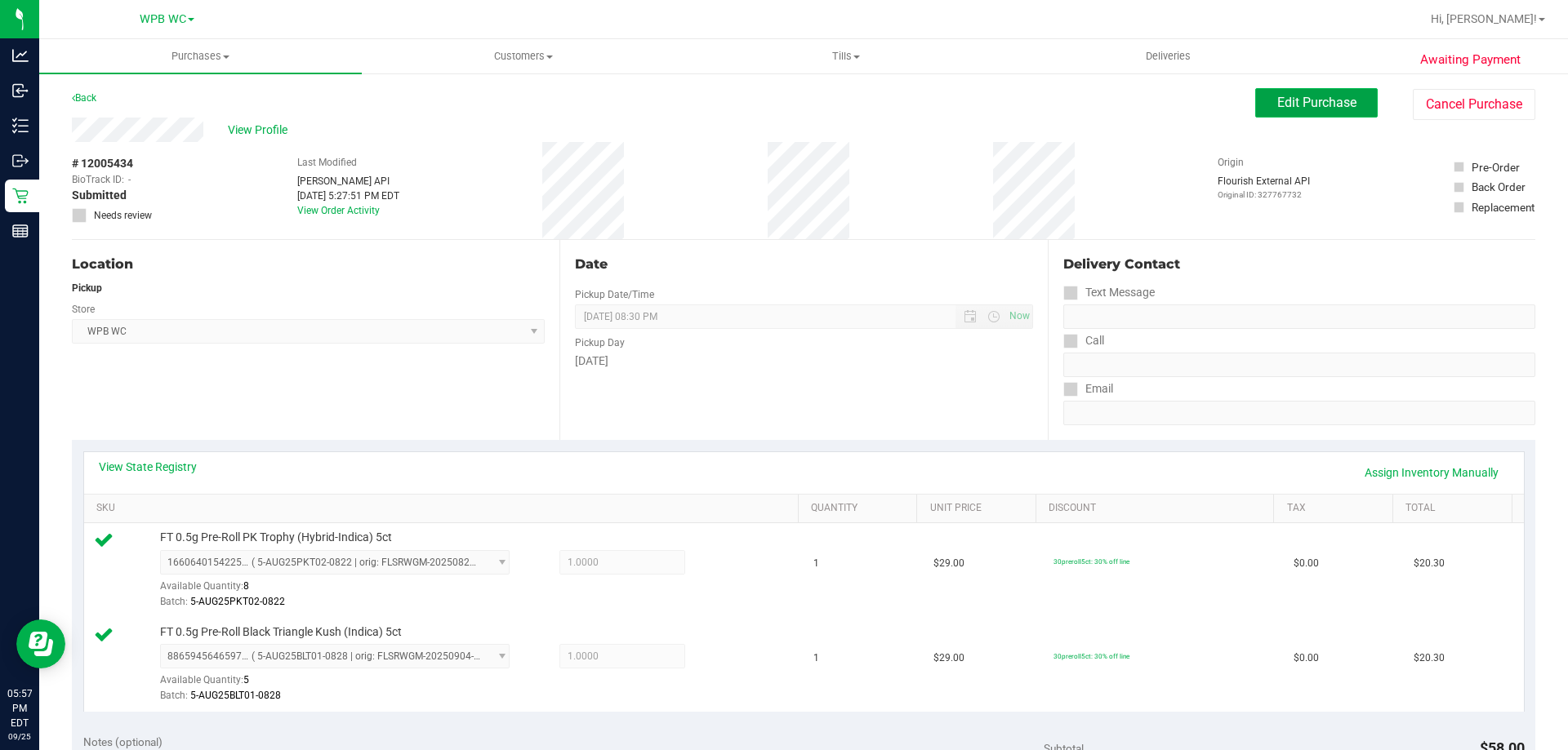
click at [1315, 98] on span "Edit Purchase" at bounding box center [1316, 103] width 79 height 16
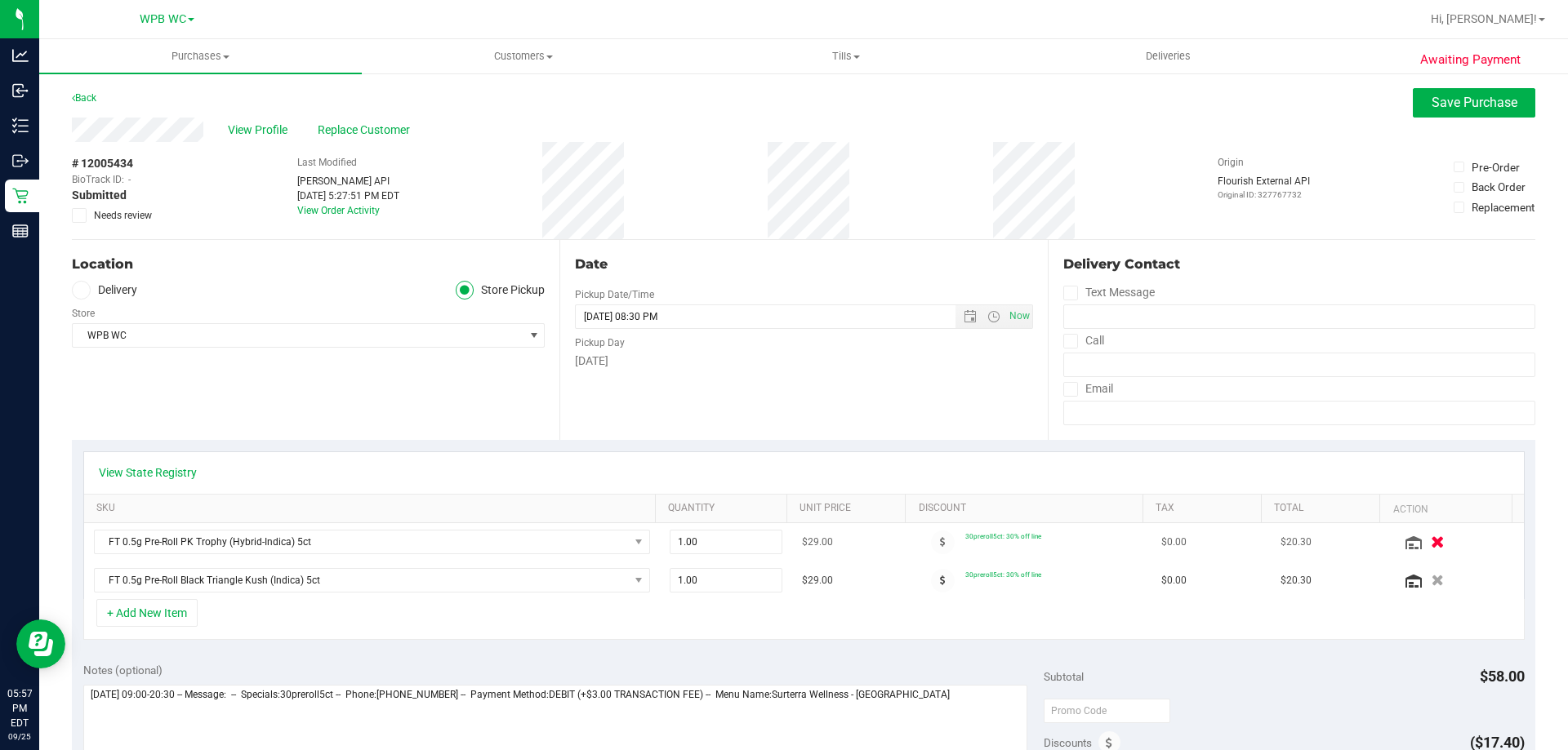
click at [1431, 543] on icon "button" at bounding box center [1437, 542] width 14 height 12
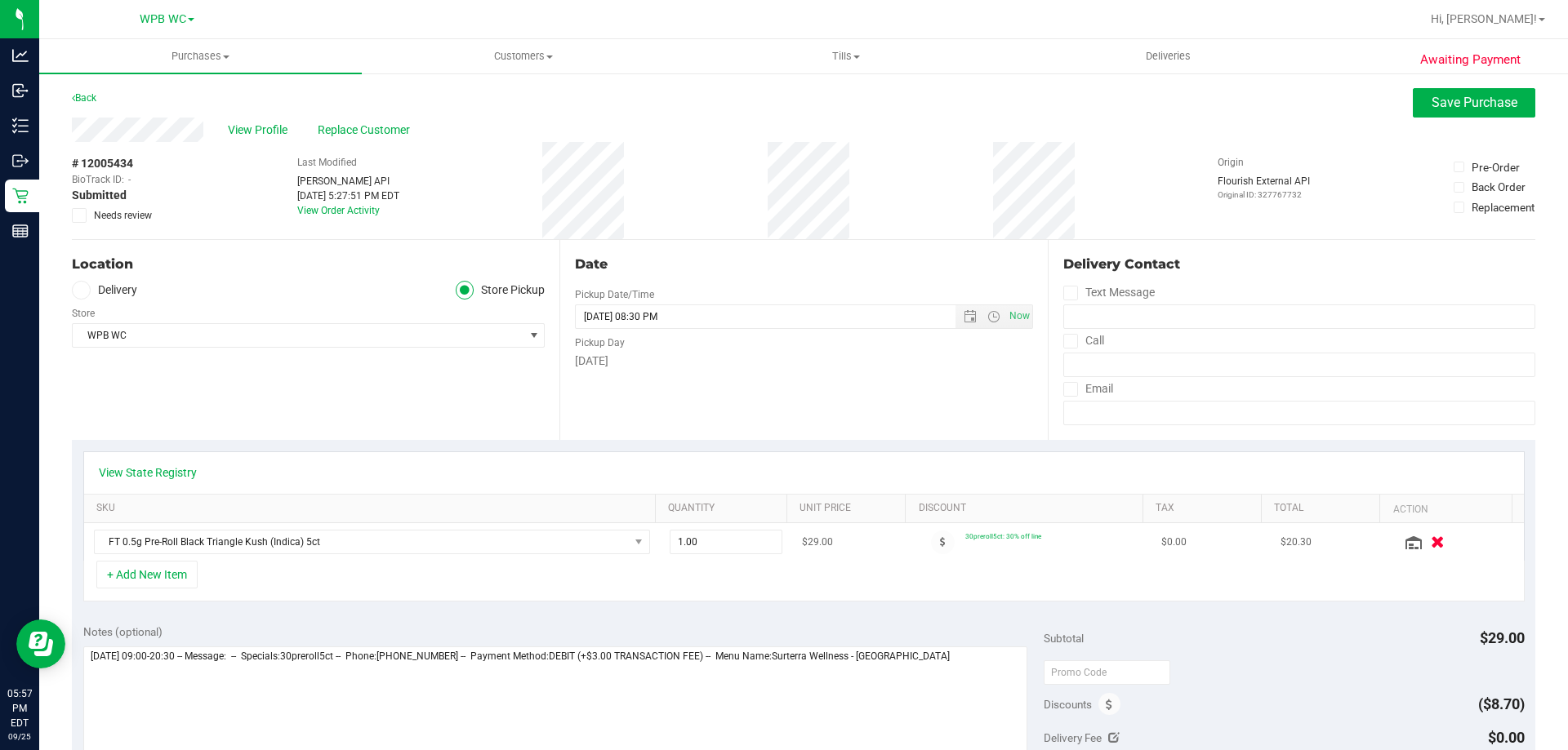
click at [1431, 536] on icon "button" at bounding box center [1437, 542] width 14 height 12
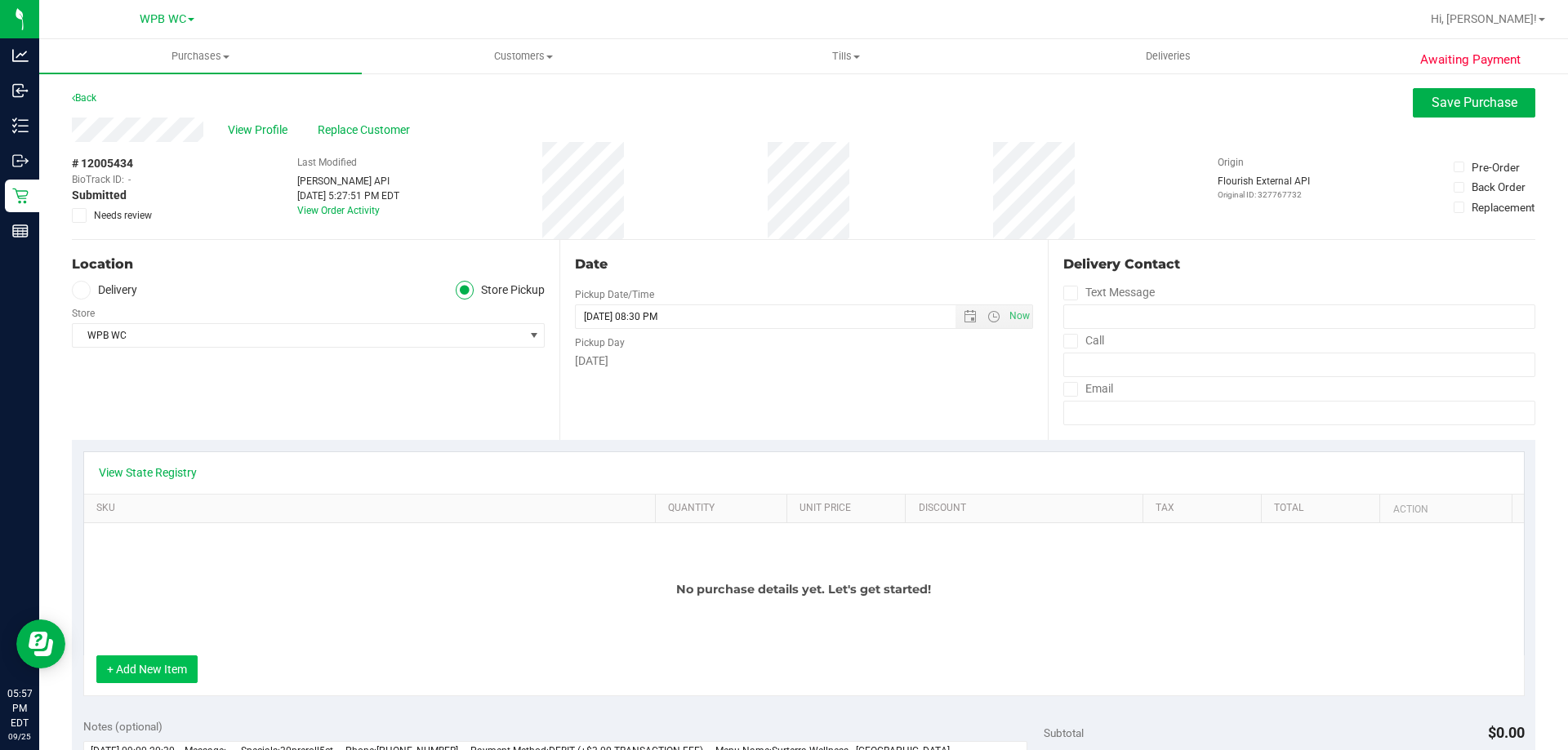
click at [169, 670] on button "+ Add New Item" at bounding box center [147, 669] width 102 height 28
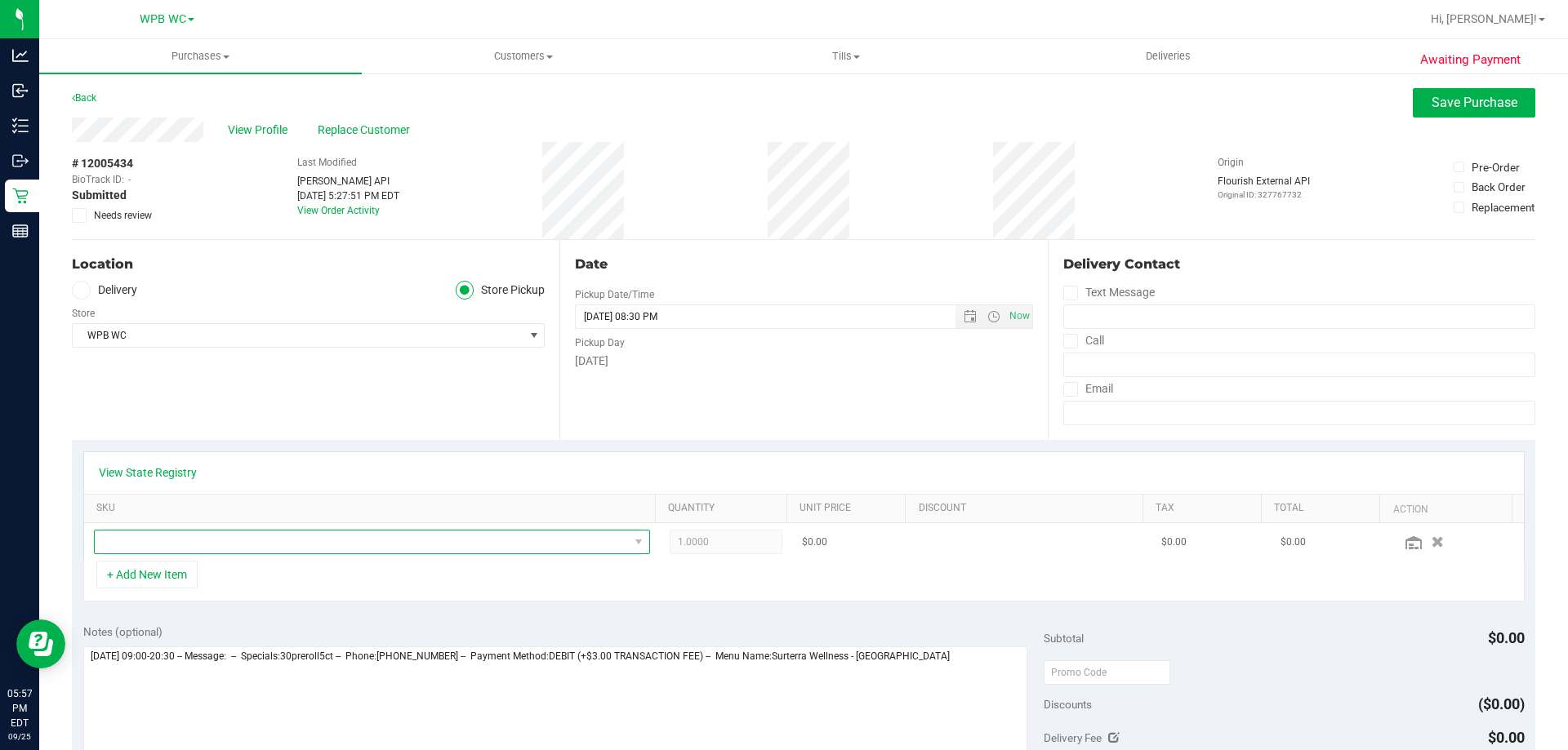
click at [233, 536] on span "NO DATA FOUND" at bounding box center [362, 542] width 534 height 23
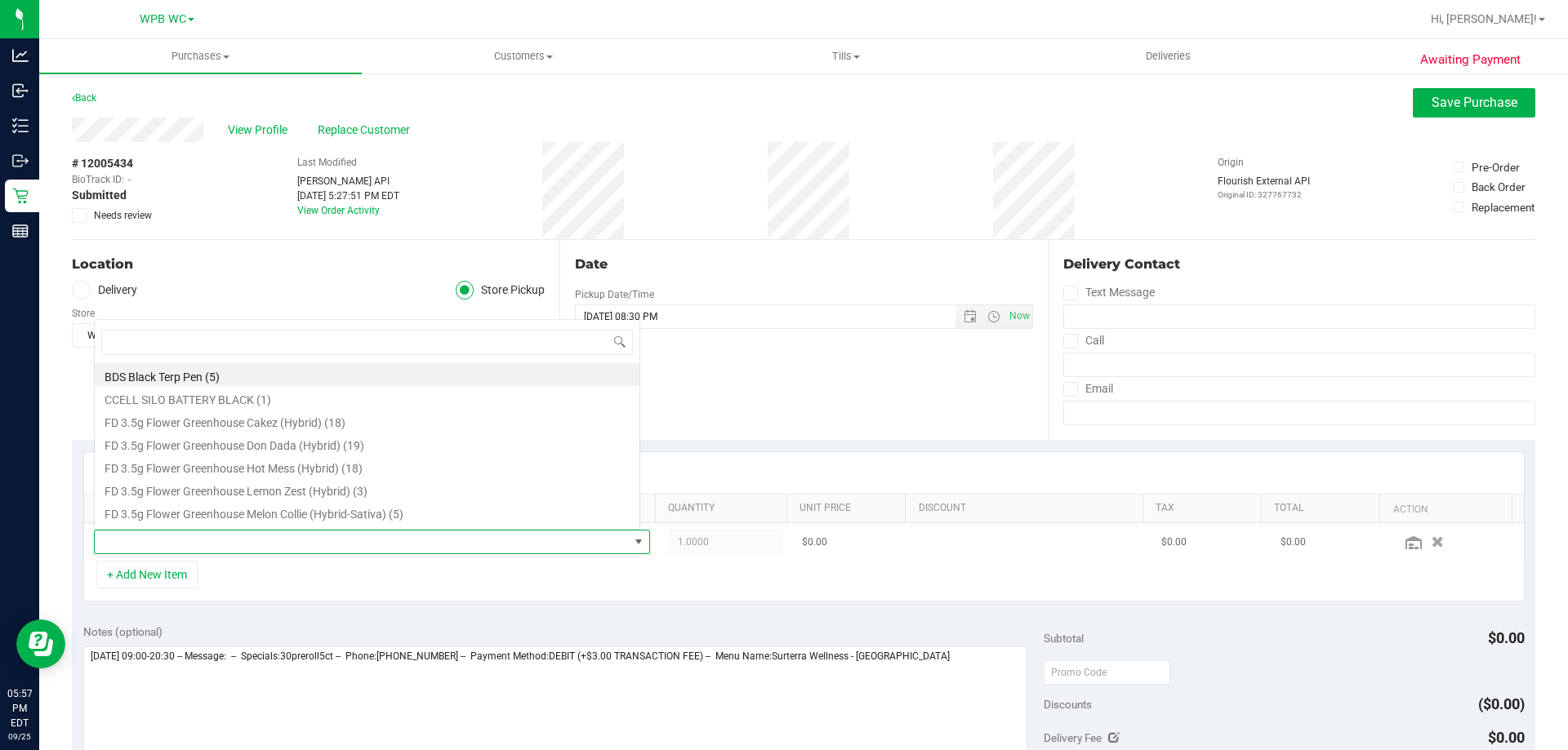
scroll to position [25, 541]
type input "pk"
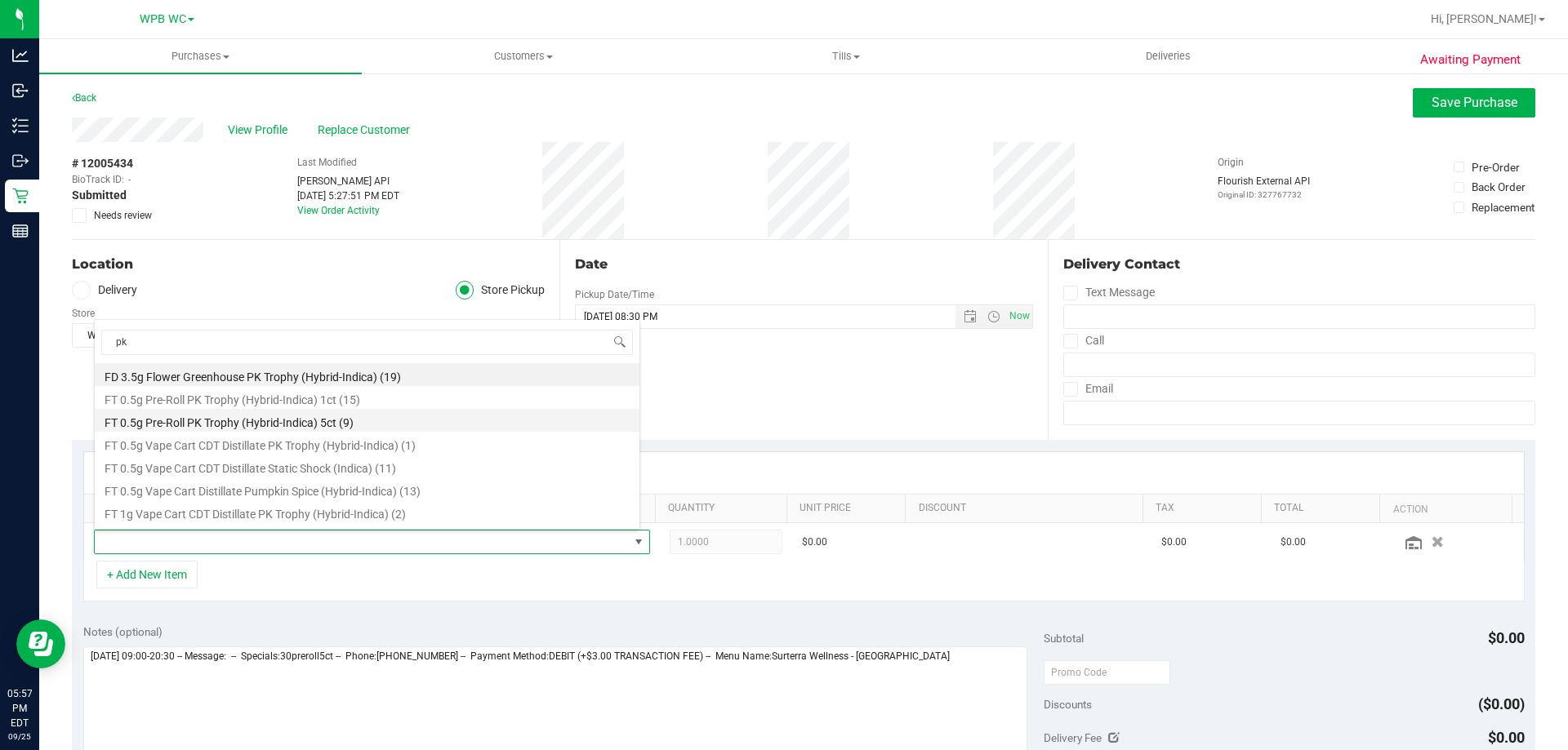
click at [228, 423] on li "FT 0.5g Pre-Roll PK Trophy (Hybrid-Indica) 5ct (9)" at bounding box center [367, 420] width 545 height 23
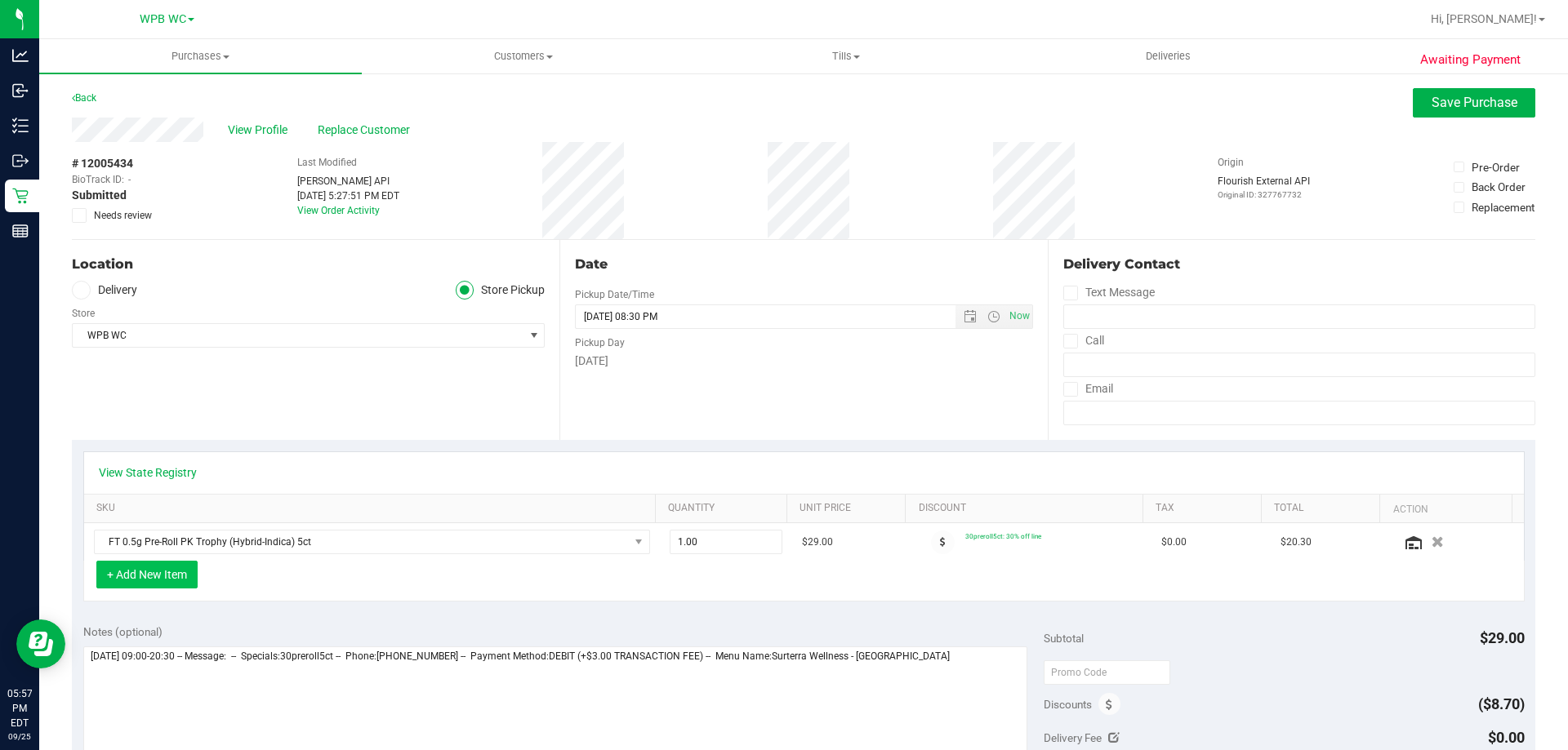
click at [157, 581] on button "+ Add New Item" at bounding box center [147, 575] width 102 height 28
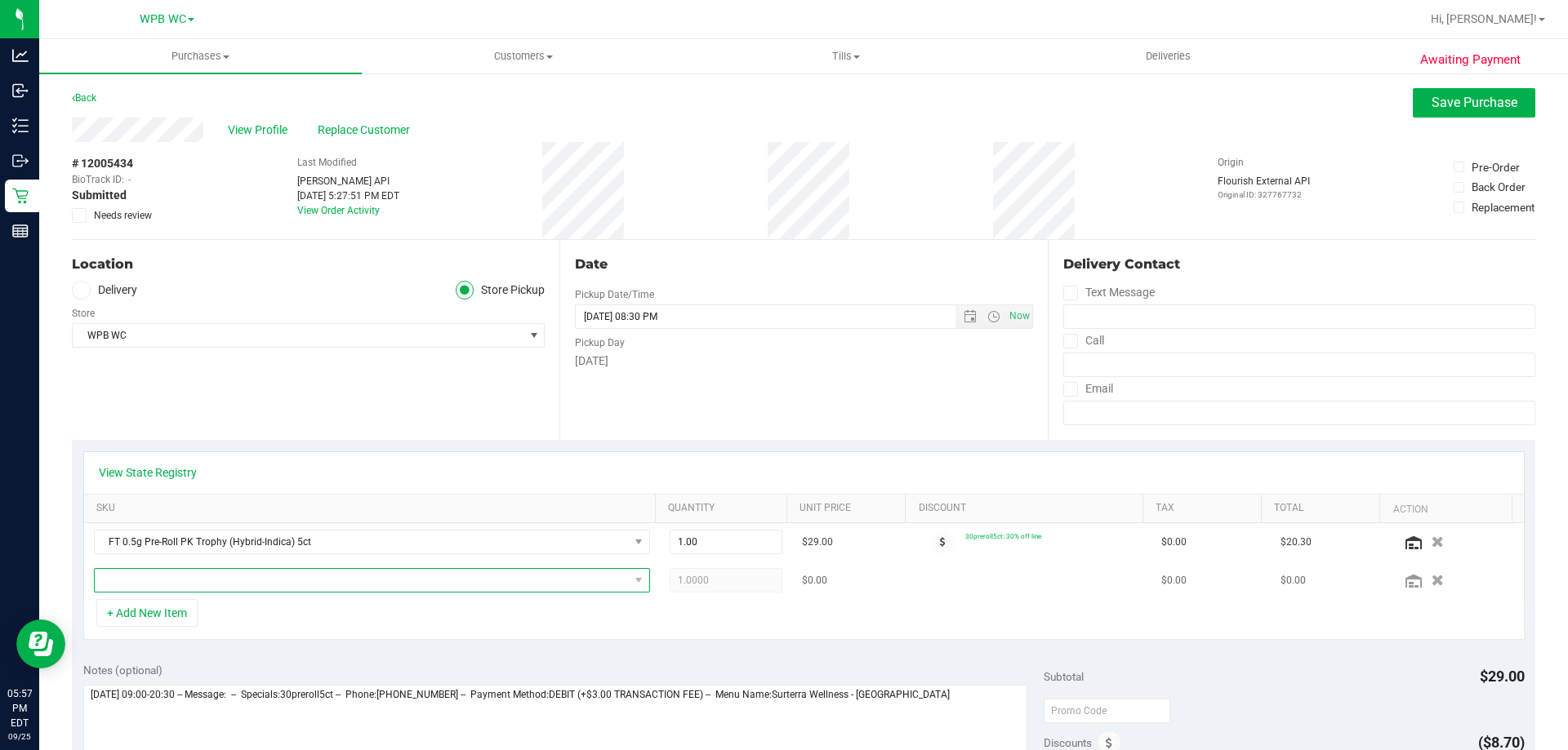
click at [196, 580] on span "NO DATA FOUND" at bounding box center [362, 580] width 534 height 23
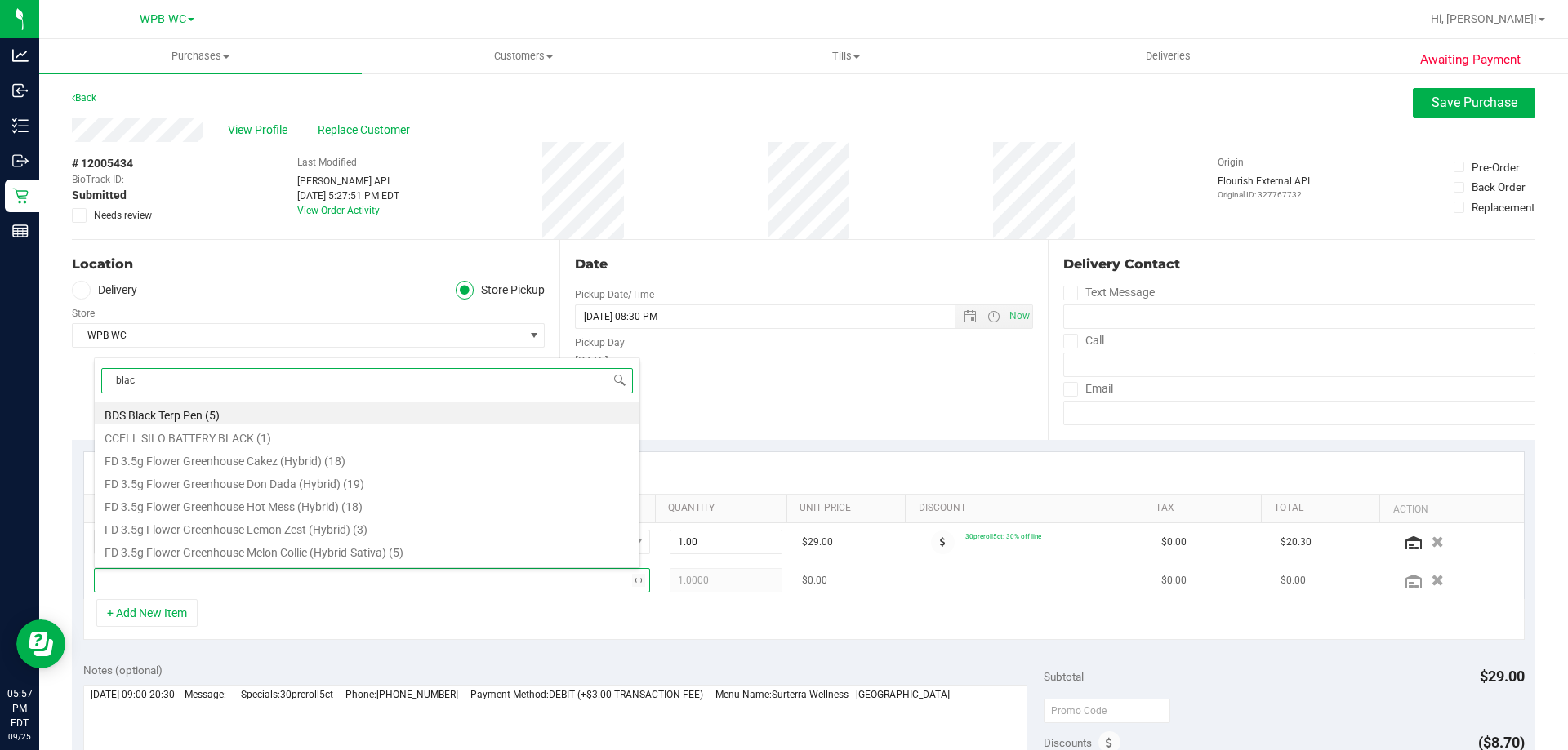
type input "black"
click at [294, 486] on li "FT 0.5g Pre-Roll Black Triangle Kush (Indica) 5ct (6)" at bounding box center [367, 481] width 545 height 23
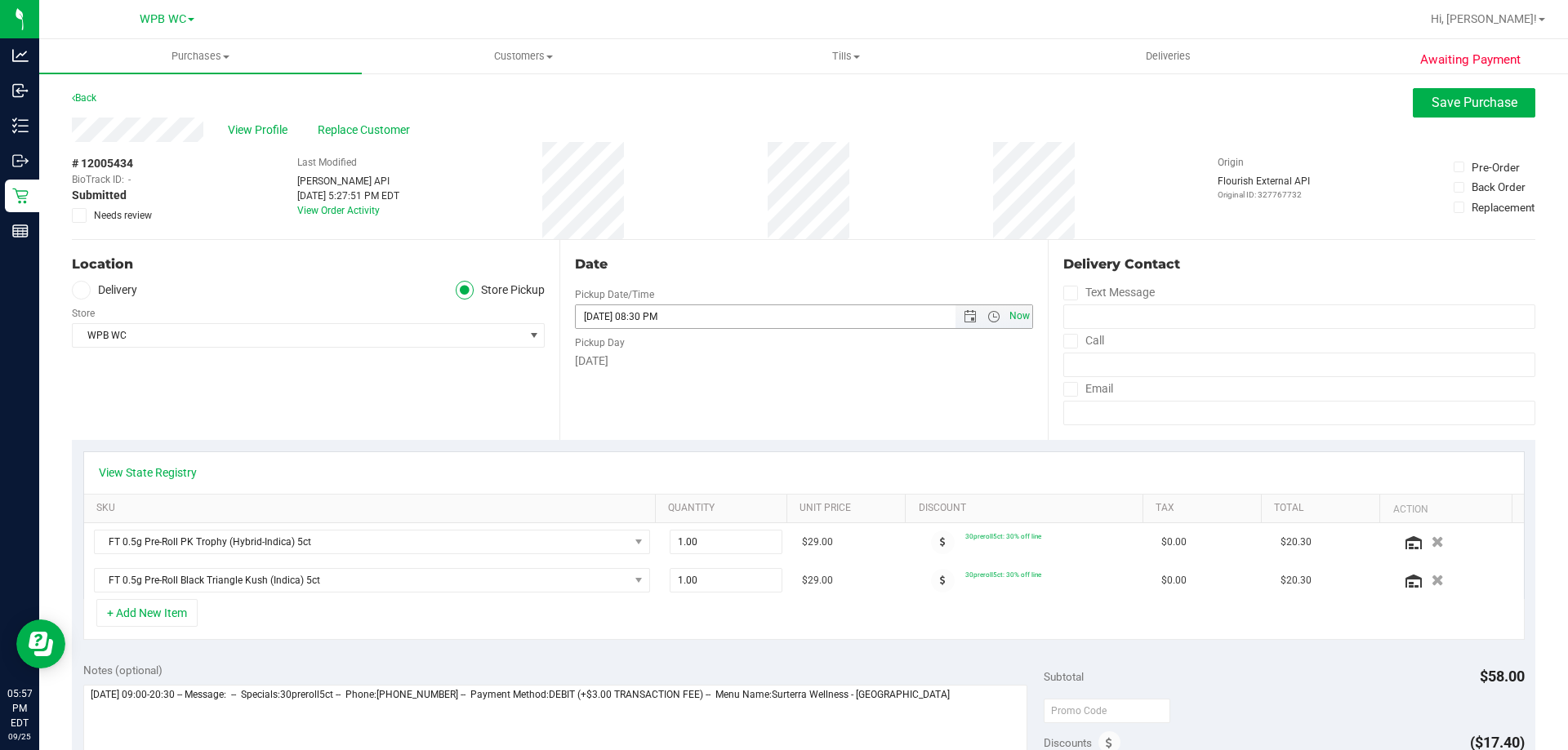
click at [1013, 308] on span "Now" at bounding box center [1019, 317] width 28 height 24
type input "[DATE] 05:57 PM"
click at [1432, 104] on span "Save Purchase" at bounding box center [1474, 103] width 86 height 16
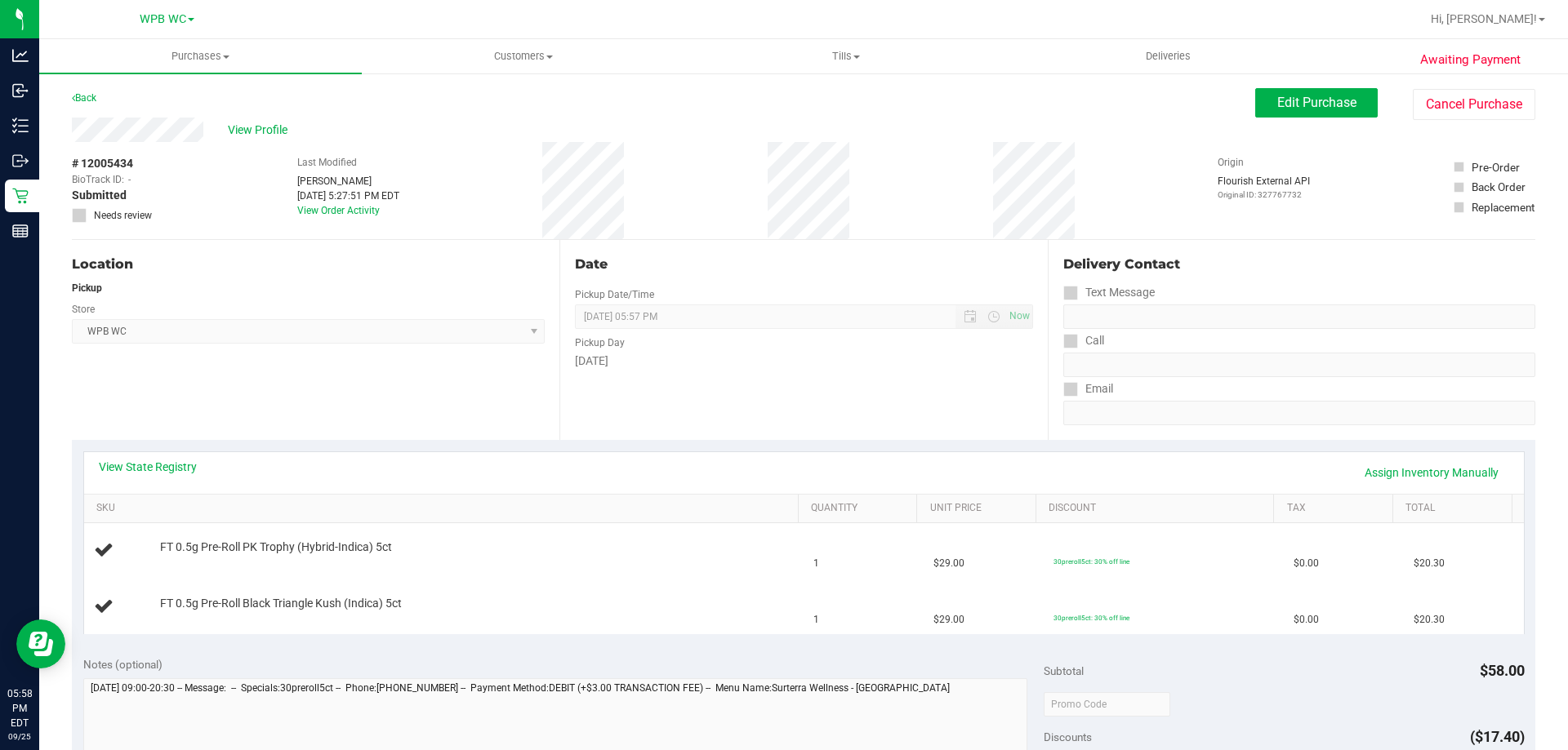
click at [238, 142] on div "# 12005434 BioTrack ID: - Submitted Needs review Last Modified [PERSON_NAME] [D…" at bounding box center [803, 191] width 1463 height 98
click at [161, 476] on div "View State Registry Assign Inventory Manually" at bounding box center [803, 473] width 1410 height 28
click at [161, 463] on link "View State Registry" at bounding box center [147, 467] width 98 height 16
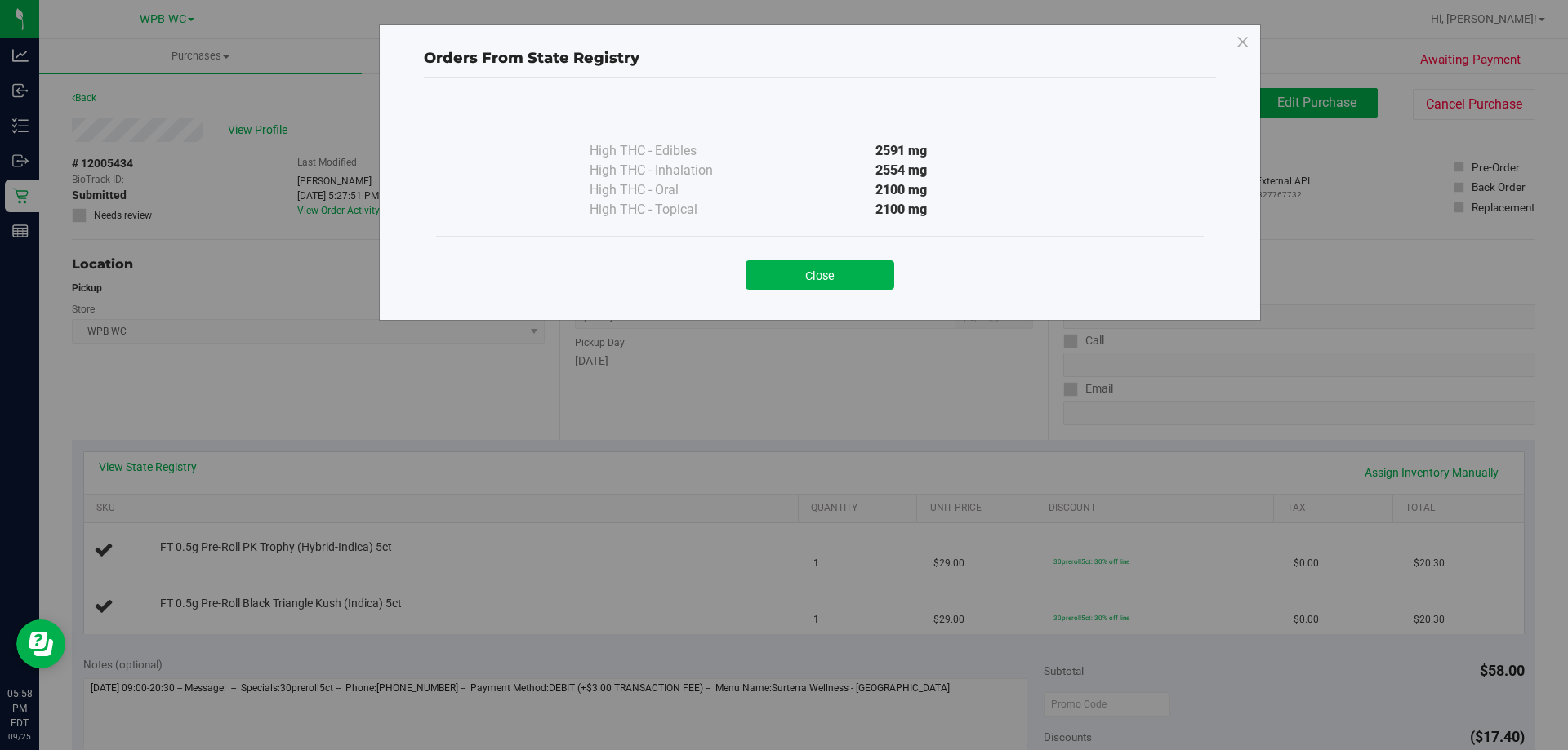
click at [871, 270] on button "Close" at bounding box center [819, 275] width 148 height 30
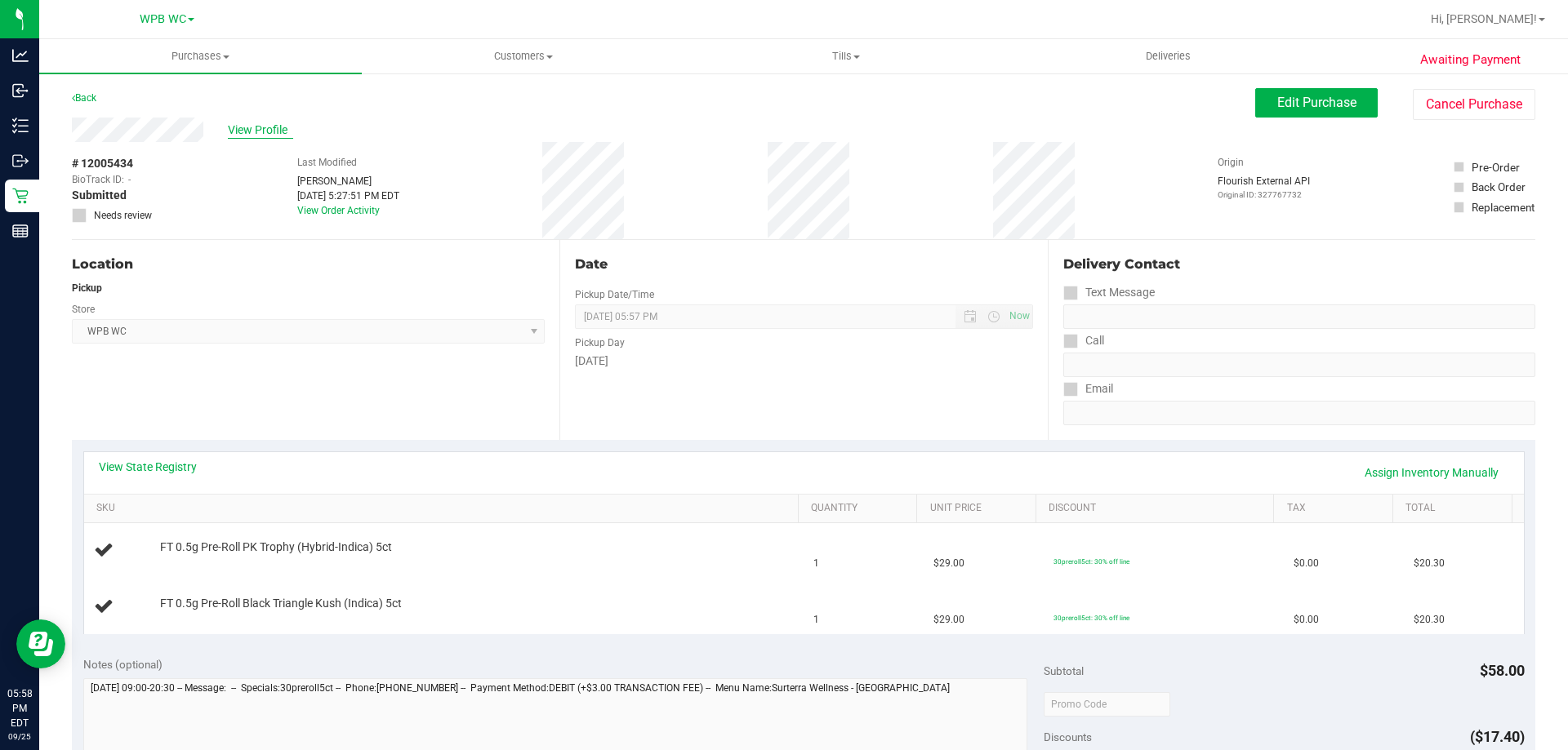
click at [258, 127] on span "View Profile" at bounding box center [261, 129] width 66 height 17
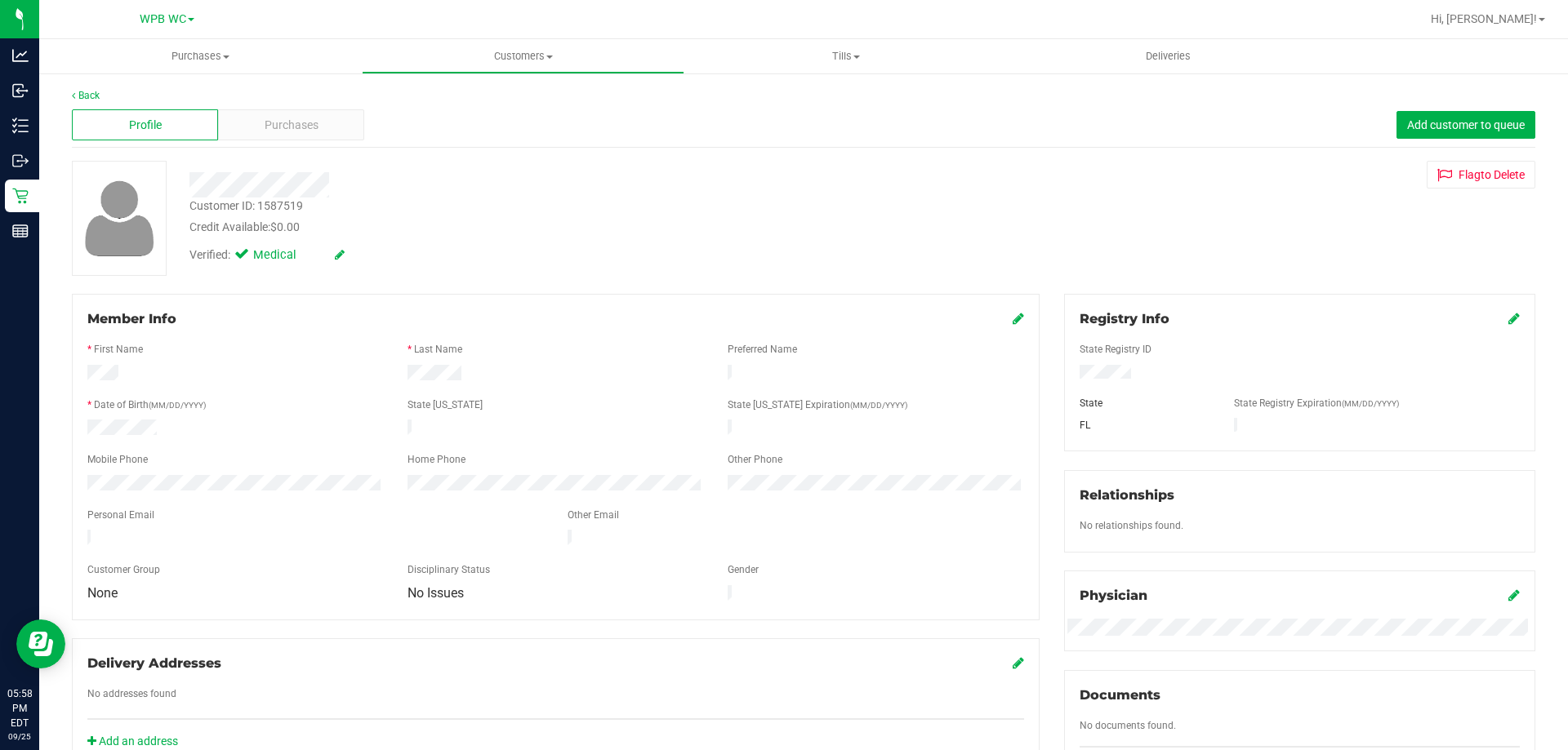
click at [291, 211] on div "Customer ID: 1587519" at bounding box center [246, 205] width 114 height 17
copy div "1587519"
click at [342, 219] on div "Customer ID: 1587519 Credit Available: $0.00" at bounding box center [549, 216] width 744 height 39
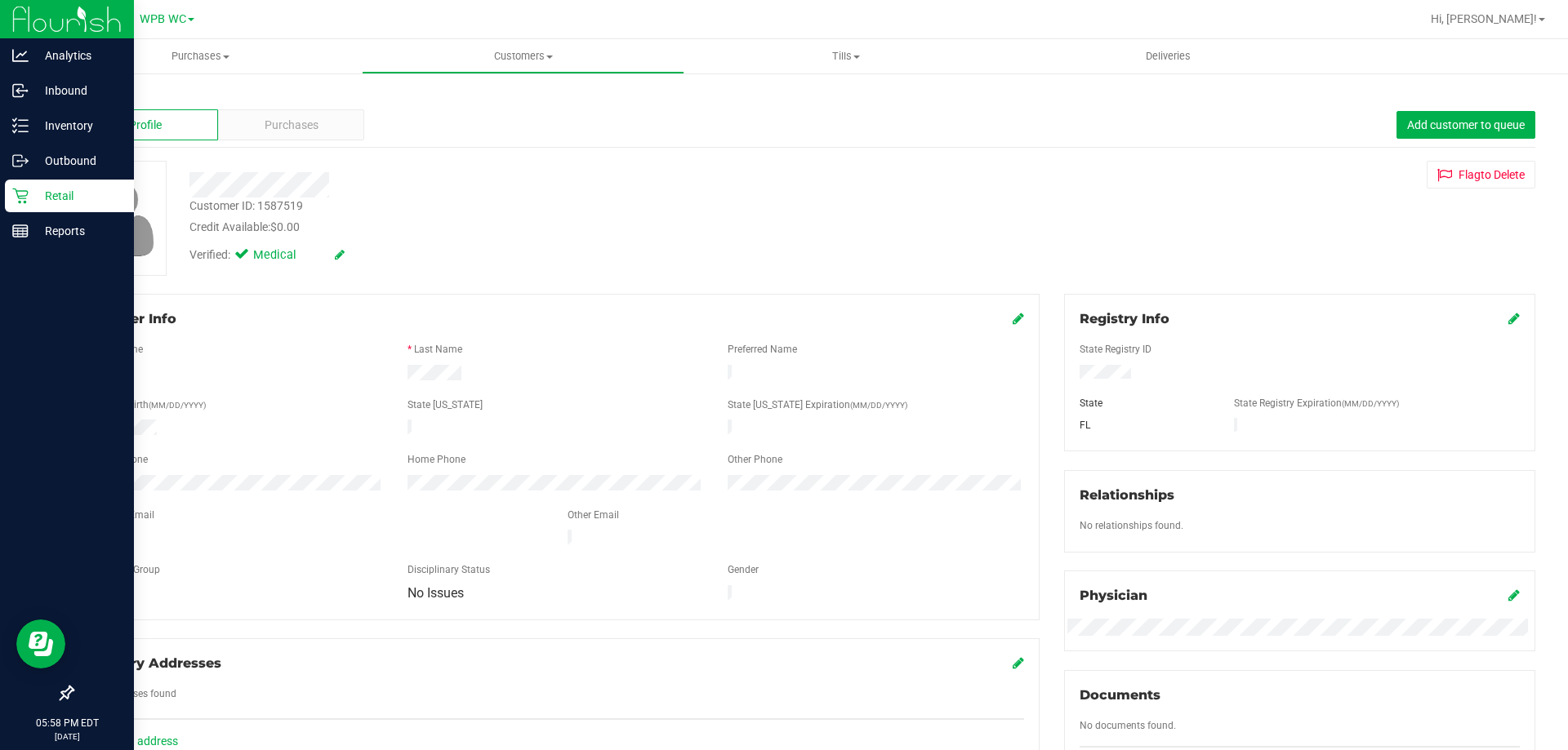
click at [66, 193] on p "Retail" at bounding box center [78, 196] width 98 height 20
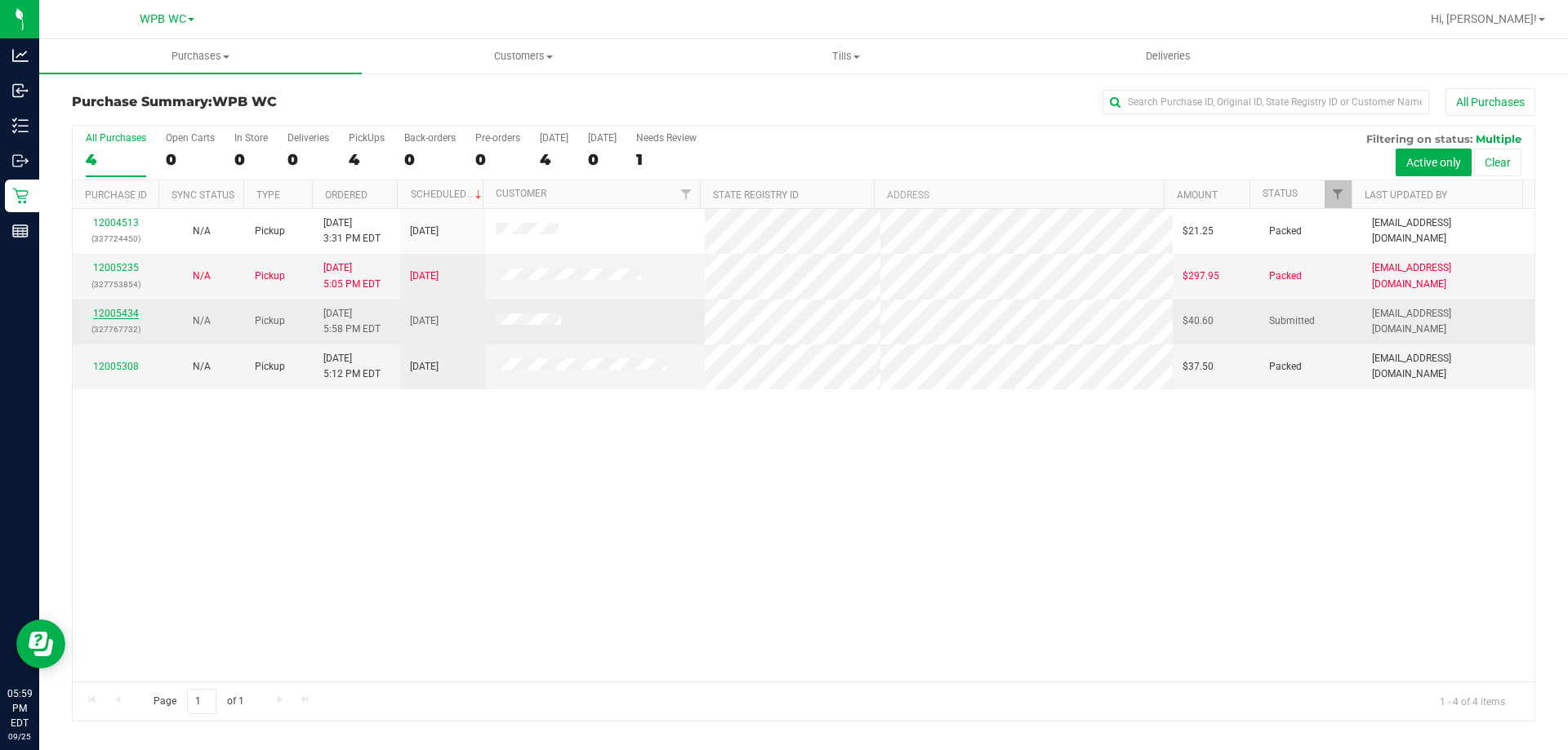
click at [113, 316] on link "12005434" at bounding box center [116, 313] width 46 height 11
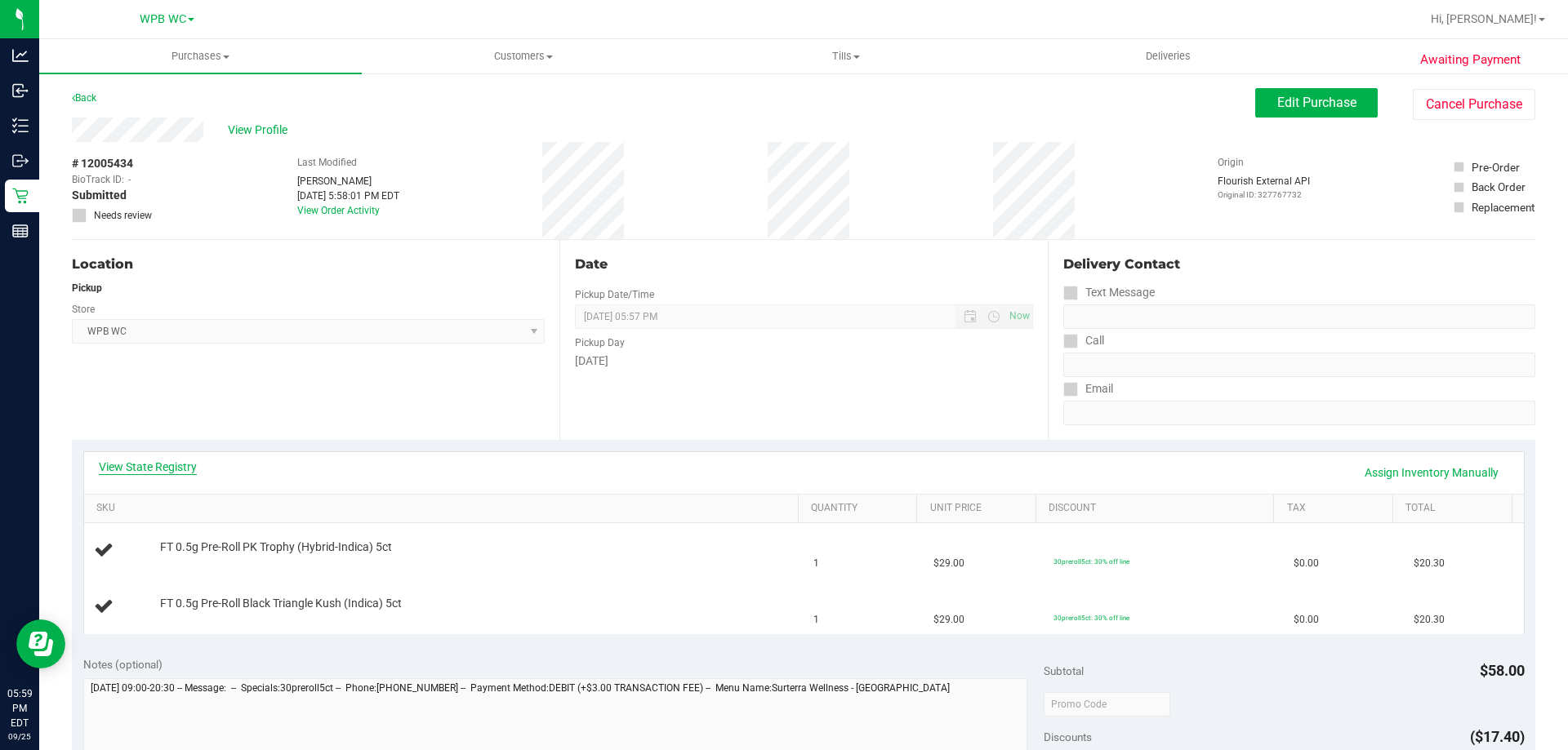
click at [157, 463] on link "View State Registry" at bounding box center [147, 467] width 98 height 16
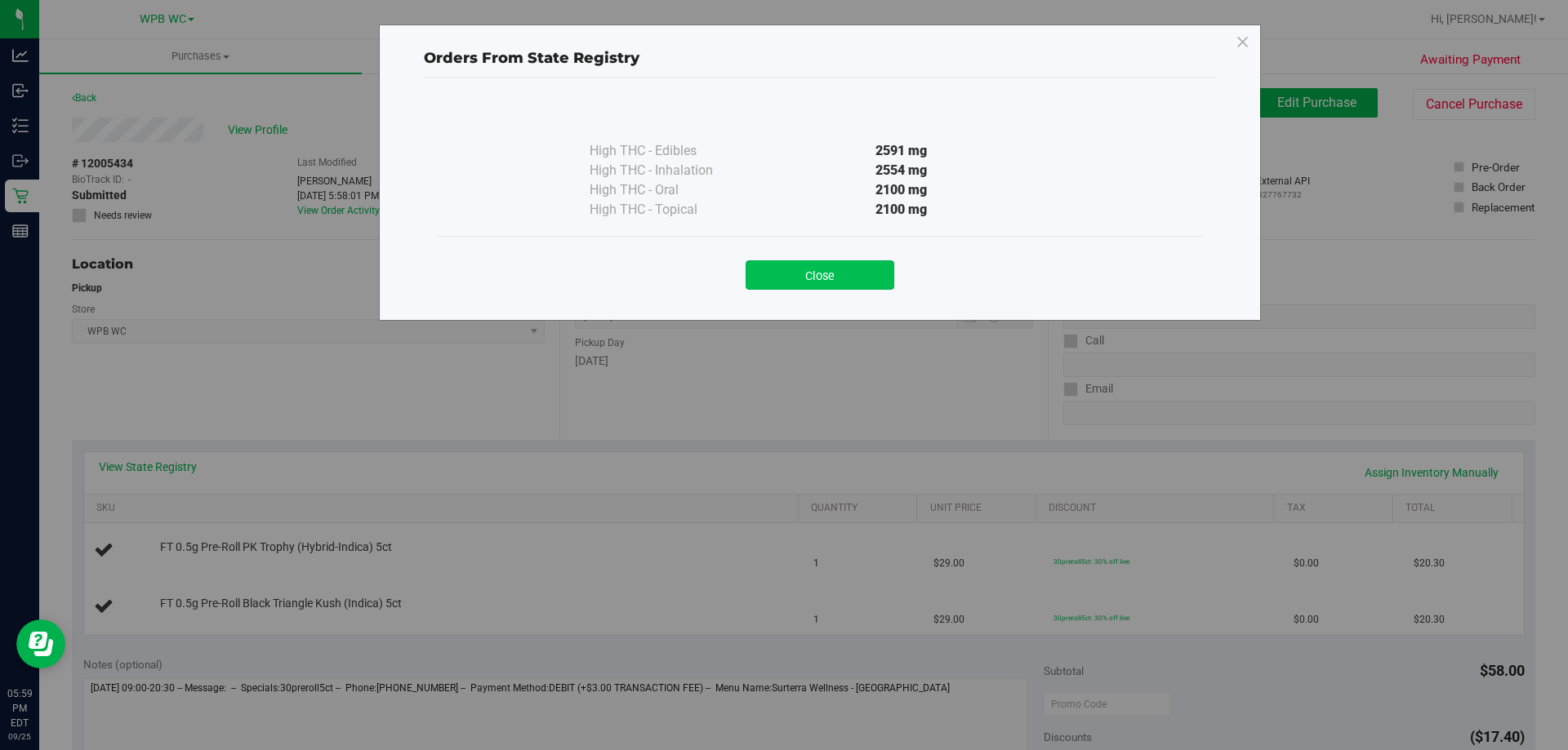
click at [789, 266] on button "Close" at bounding box center [819, 275] width 148 height 30
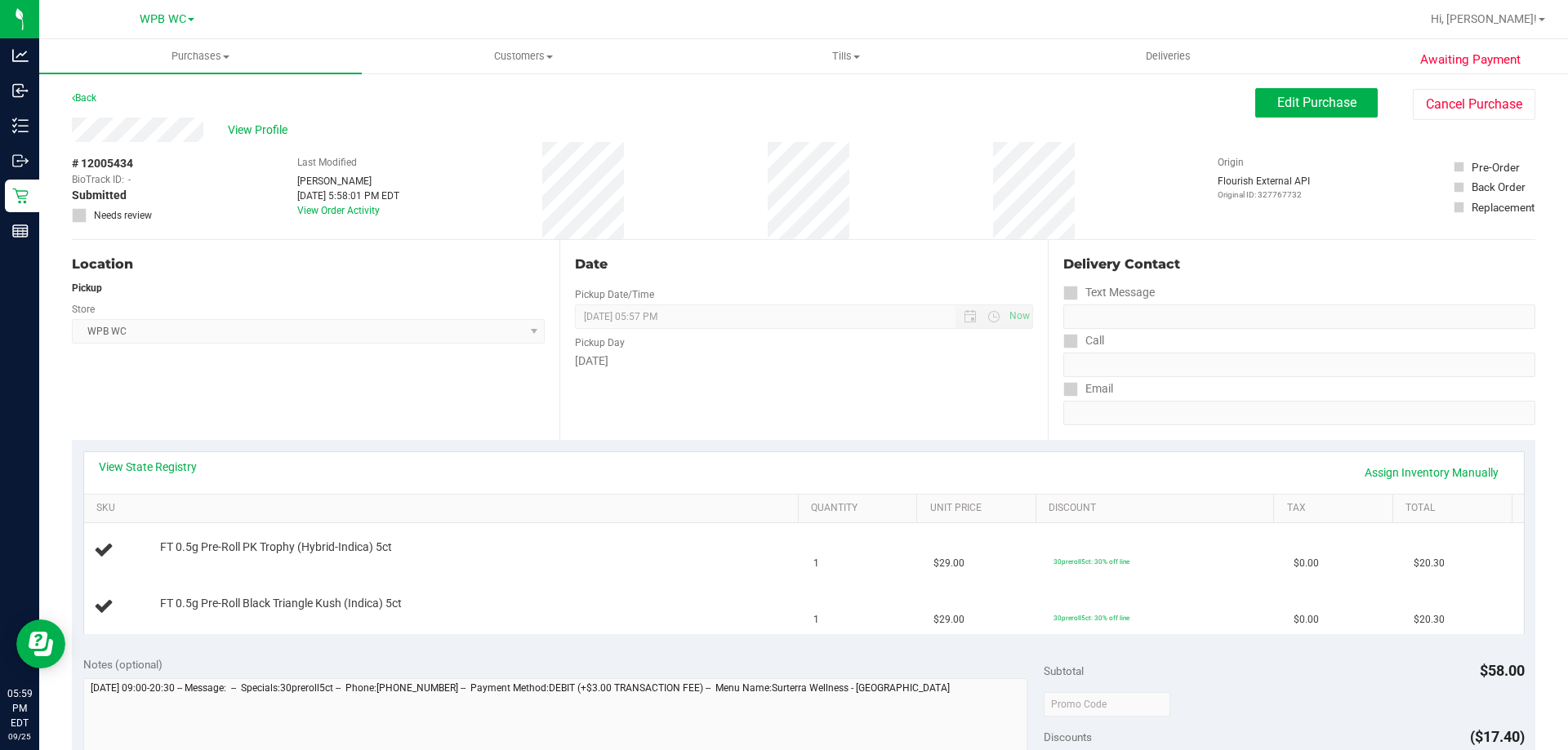
click at [1460, 125] on div "View Profile # 12005434 BioTrack ID: - Submitted Needs review Last Modified [PE…" at bounding box center [803, 178] width 1463 height 123
click at [1464, 96] on button "Cancel Purchase" at bounding box center [1473, 104] width 123 height 31
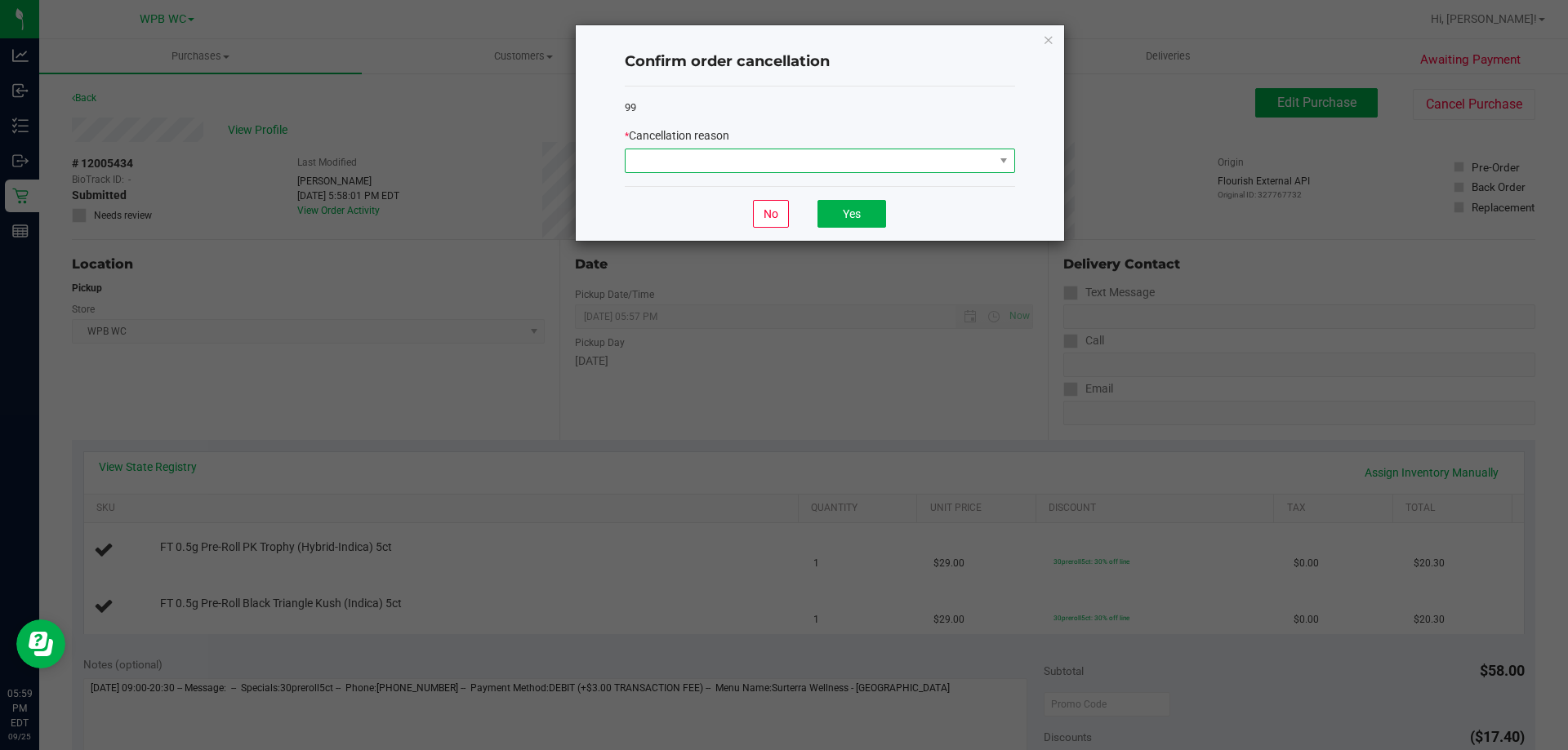
click at [936, 160] on span at bounding box center [810, 160] width 369 height 23
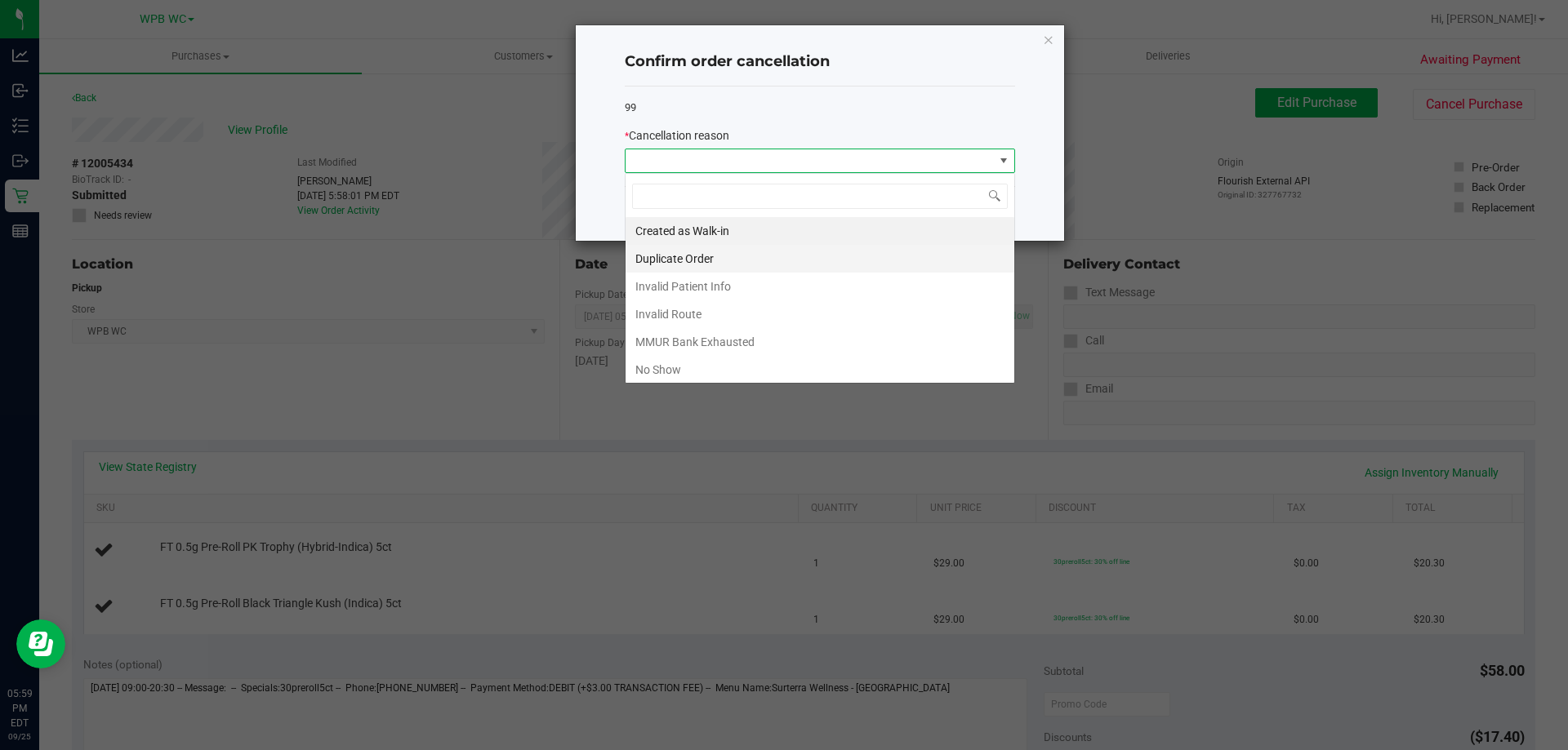
scroll to position [25, 391]
click at [463, 392] on ngb-modal-window "Confirm order cancellation 99 * Cancellation reason No Yes" at bounding box center [790, 375] width 1580 height 750
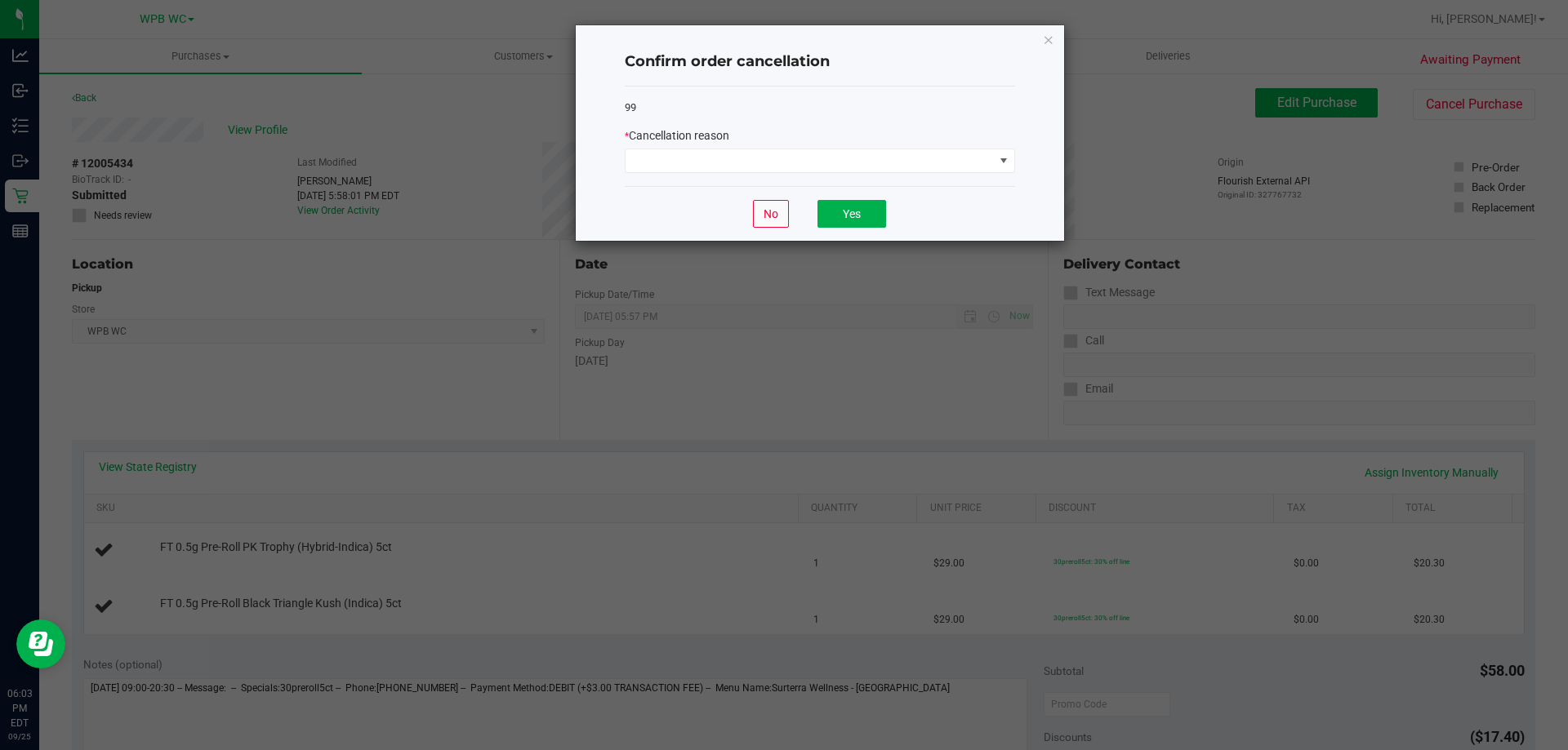
click at [755, 212] on div "No Yes" at bounding box center [820, 213] width 391 height 55
click at [783, 209] on button "No" at bounding box center [771, 214] width 36 height 28
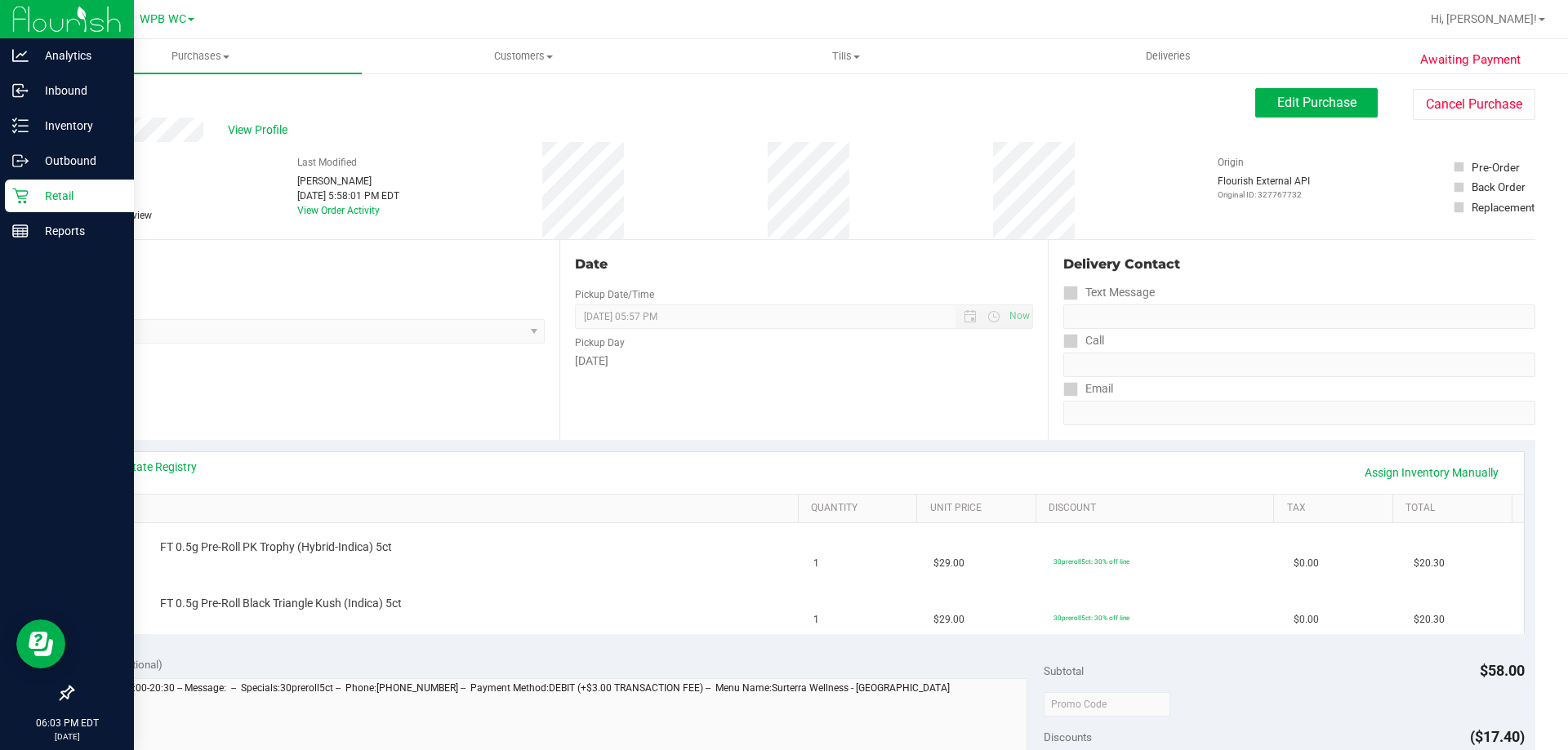
click at [23, 191] on icon at bounding box center [20, 196] width 16 height 16
